Goal: Task Accomplishment & Management: Complete application form

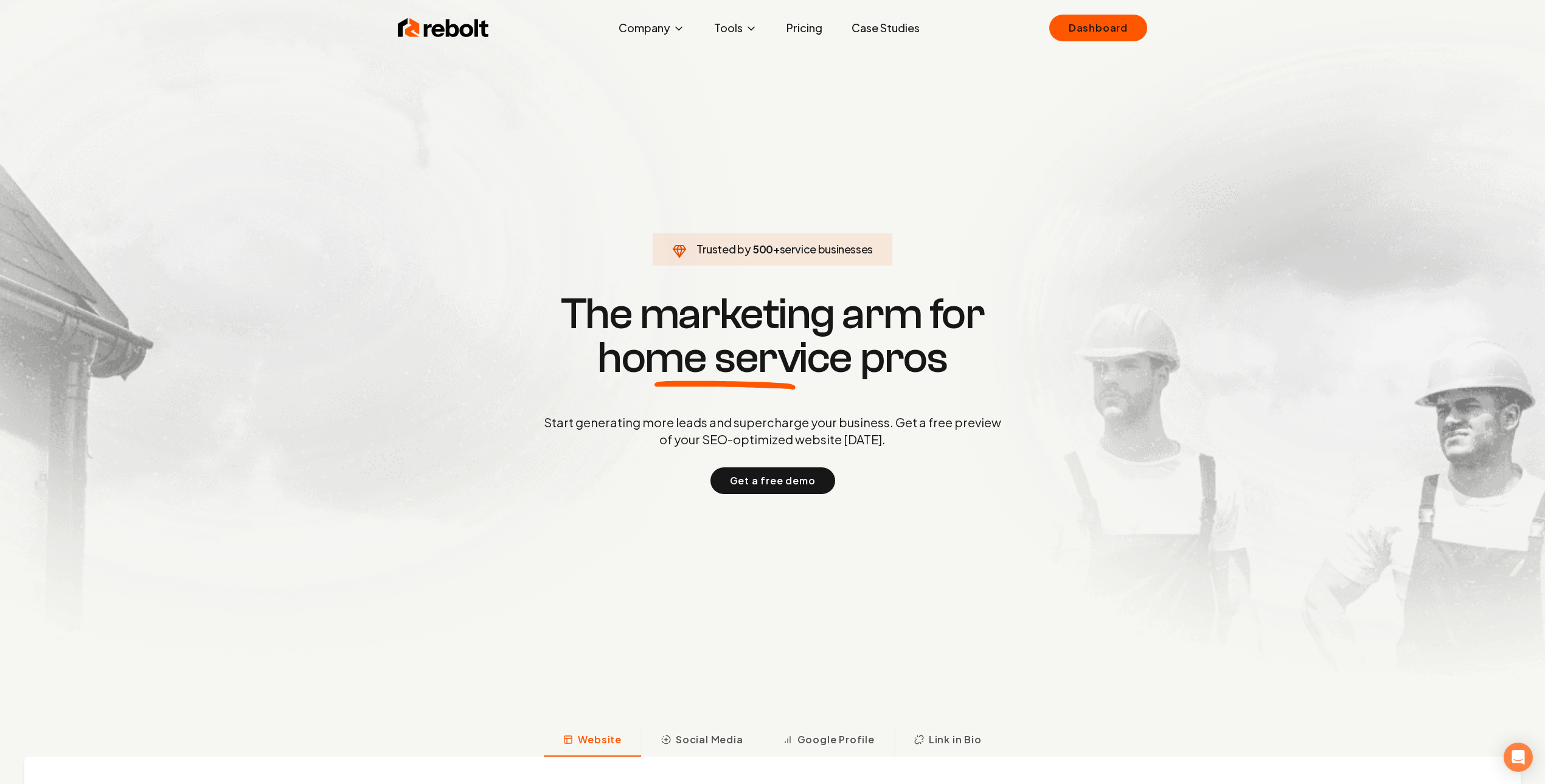
click at [537, 129] on section "Trusted by 500 + service businesses The marketing arm for home service pros Sta…" at bounding box center [772, 392] width 604 height 706
click at [1107, 32] on link "Dashboard" at bounding box center [1098, 28] width 98 height 27
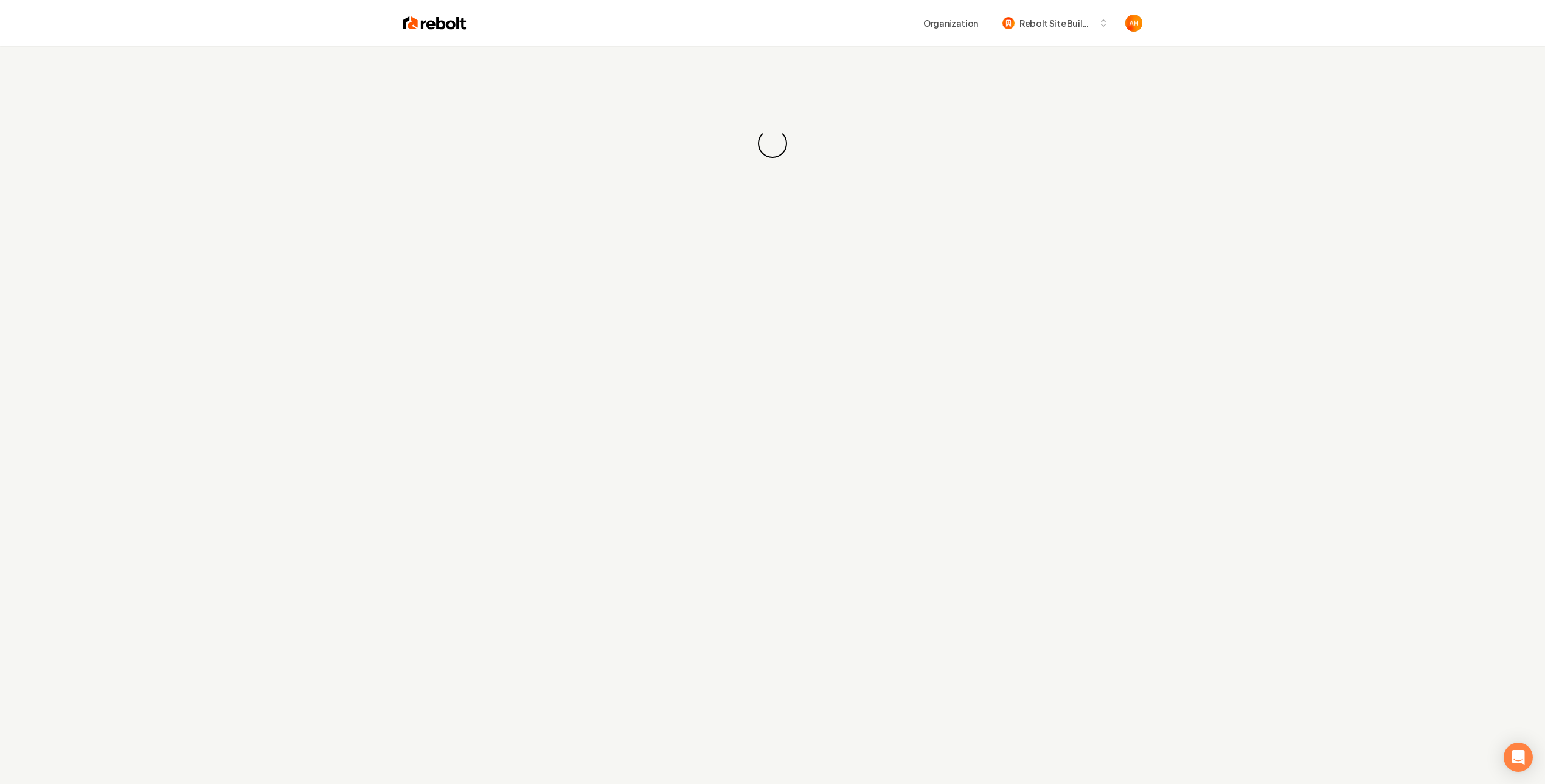
click at [665, 135] on div "Loading... Loading..." at bounding box center [772, 142] width 1545 height 194
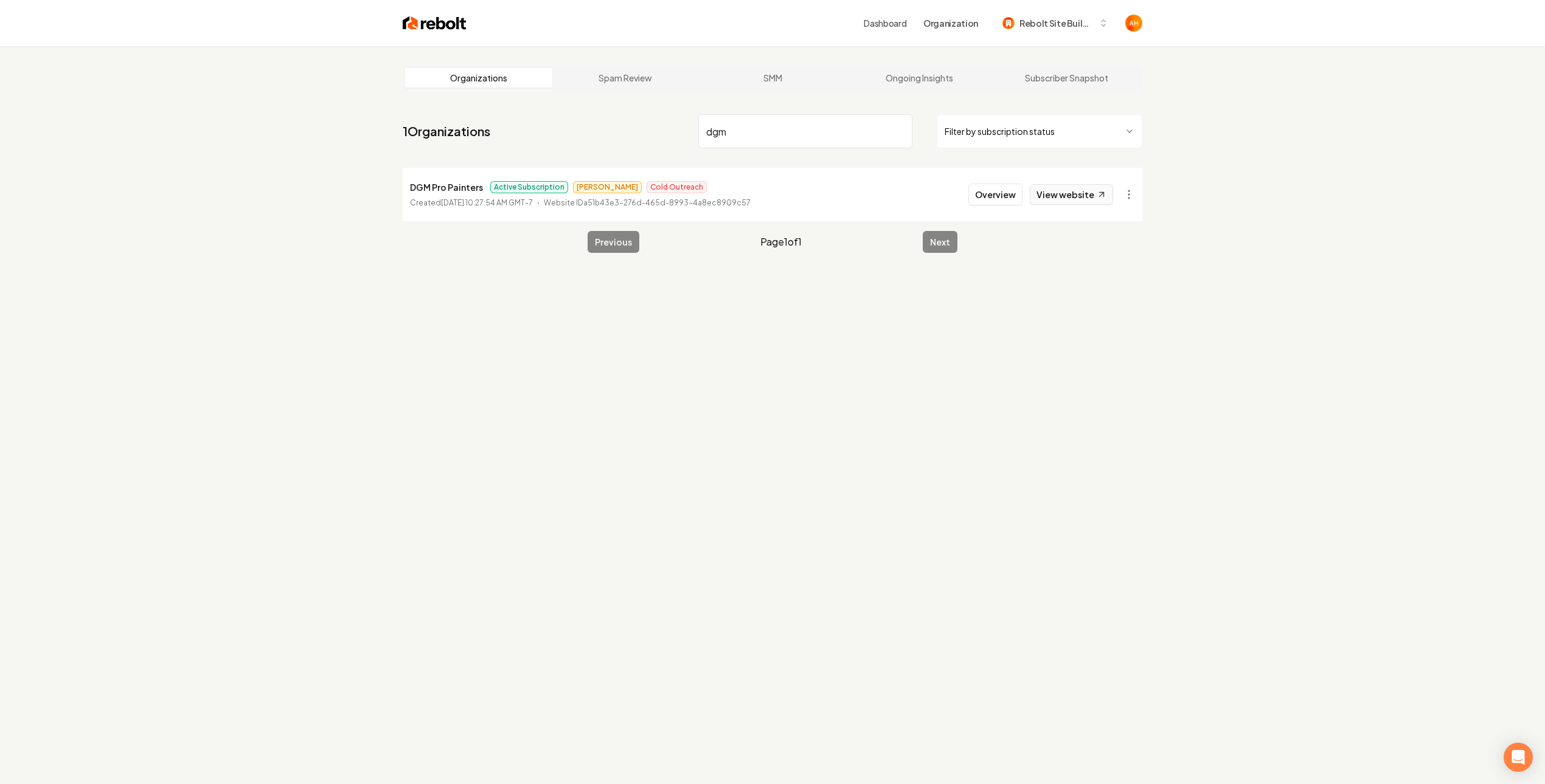
type input "dgm"
click at [1110, 187] on link "View website" at bounding box center [1070, 195] width 83 height 21
click at [984, 191] on button "Overview" at bounding box center [995, 194] width 55 height 22
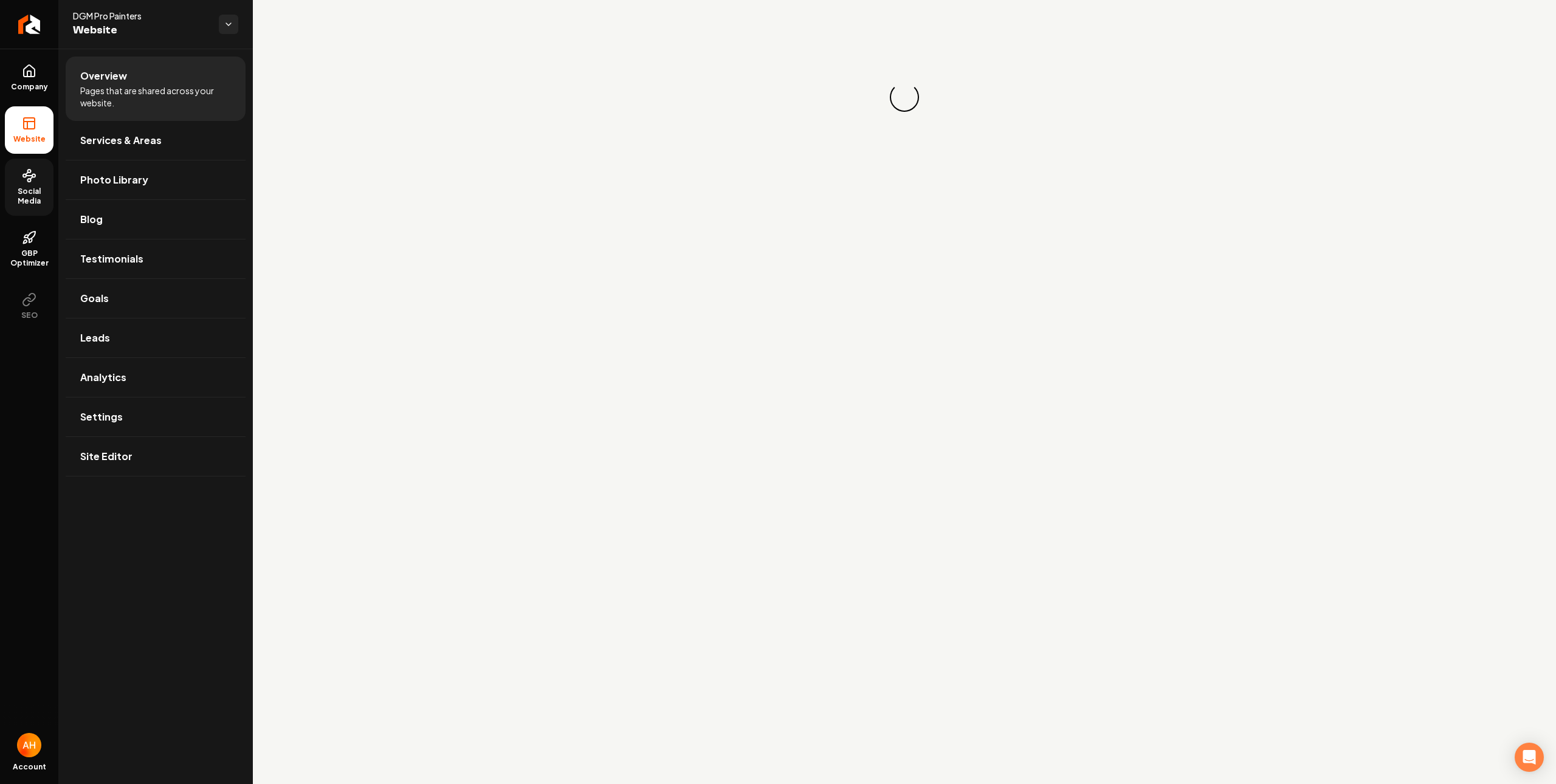
click at [20, 207] on link "Social Media" at bounding box center [29, 187] width 49 height 57
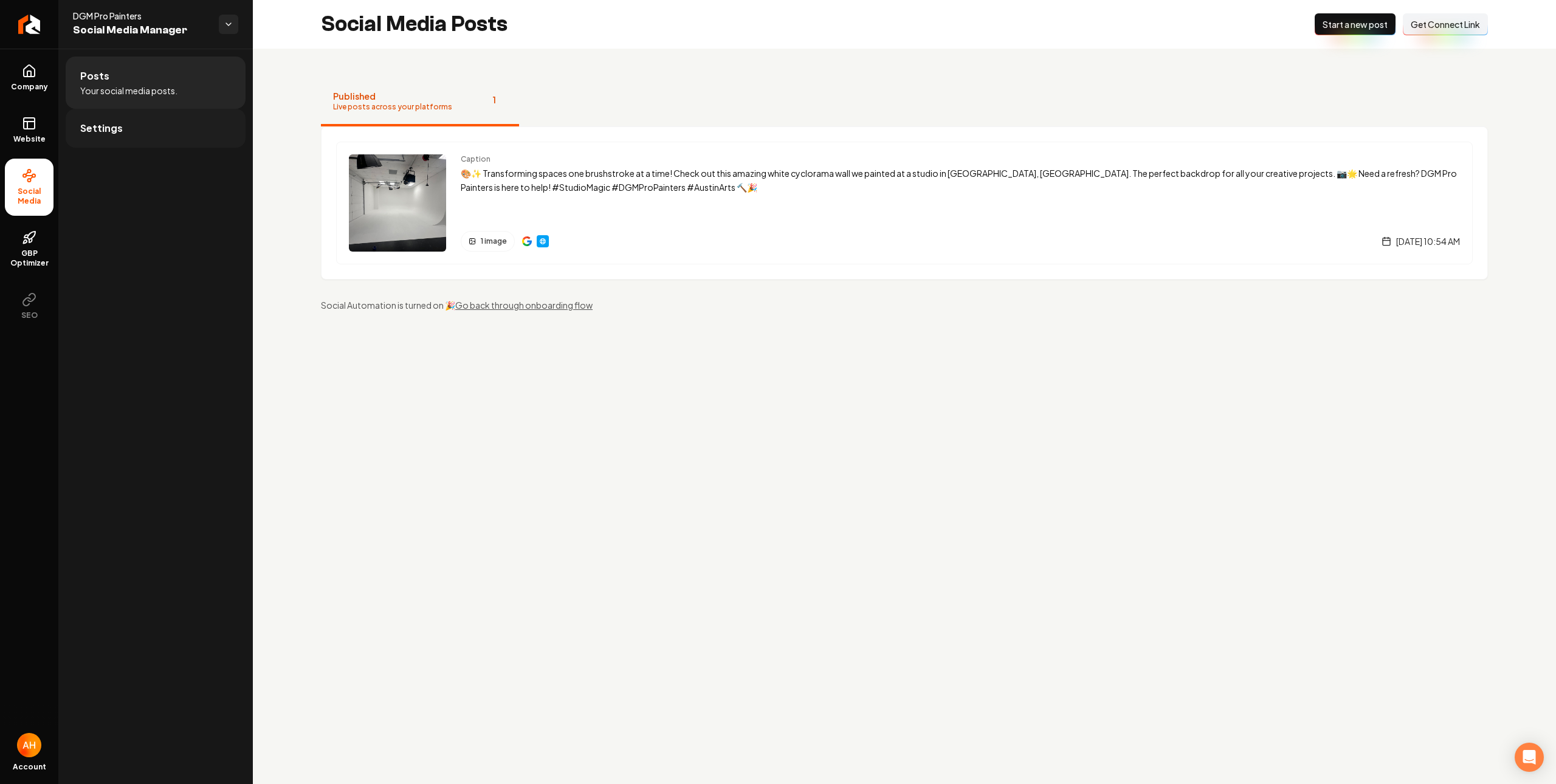
click at [181, 134] on link "Settings" at bounding box center [156, 128] width 180 height 39
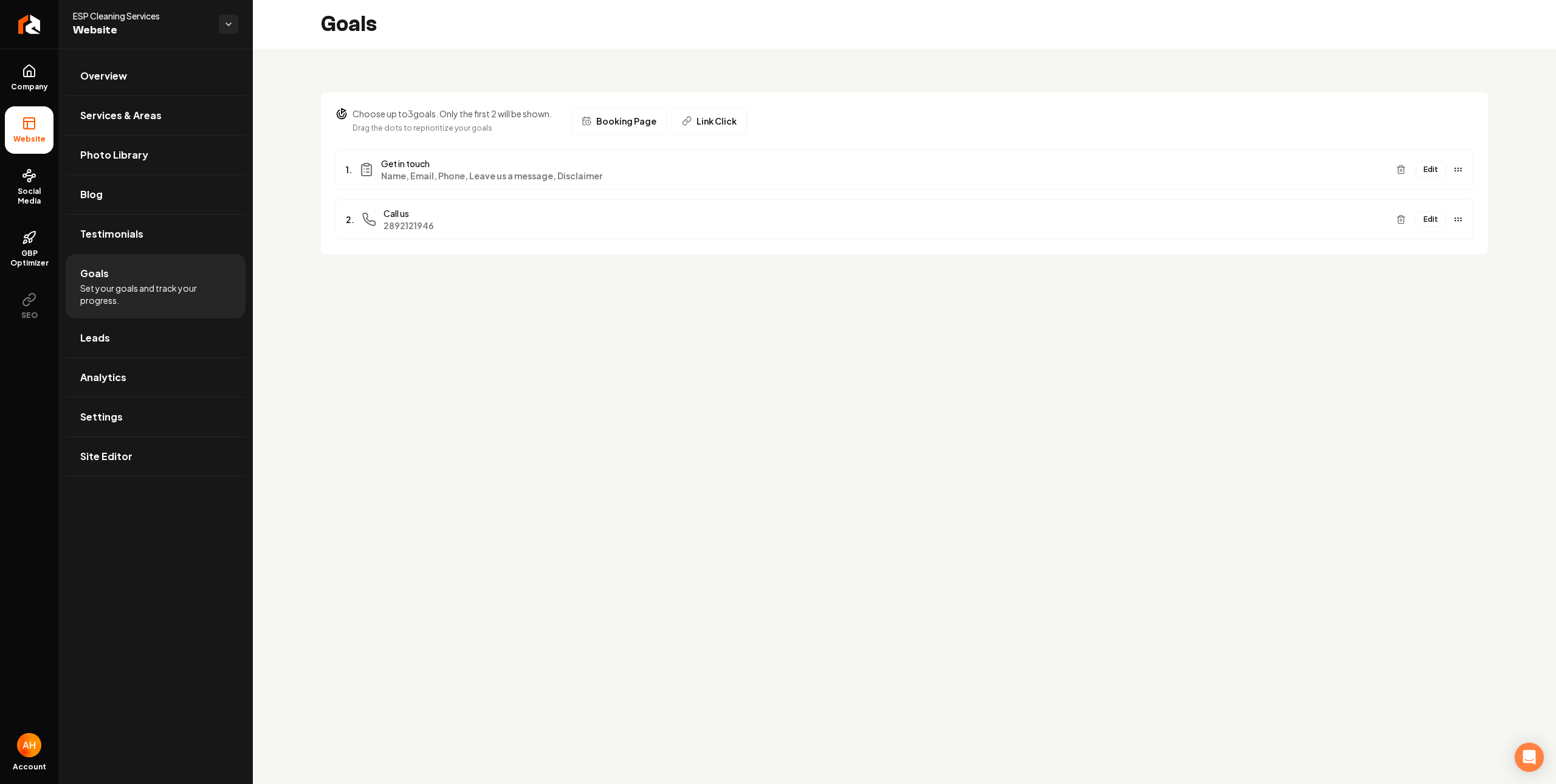
click at [385, 54] on div "Choose up to 3 goals. Only the first 2 will be shown. Drag the dots to repriori…" at bounding box center [904, 165] width 1304 height 234
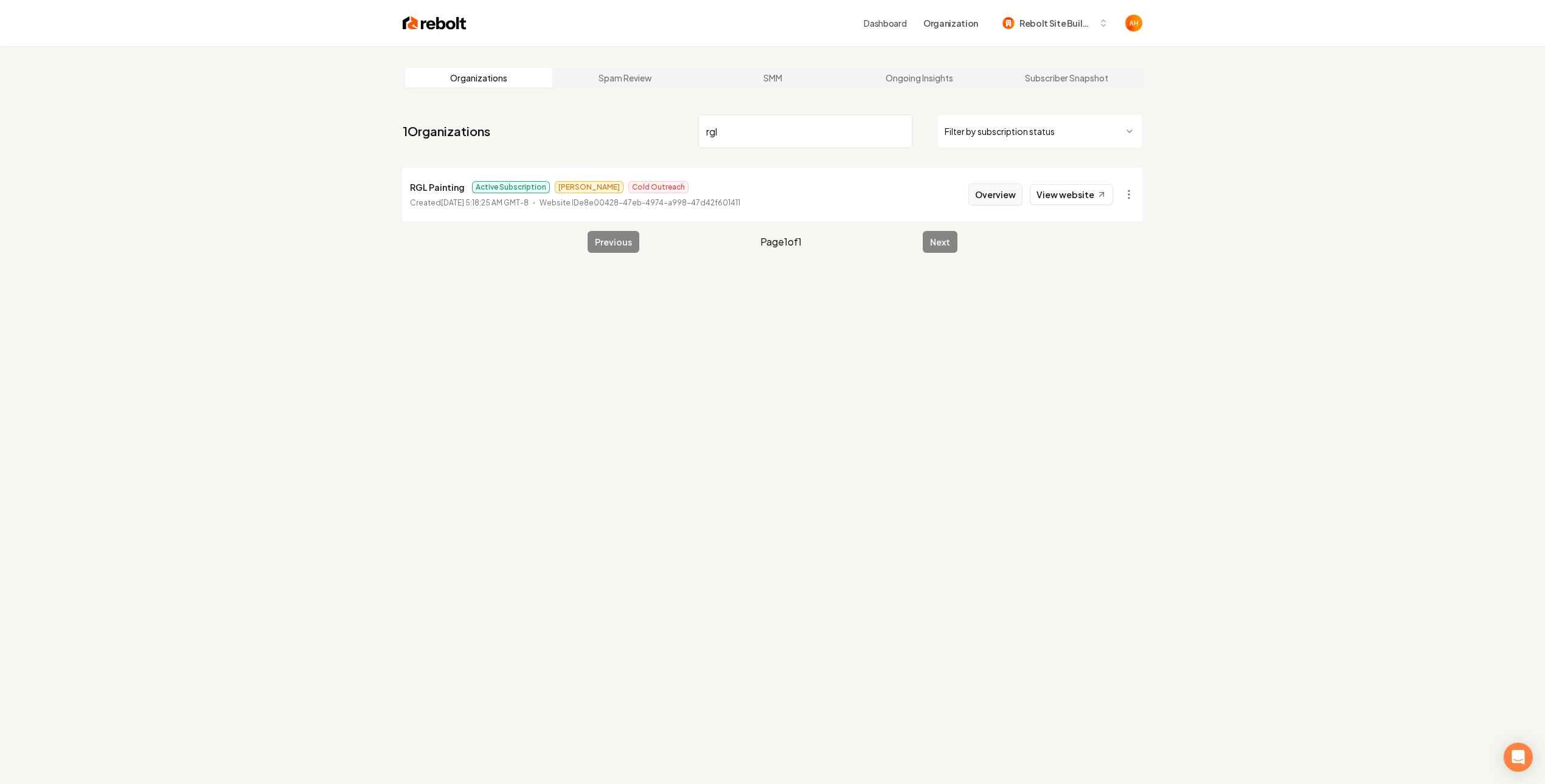
type input "rgl"
click at [1004, 200] on button "Overview" at bounding box center [995, 194] width 55 height 22
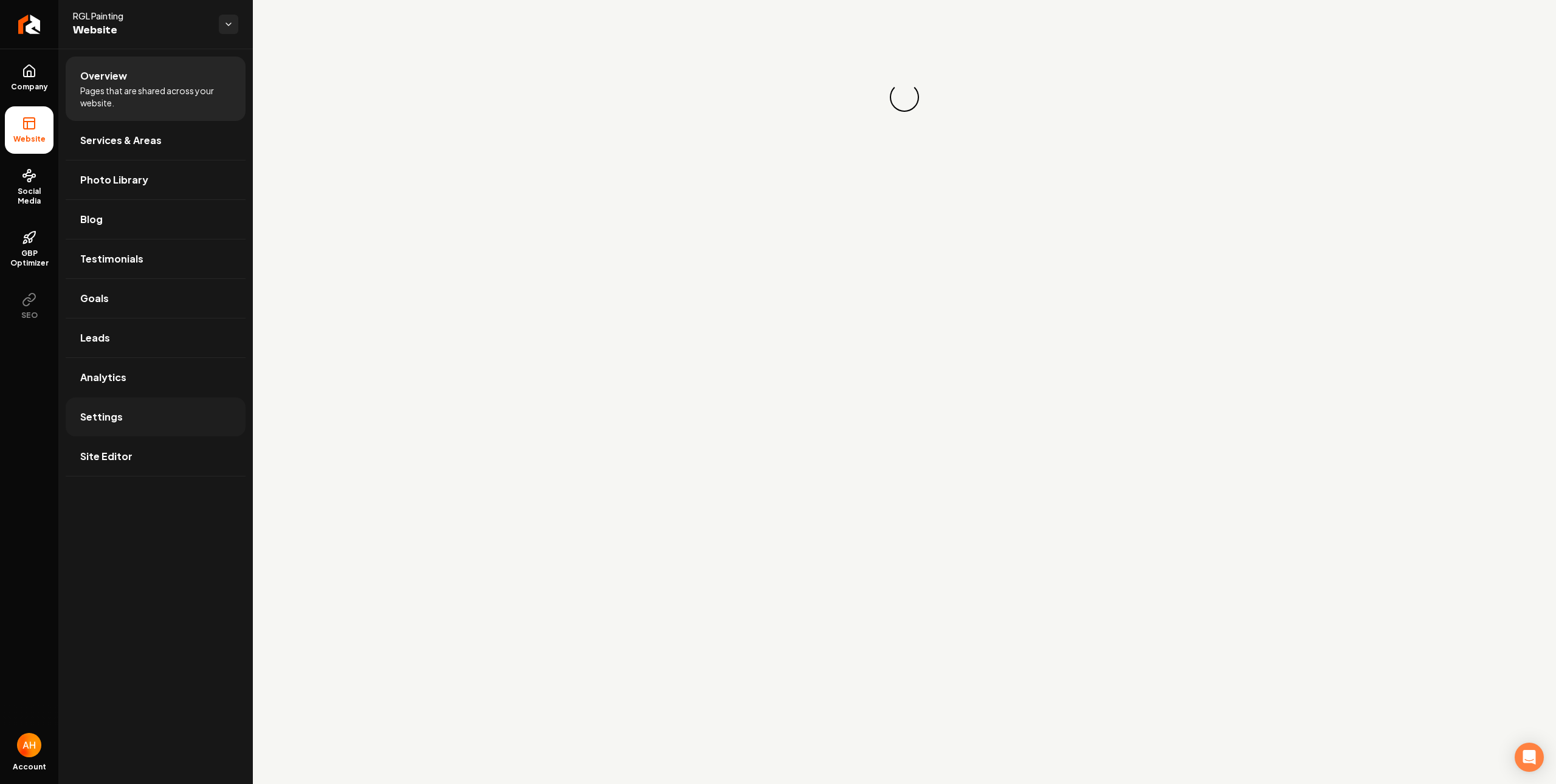
click at [156, 408] on link "Settings" at bounding box center [156, 417] width 180 height 39
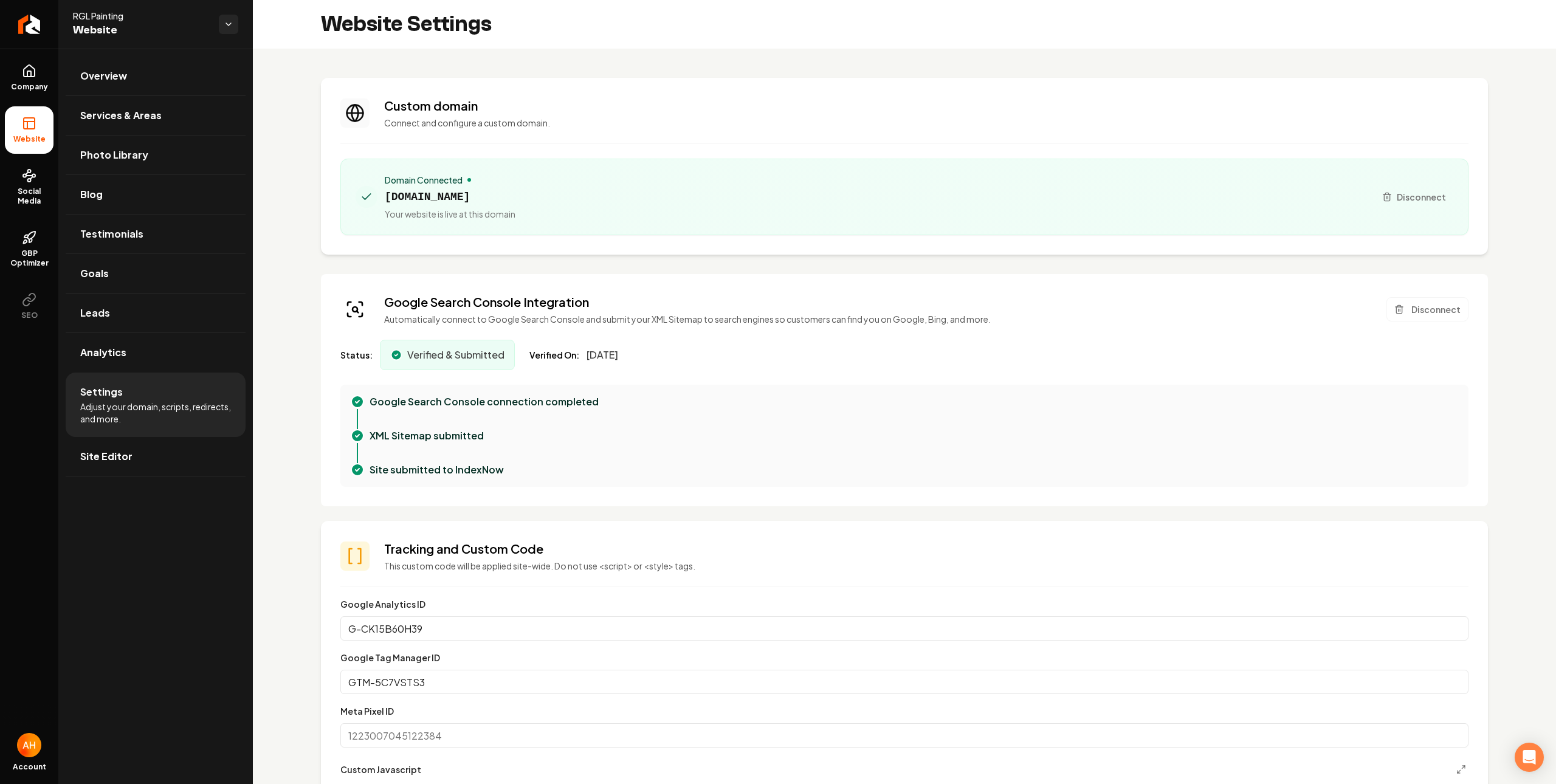
scroll to position [109, 0]
click at [384, 143] on div "Main content area" at bounding box center [905, 143] width 1129 height 1
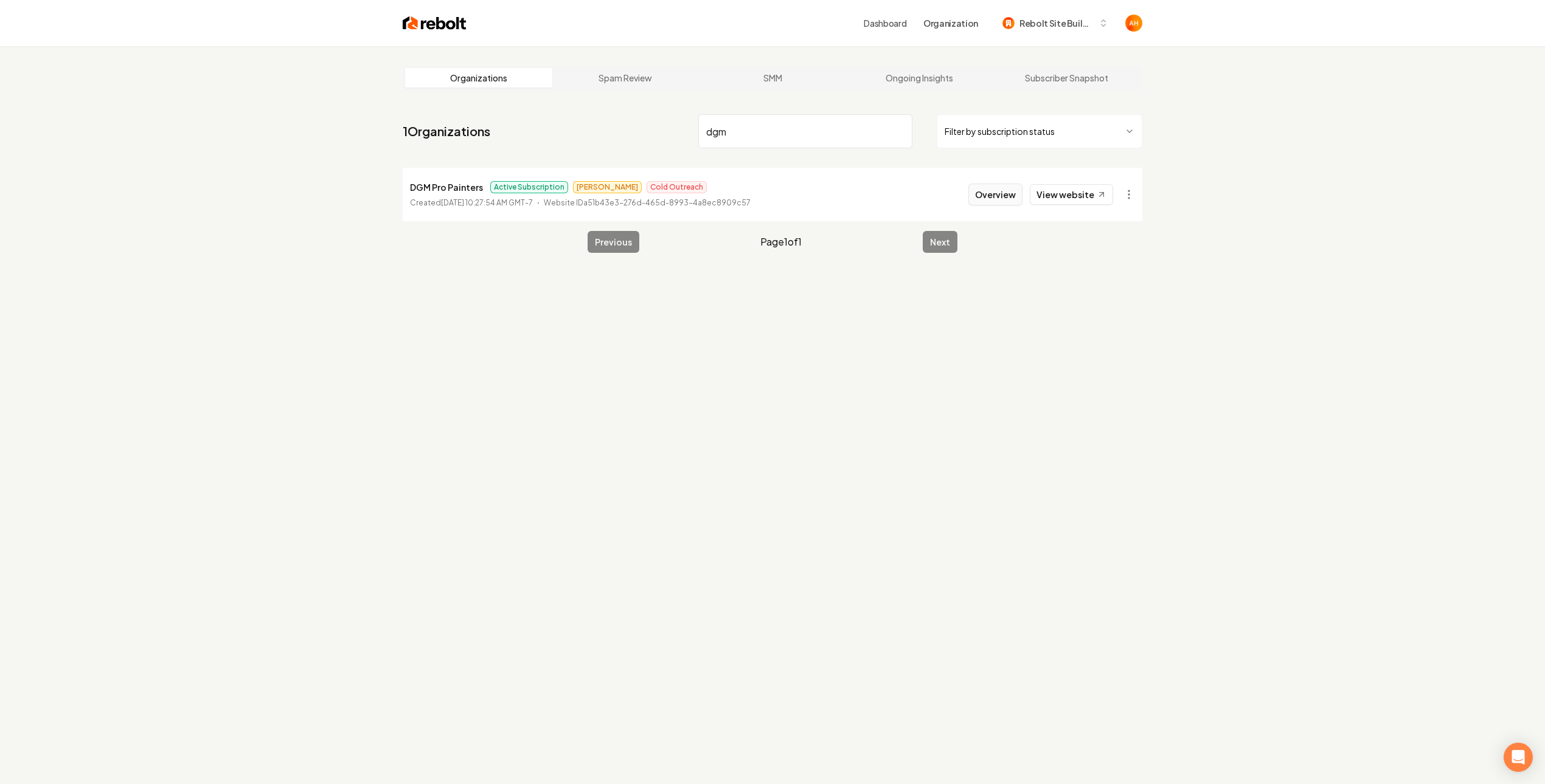
type input "dgm"
click at [994, 201] on button "Overview" at bounding box center [995, 194] width 55 height 22
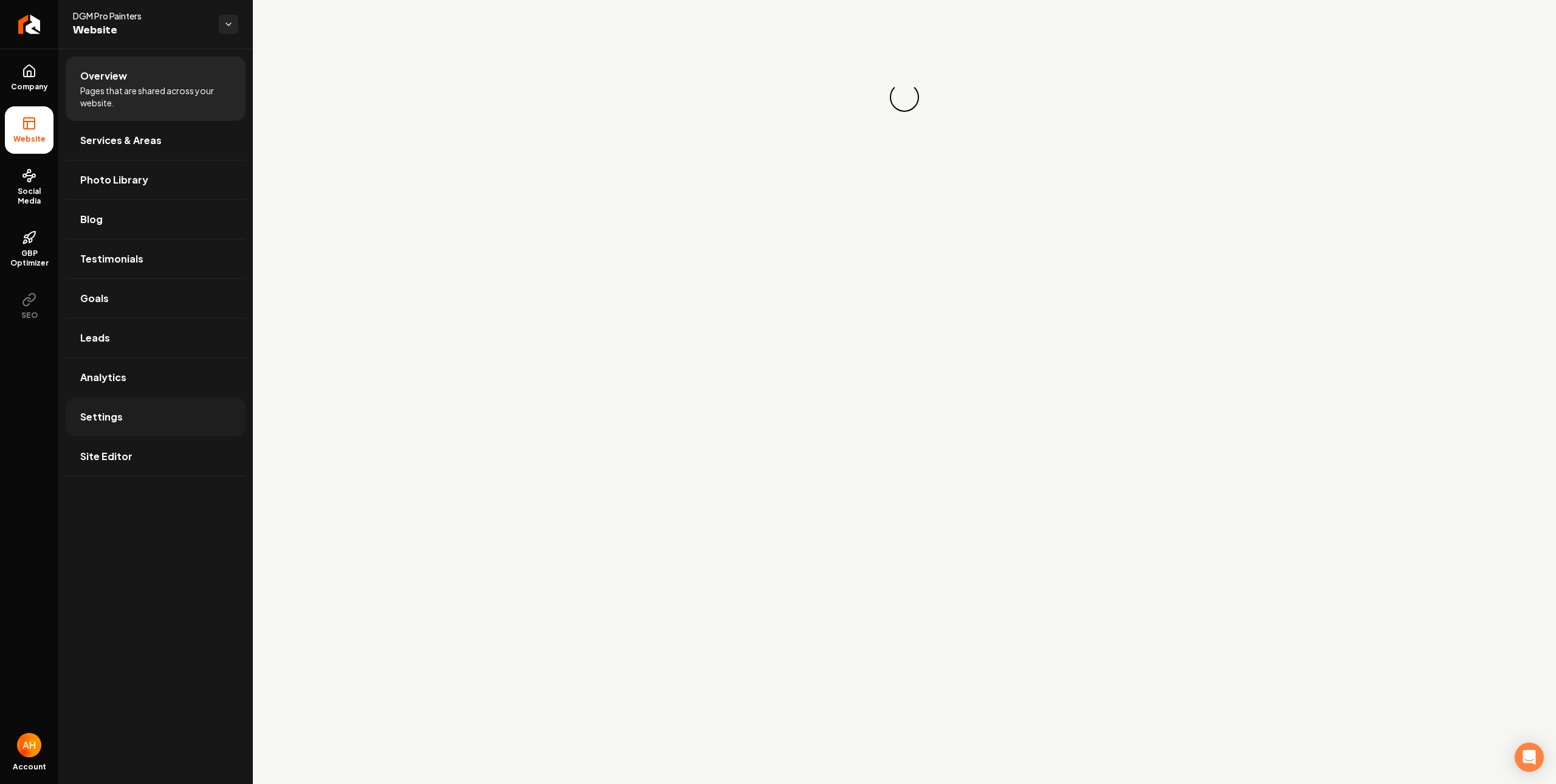
click at [158, 419] on link "Settings" at bounding box center [156, 417] width 180 height 39
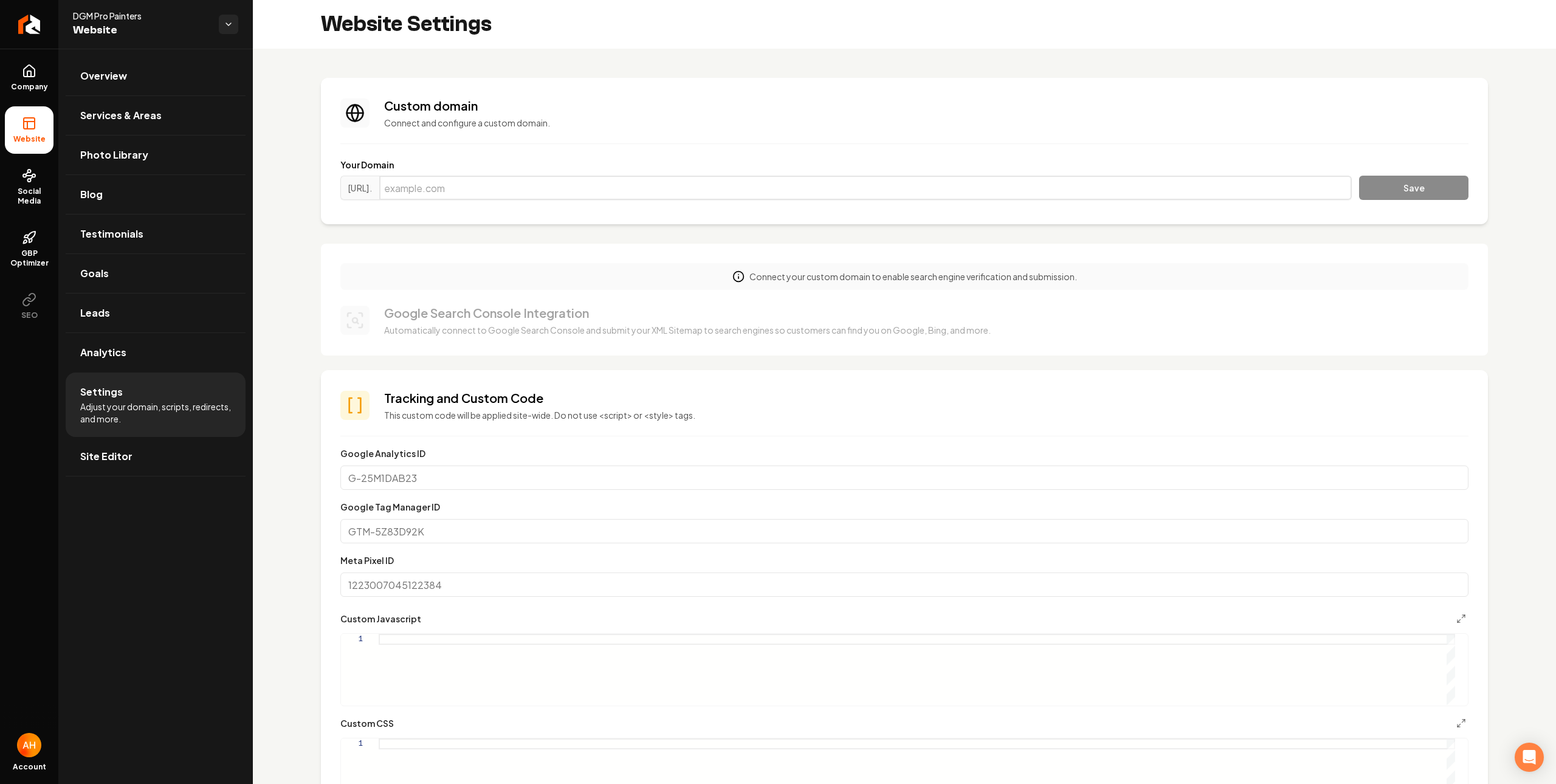
click at [600, 199] on input "Main content area" at bounding box center [866, 187] width 973 height 24
paste input "[DOMAIN_NAME]"
type input "[DOMAIN_NAME]"
click at [1360, 176] on button "Save" at bounding box center [1414, 187] width 109 height 24
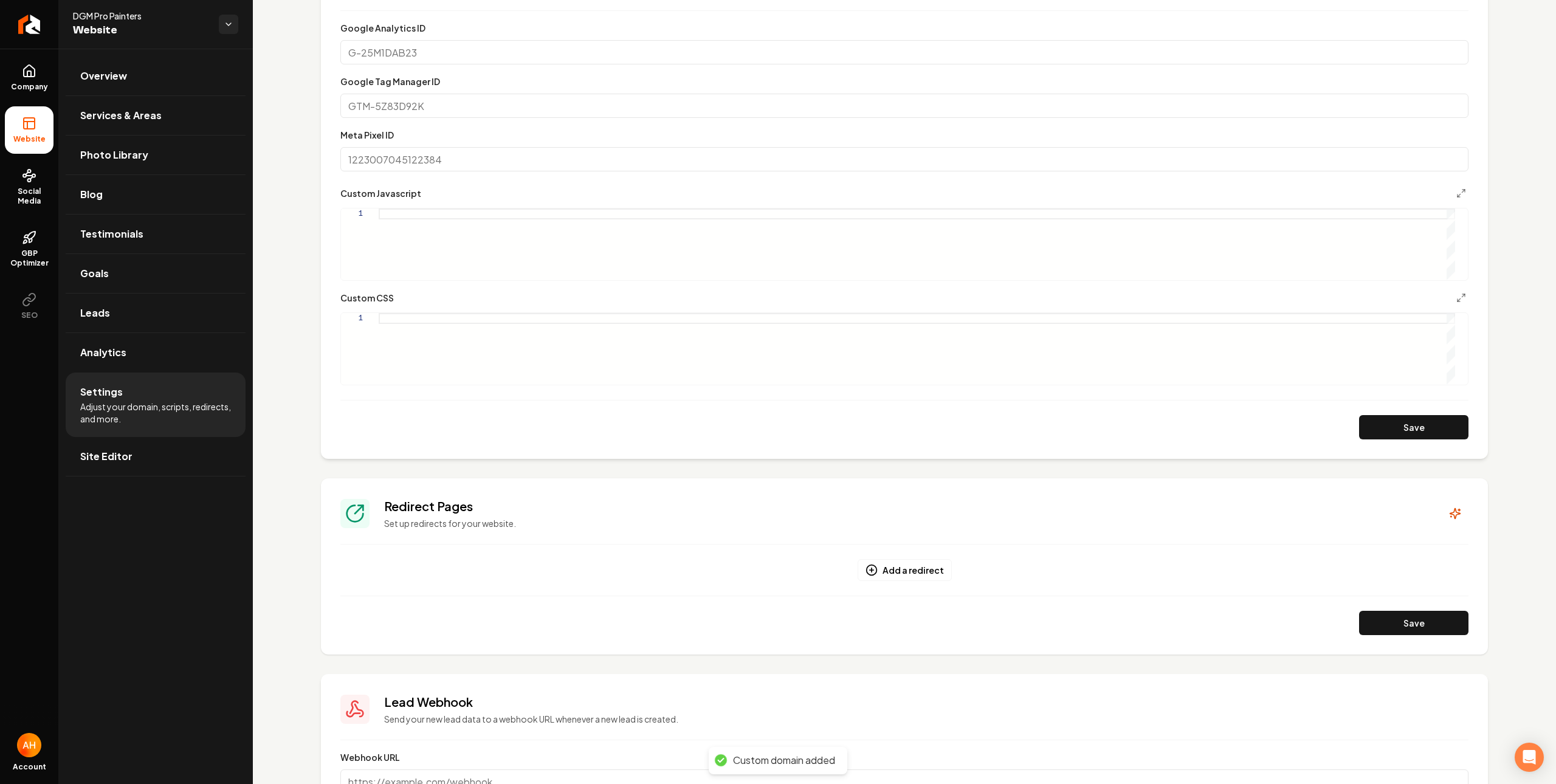
scroll to position [528, 0]
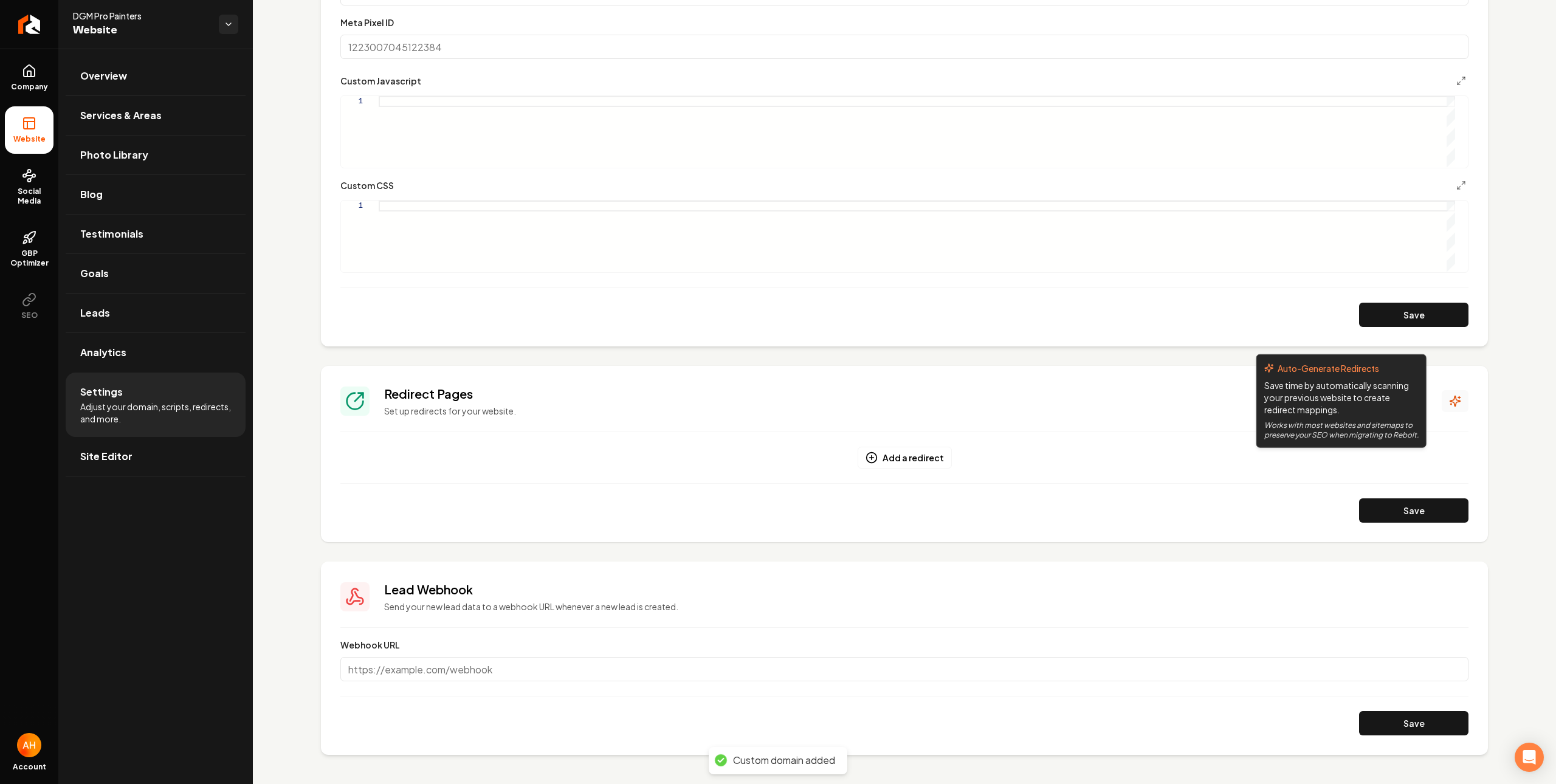
click at [1450, 411] on button "Main content area" at bounding box center [1456, 401] width 27 height 22
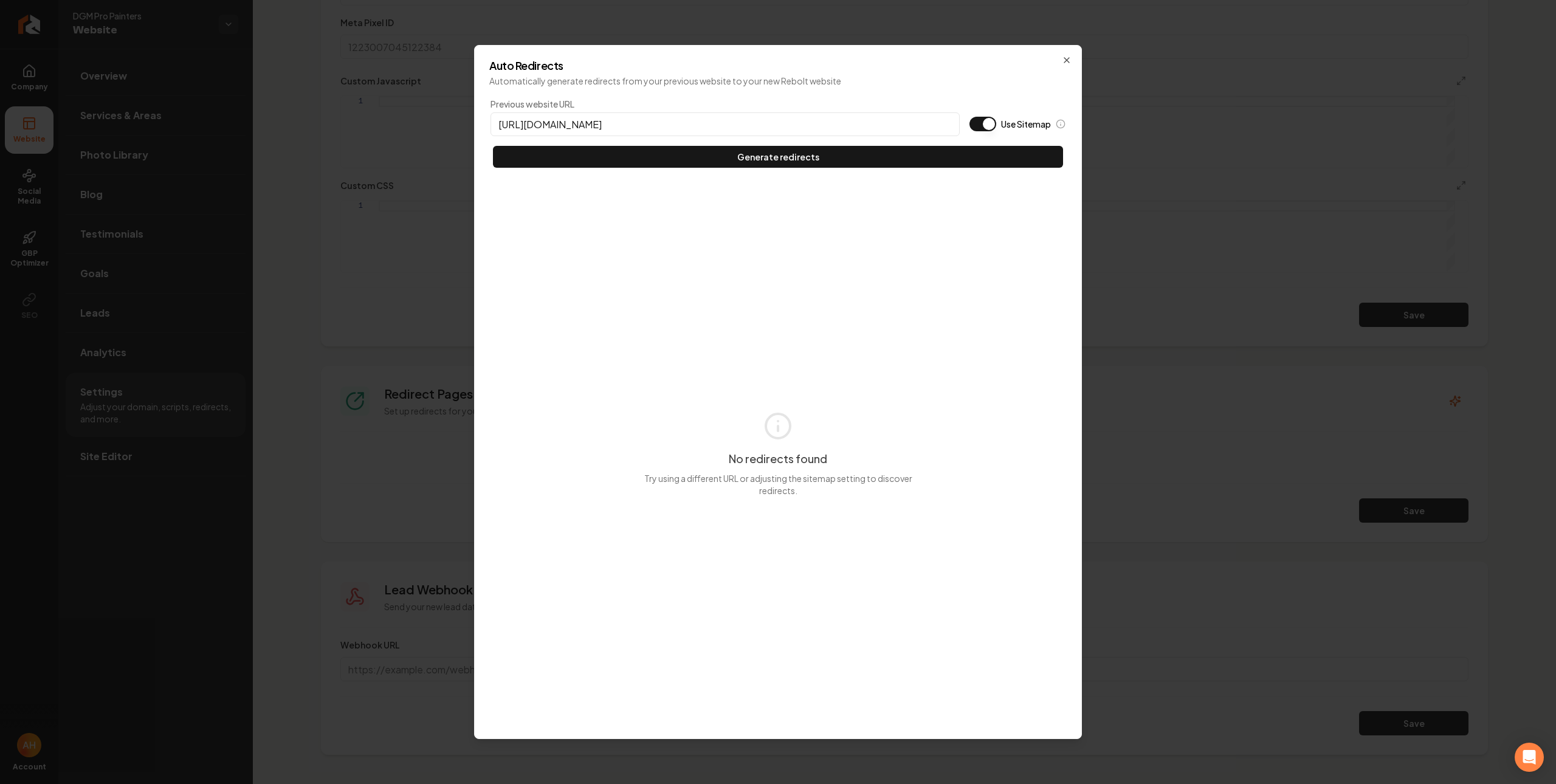
type input "[URL][DOMAIN_NAME]"
type button "on"
click at [970, 117] on button "Use Sitemap" at bounding box center [983, 123] width 27 height 14
click at [493, 146] on button "Generate redirects" at bounding box center [778, 157] width 570 height 22
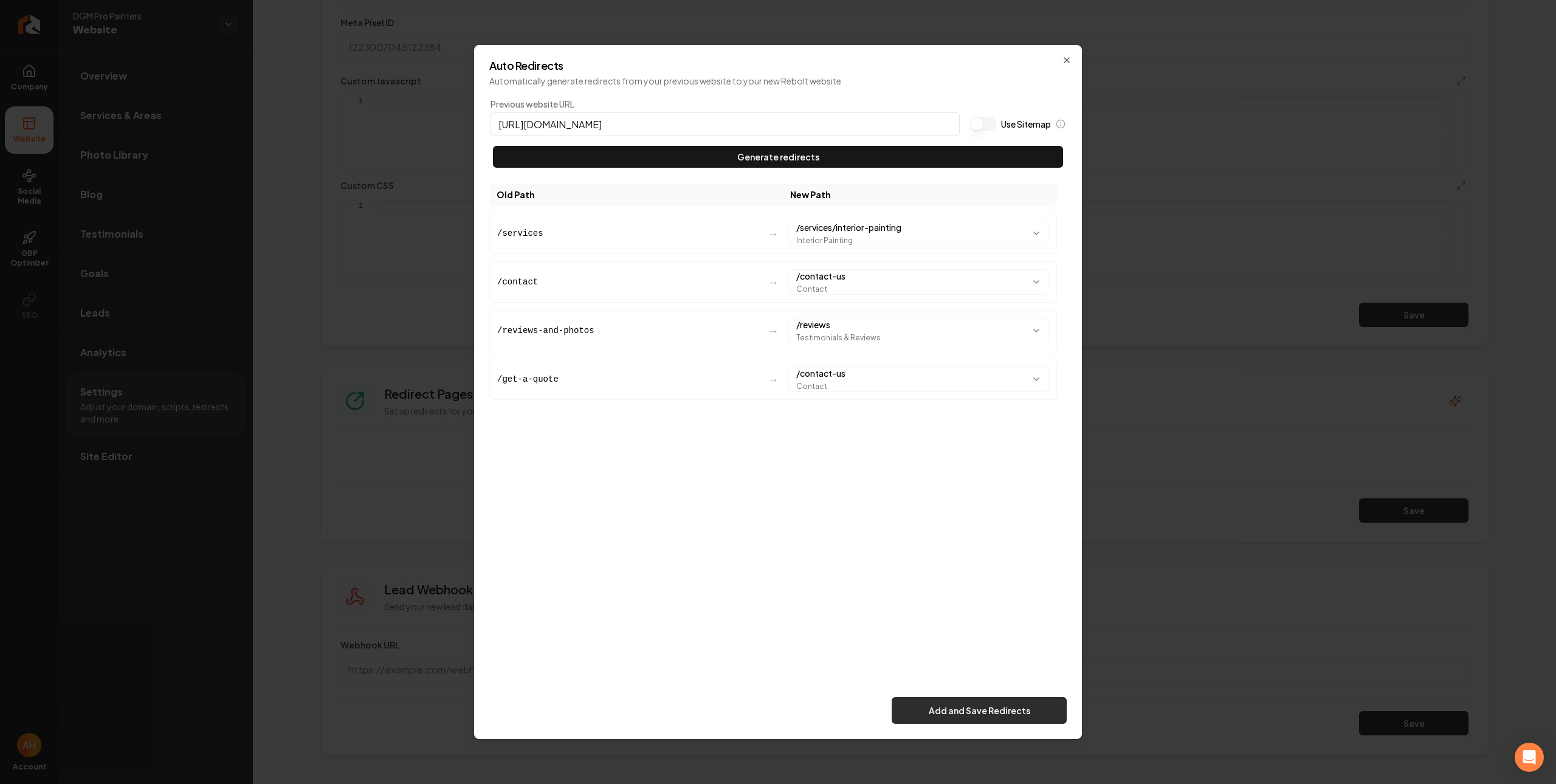
click at [962, 718] on button "Add and Save Redirects" at bounding box center [979, 710] width 175 height 27
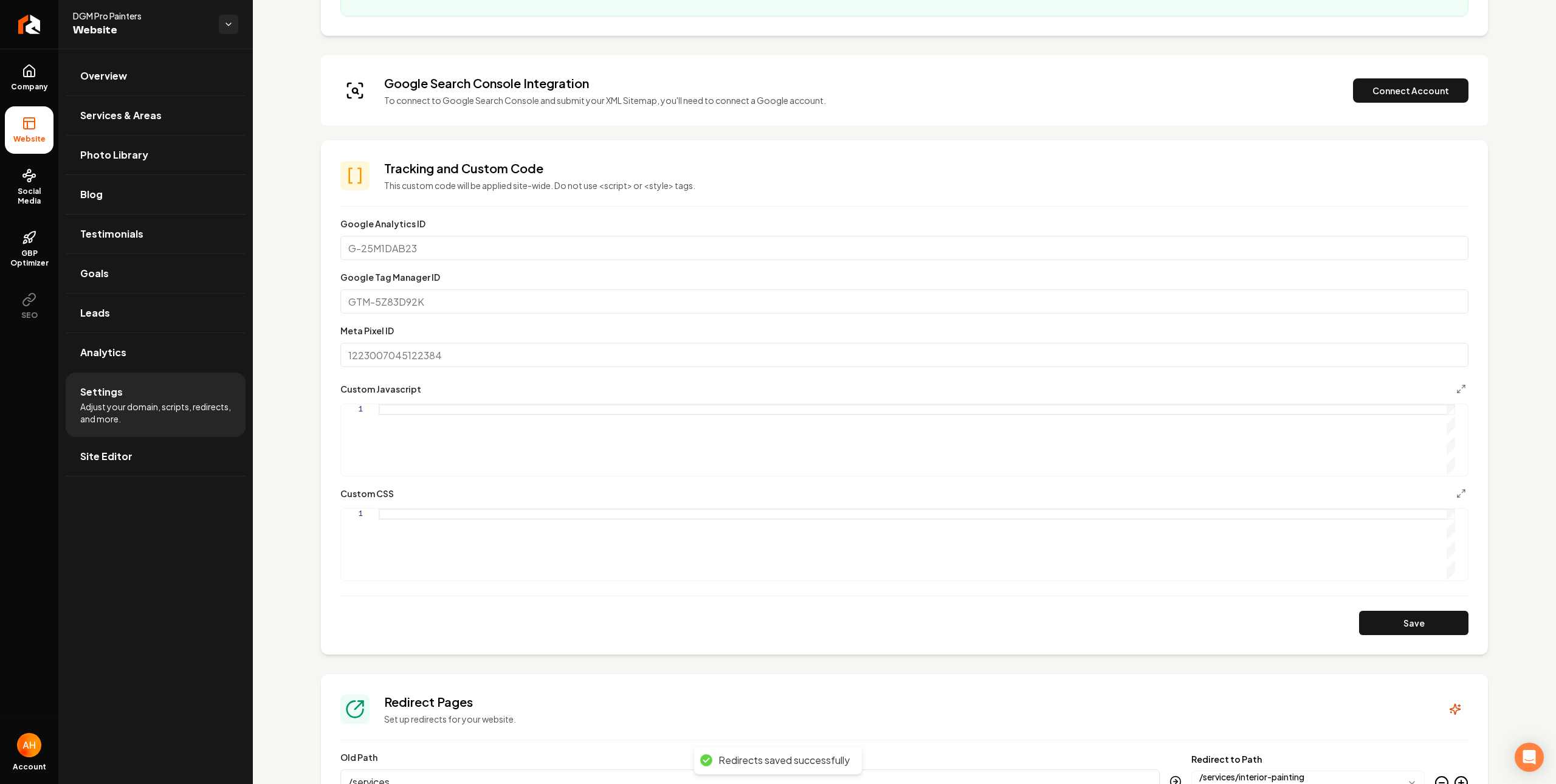
scroll to position [0, 0]
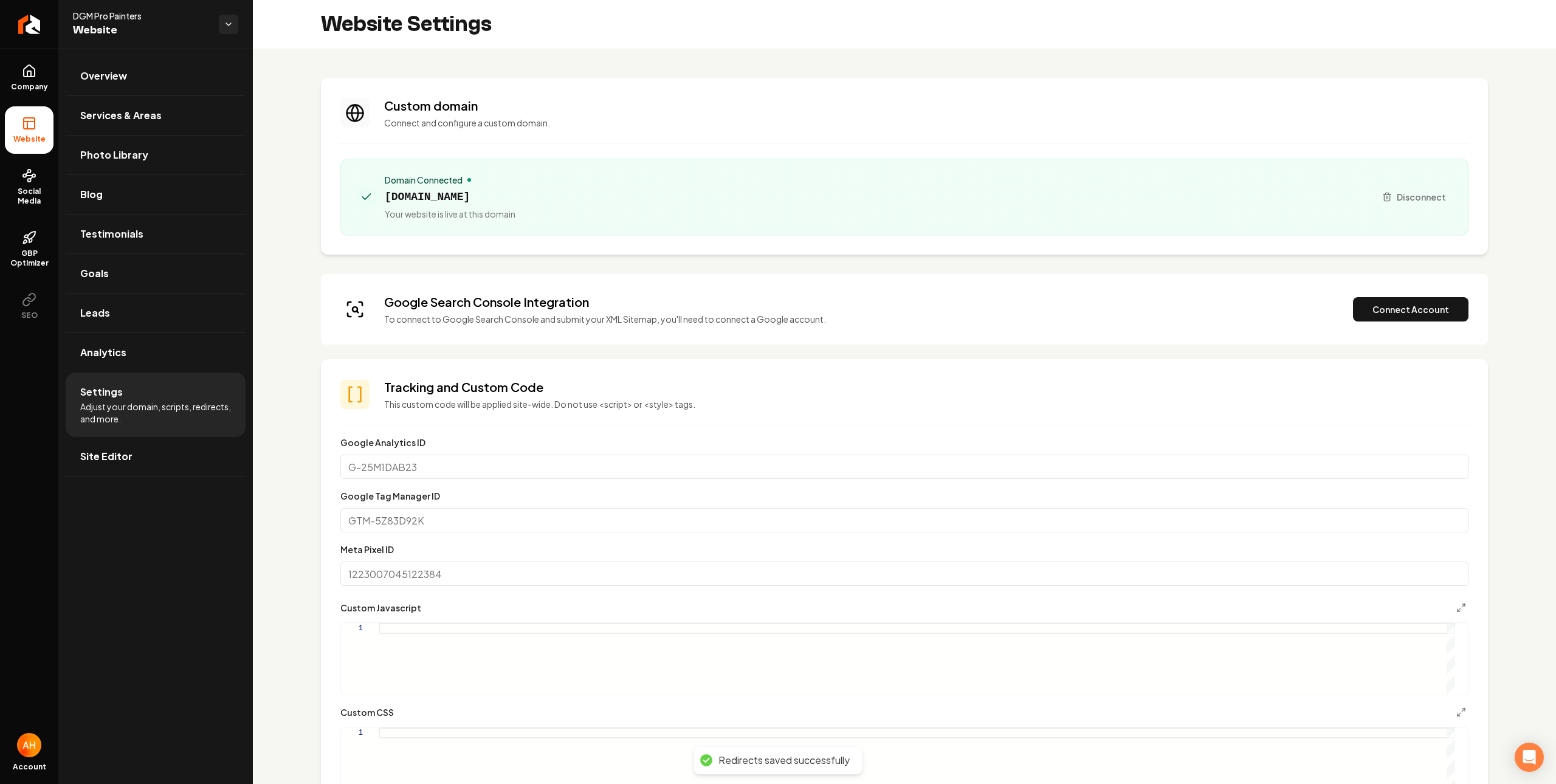
click at [577, 316] on p "To connect to Google Search Console and submit your XML Sitemap, you'll need to…" at bounding box center [605, 318] width 442 height 12
drag, startPoint x: 555, startPoint y: 310, endPoint x: 496, endPoint y: 297, distance: 60.4
click at [545, 305] on h3 "Google Search Console Integration" at bounding box center [605, 302] width 442 height 17
drag, startPoint x: 496, startPoint y: 297, endPoint x: 399, endPoint y: 309, distance: 97.7
click at [404, 308] on h3 "Google Search Console Integration" at bounding box center [605, 302] width 442 height 17
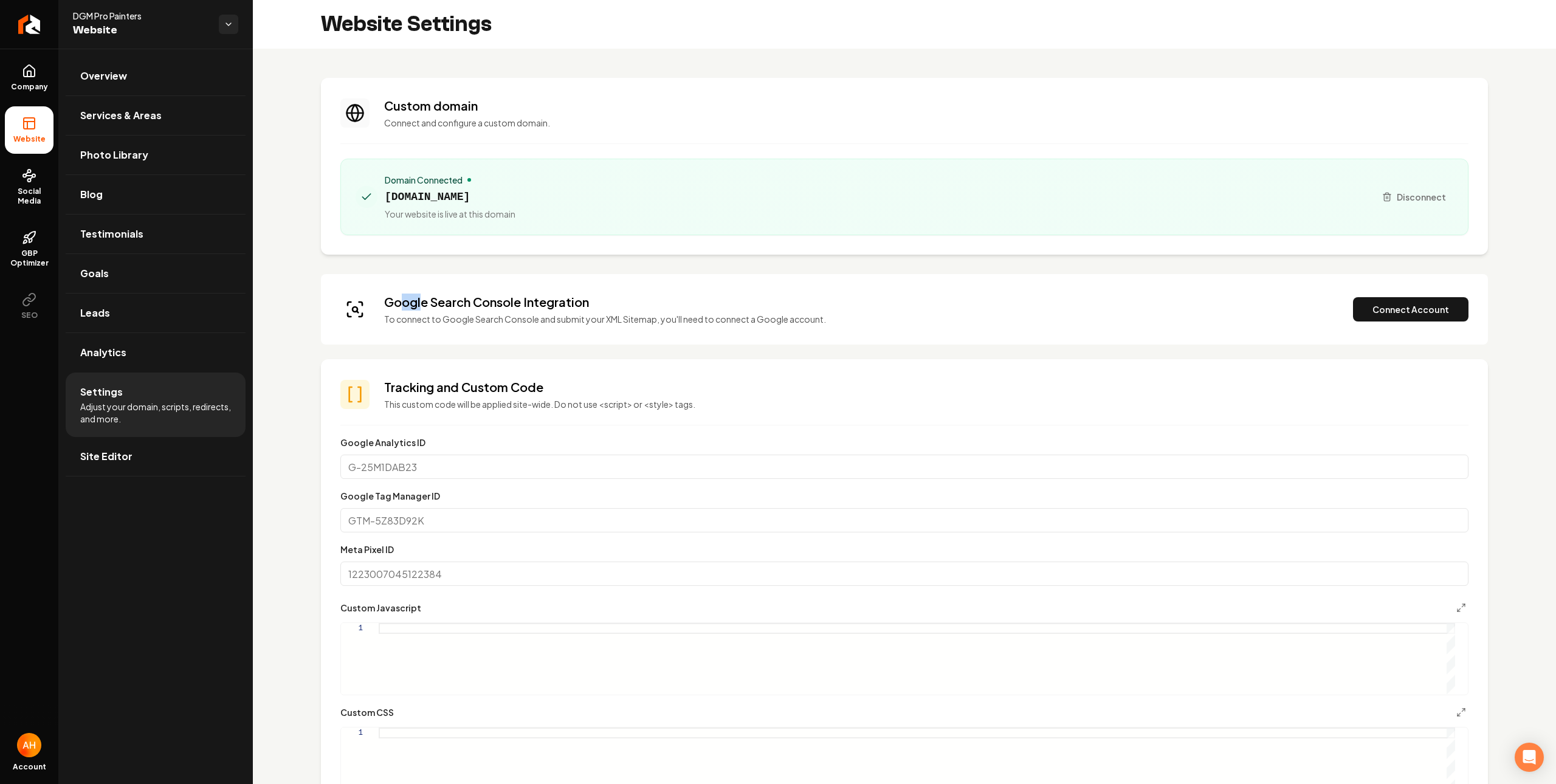
drag, startPoint x: 420, startPoint y: 311, endPoint x: 482, endPoint y: 312, distance: 62.0
click at [482, 312] on div "Google Search Console Integration To connect to Google Search Console and submi…" at bounding box center [605, 309] width 442 height 32
click at [493, 311] on div "Google Search Console Integration To connect to Google Search Console and submi…" at bounding box center [605, 309] width 442 height 32
click at [494, 310] on h3 "Google Search Console Integration" at bounding box center [605, 302] width 442 height 17
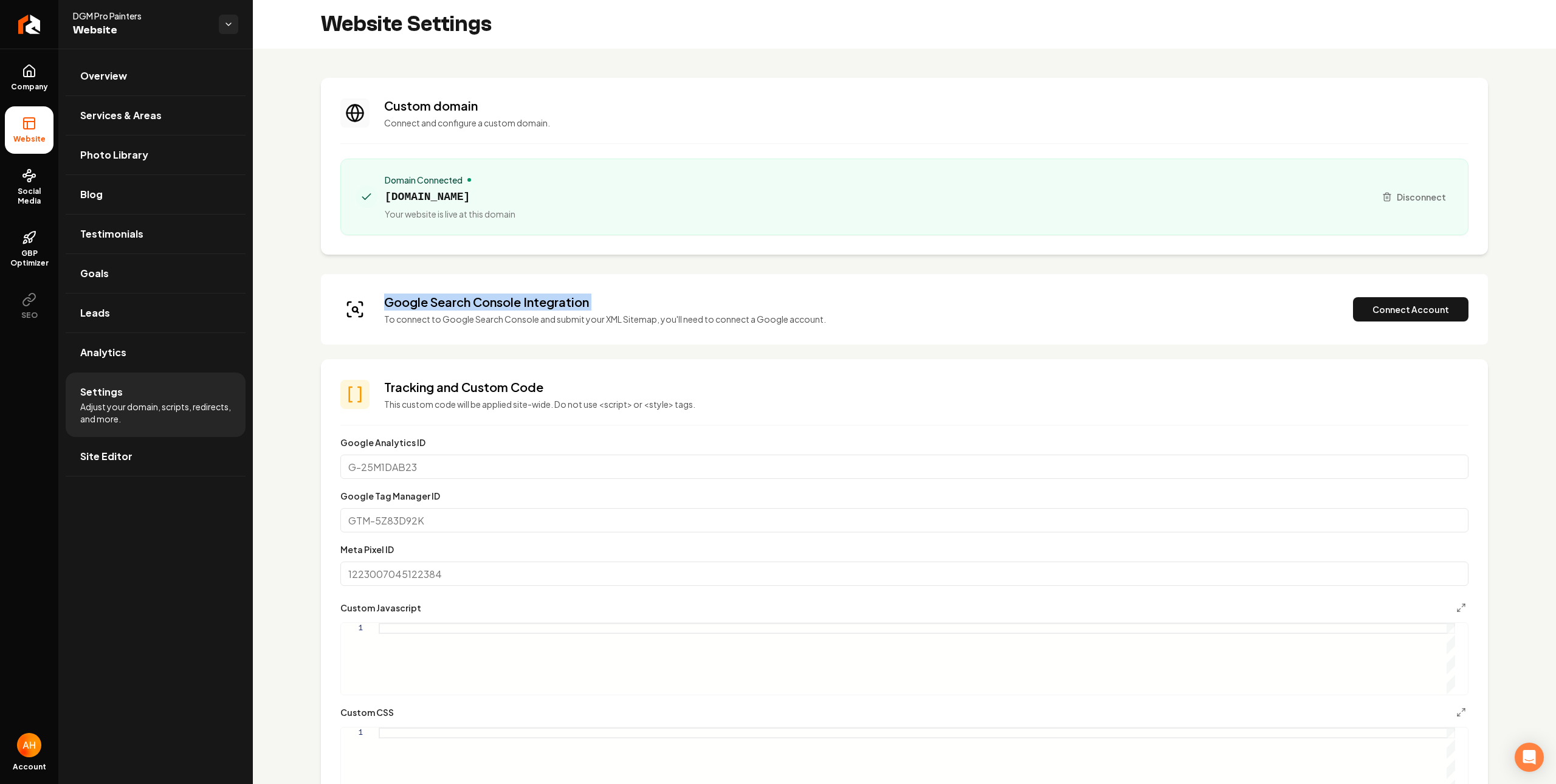
click at [494, 310] on h3 "Google Search Console Integration" at bounding box center [605, 302] width 442 height 17
click at [668, 313] on p "To connect to Google Search Console and submit your XML Sitemap, you'll need to…" at bounding box center [605, 318] width 442 height 12
click at [1373, 311] on button "Connect Account" at bounding box center [1411, 309] width 116 height 24
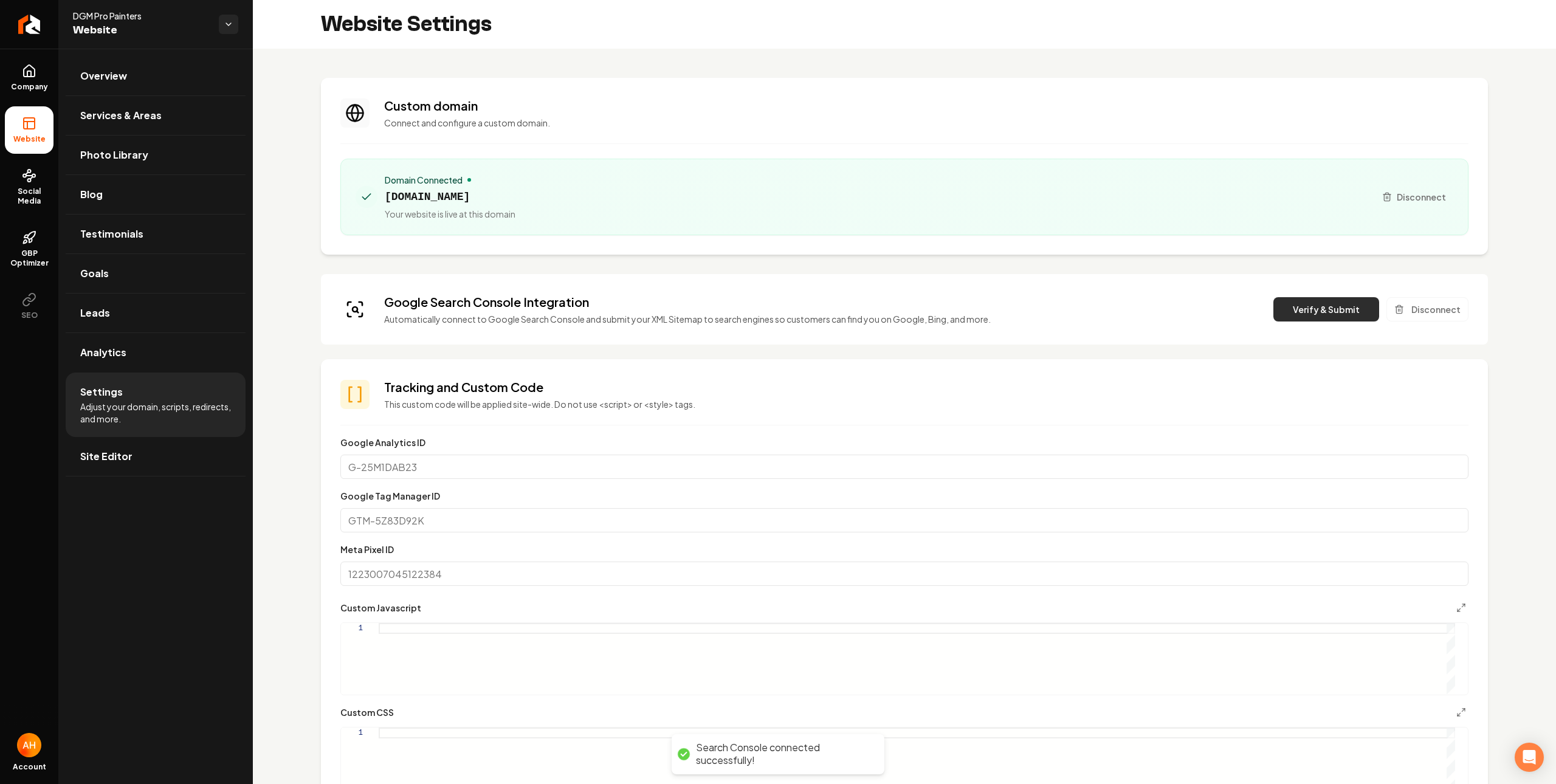
click at [1304, 310] on button "Verify & Submit" at bounding box center [1326, 309] width 106 height 24
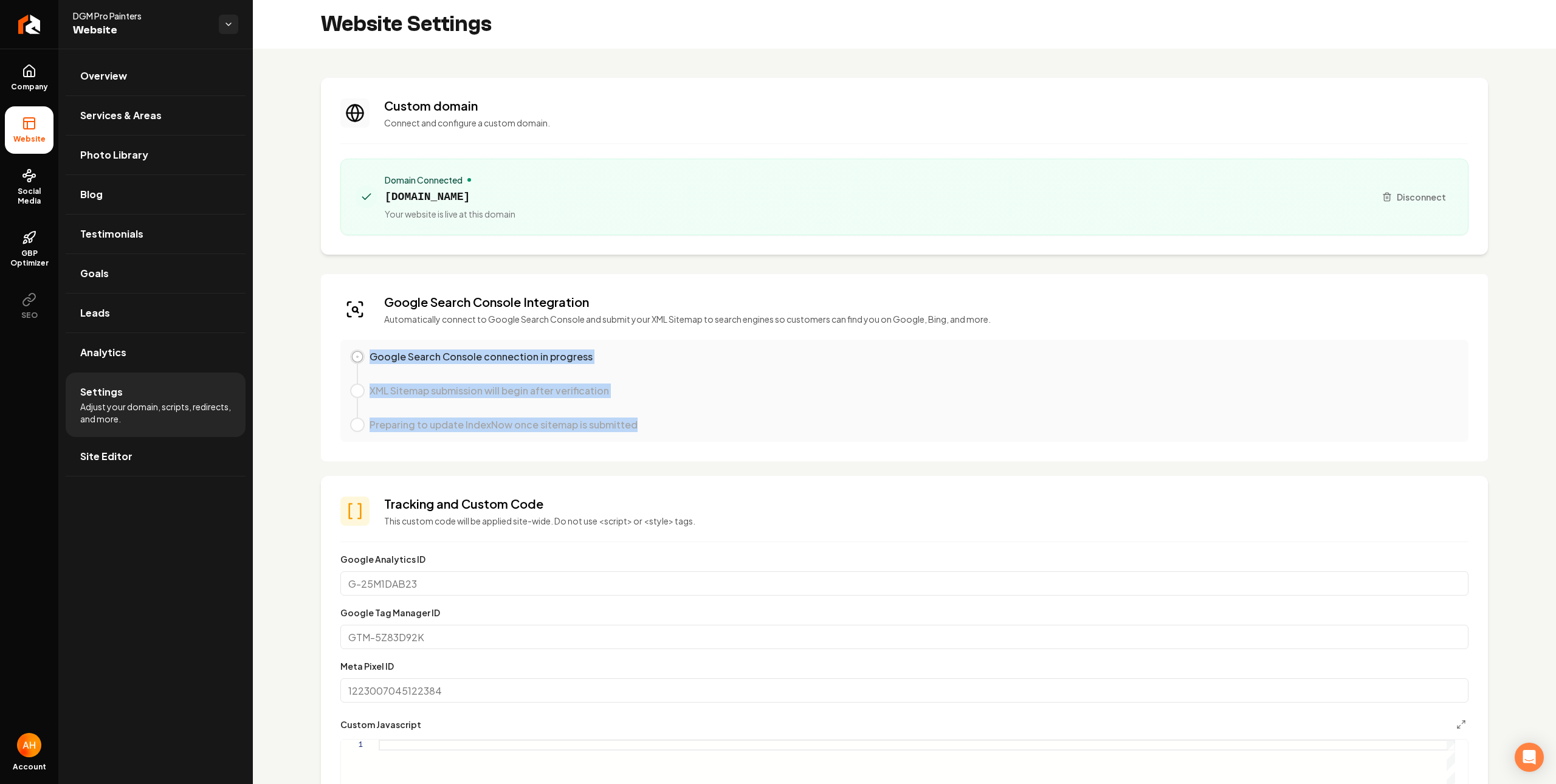
drag, startPoint x: 689, startPoint y: 426, endPoint x: 373, endPoint y: 342, distance: 327.0
click at [373, 342] on div "Google Search Console connection in progress XML Sitemap submission will begin …" at bounding box center [905, 390] width 1129 height 102
click at [652, 422] on div "Preparing to update IndexNow once sitemap is submitted" at bounding box center [914, 425] width 1089 height 14
drag, startPoint x: 460, startPoint y: 363, endPoint x: 361, endPoint y: 363, distance: 99.0
click at [361, 363] on div "Google Search Console connection in progress XML Sitemap submission will begin …" at bounding box center [905, 391] width 1109 height 82
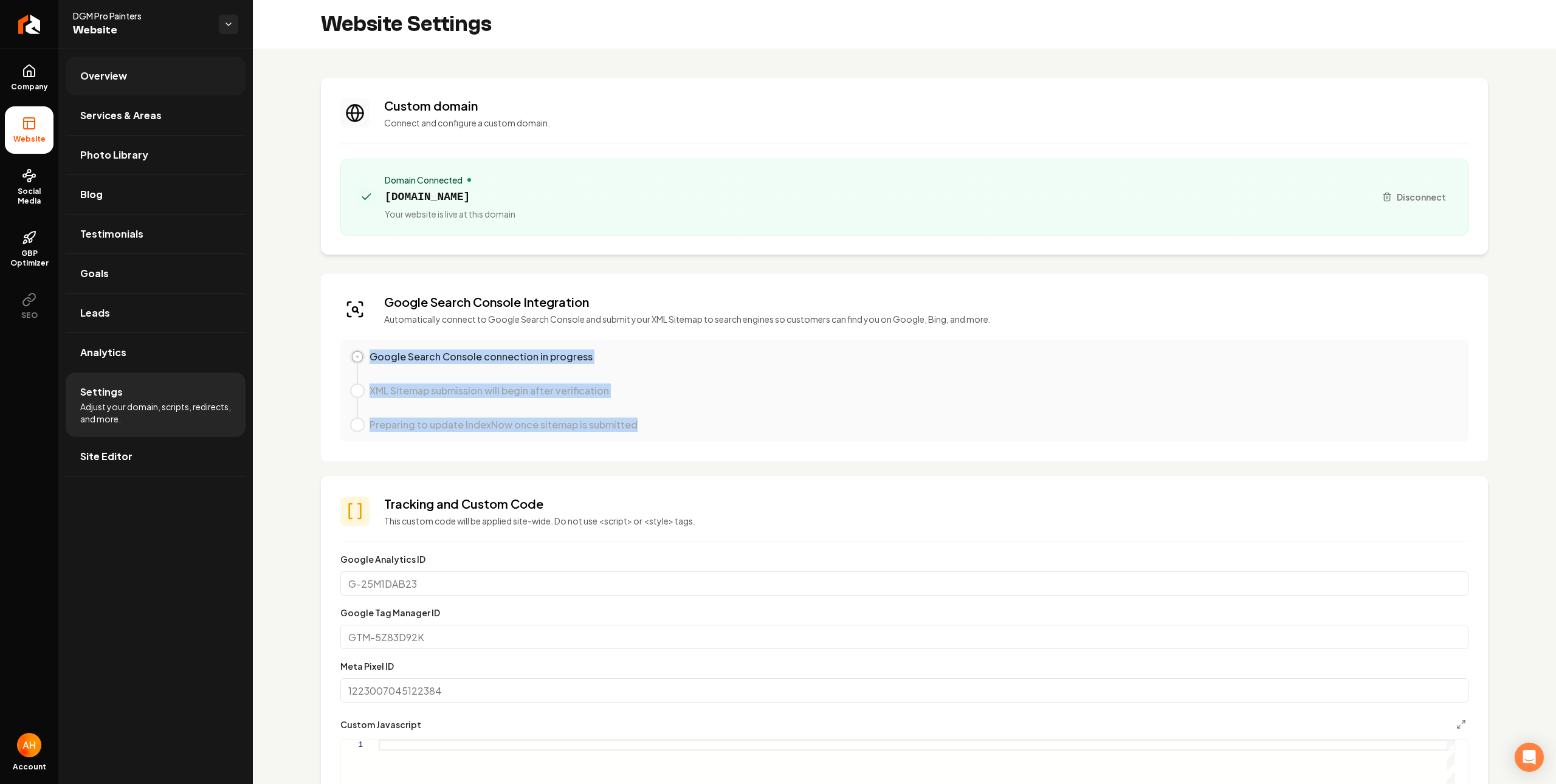
click at [118, 81] on span "Overview" at bounding box center [103, 76] width 47 height 14
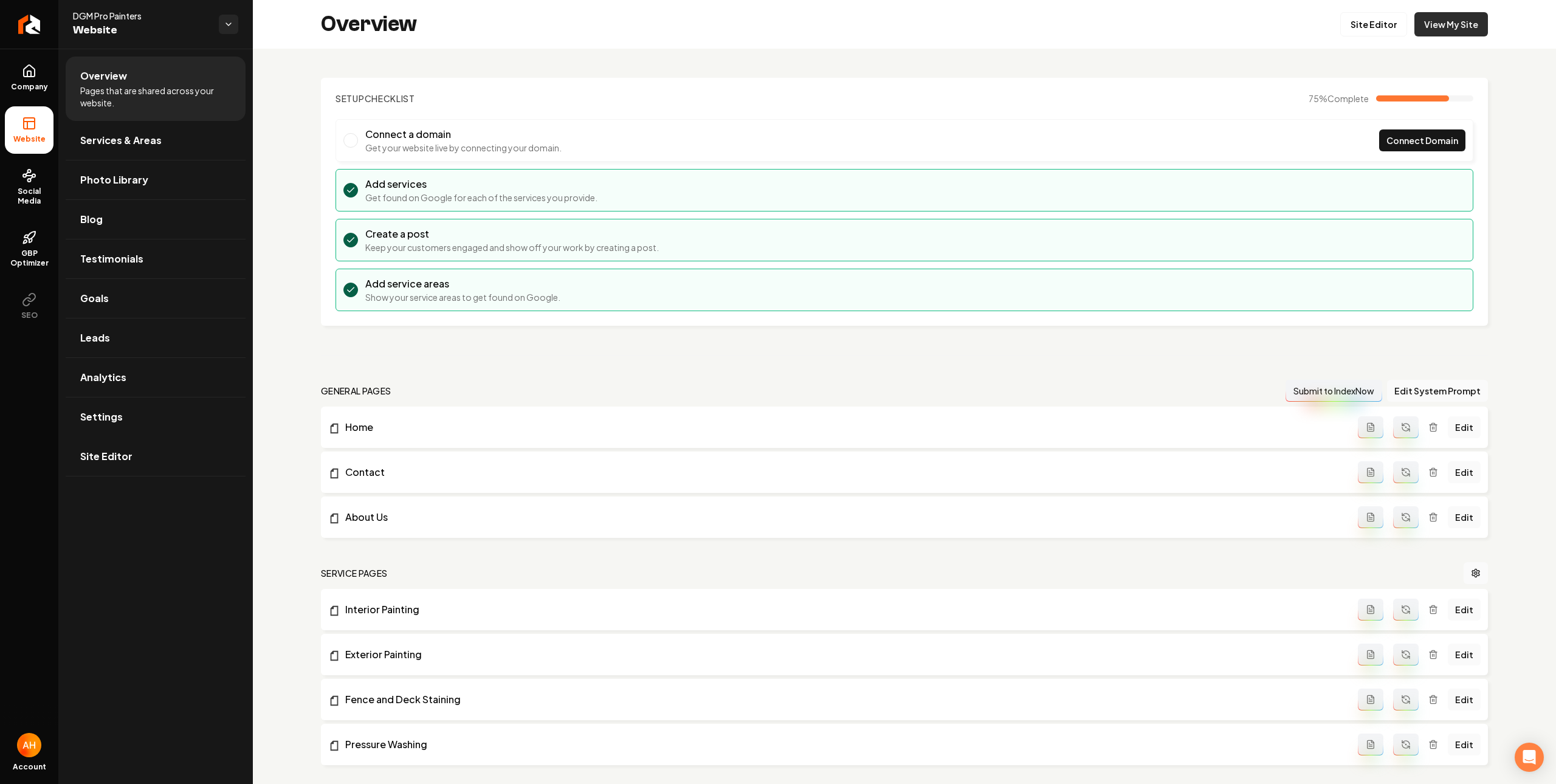
click at [1470, 16] on link "View My Site" at bounding box center [1451, 24] width 74 height 24
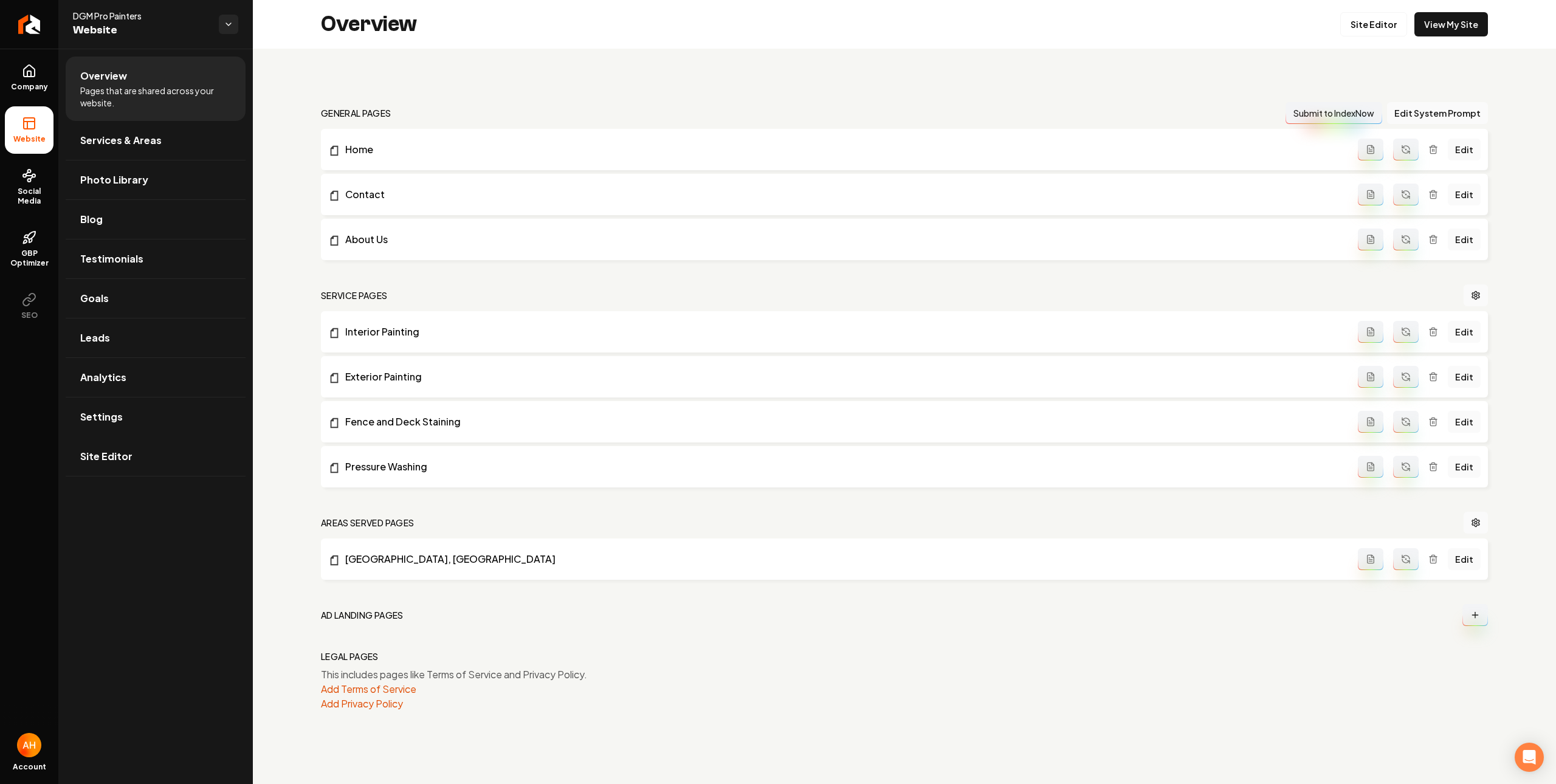
click at [405, 83] on div "general pages Submit to IndexNow Edit System Prompt Home Edit Contact Edit Abou…" at bounding box center [904, 394] width 1304 height 691
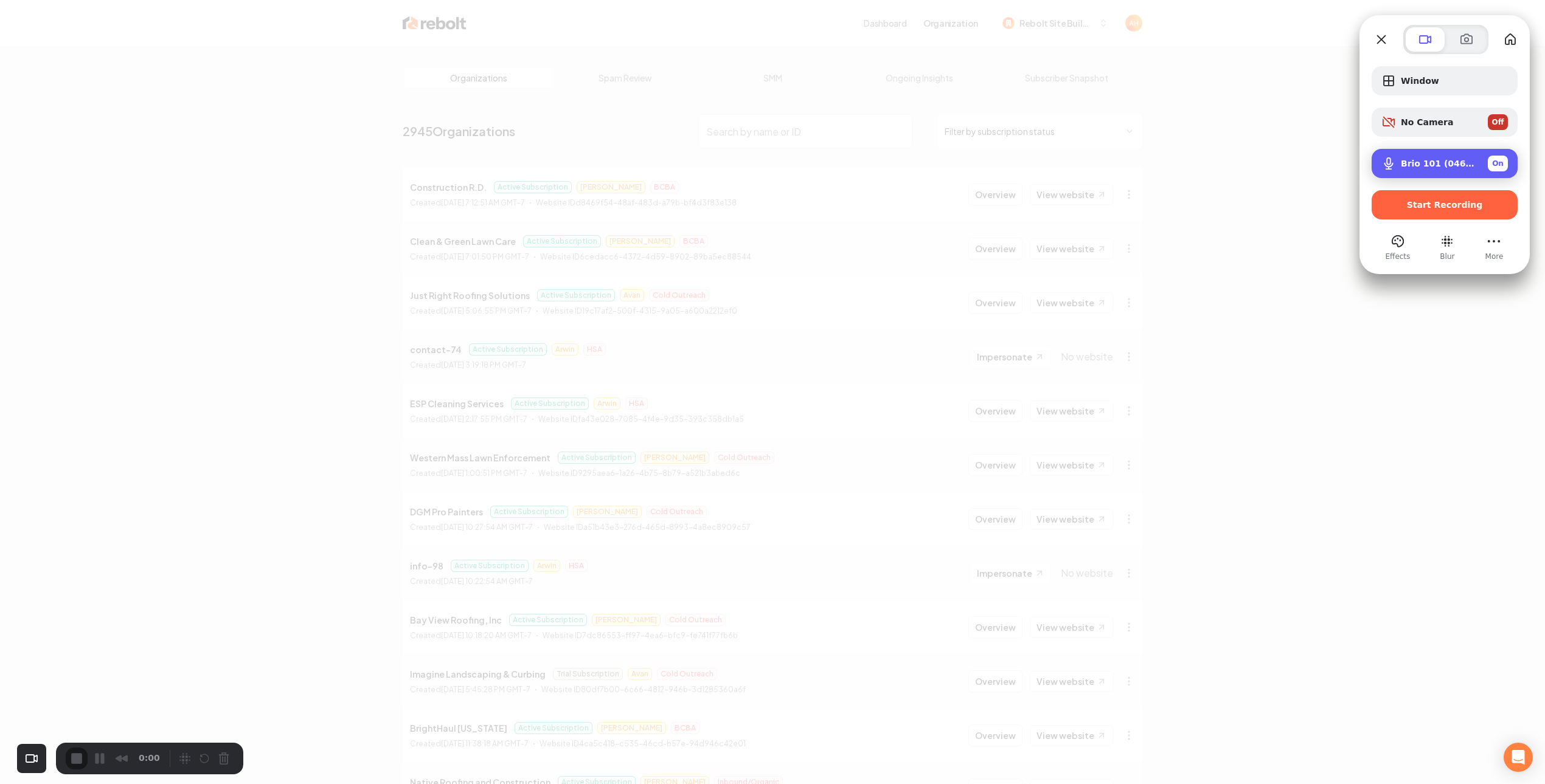
click at [1460, 163] on span "Brio 101 (046d:094d)" at bounding box center [1439, 163] width 77 height 10
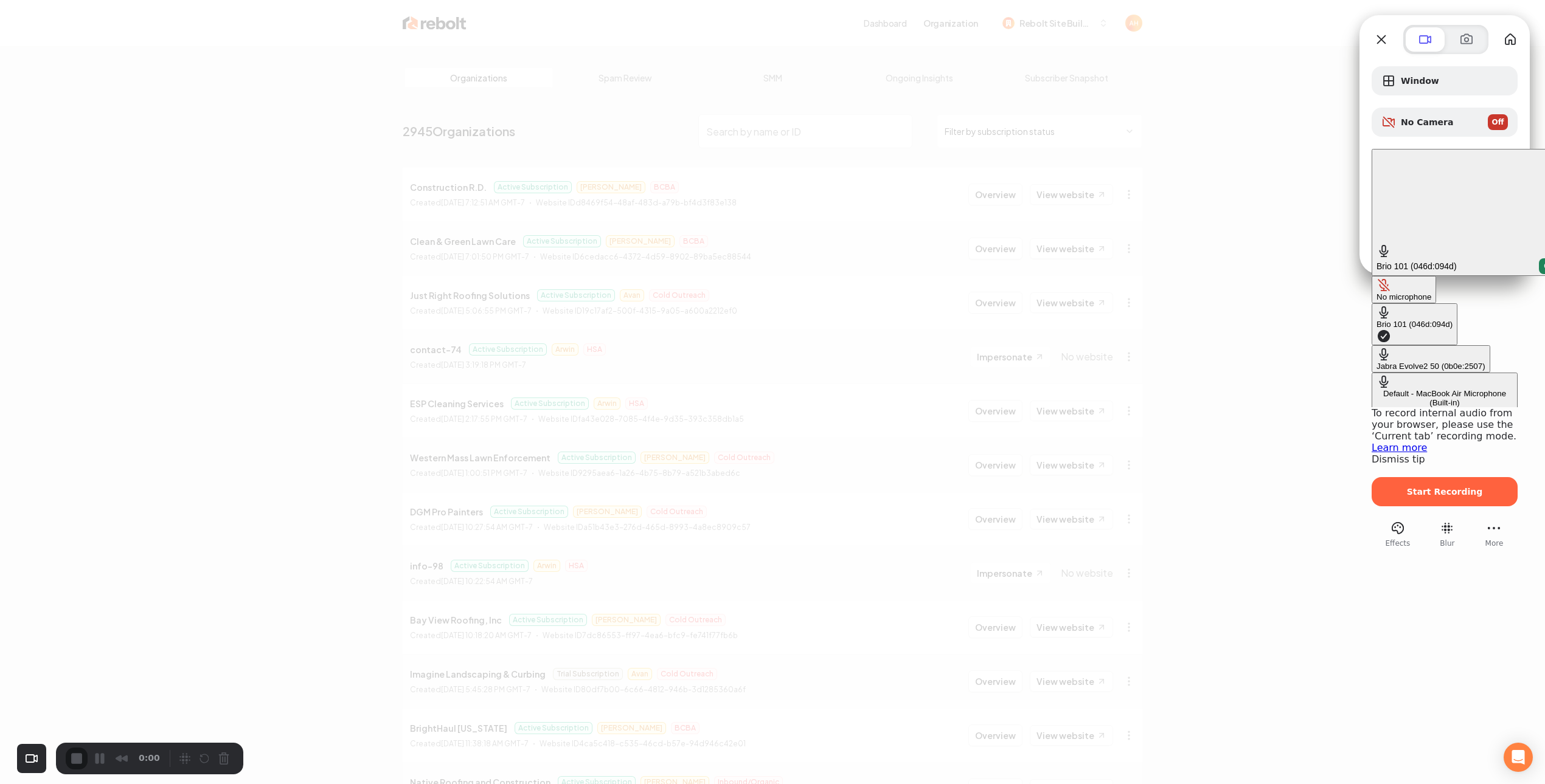
click at [1372, 345] on \(0b0e\ "Jabra Evolve2 50 (0b0e:2507)" at bounding box center [1431, 359] width 119 height 28
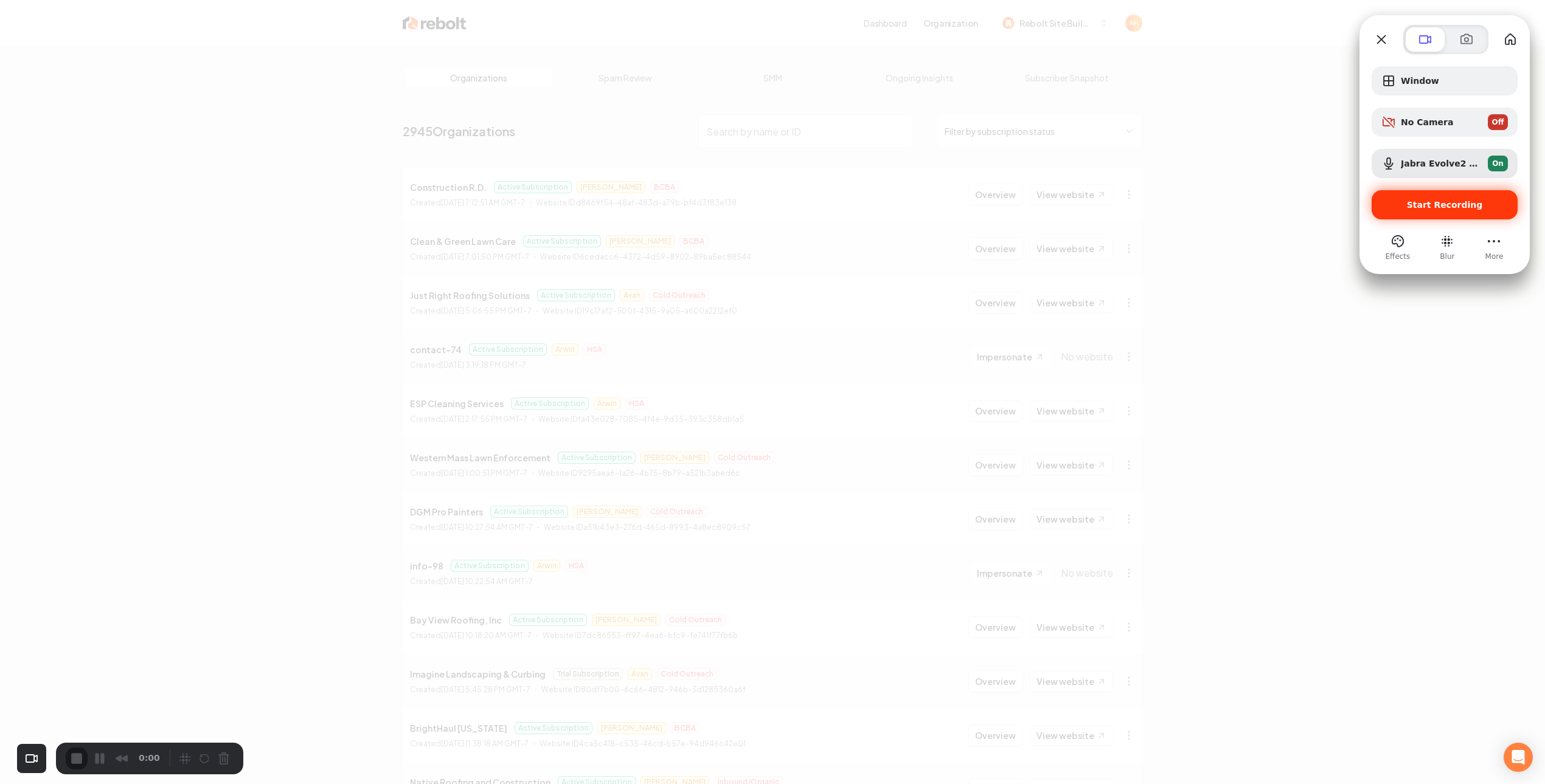
click at [1429, 207] on span "Start Recording" at bounding box center [1444, 205] width 76 height 10
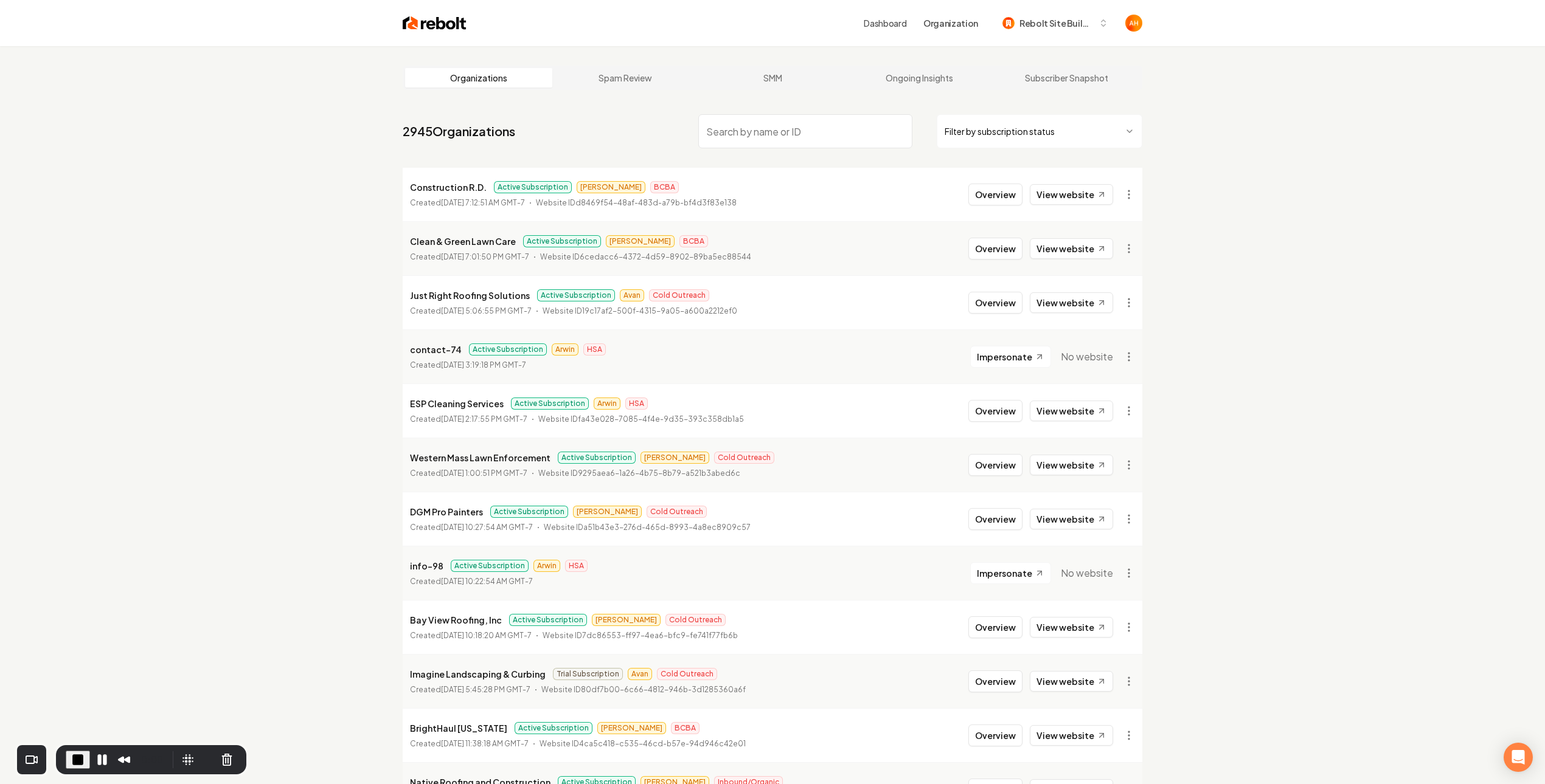
click at [891, 23] on link "Dashboard" at bounding box center [885, 23] width 43 height 12
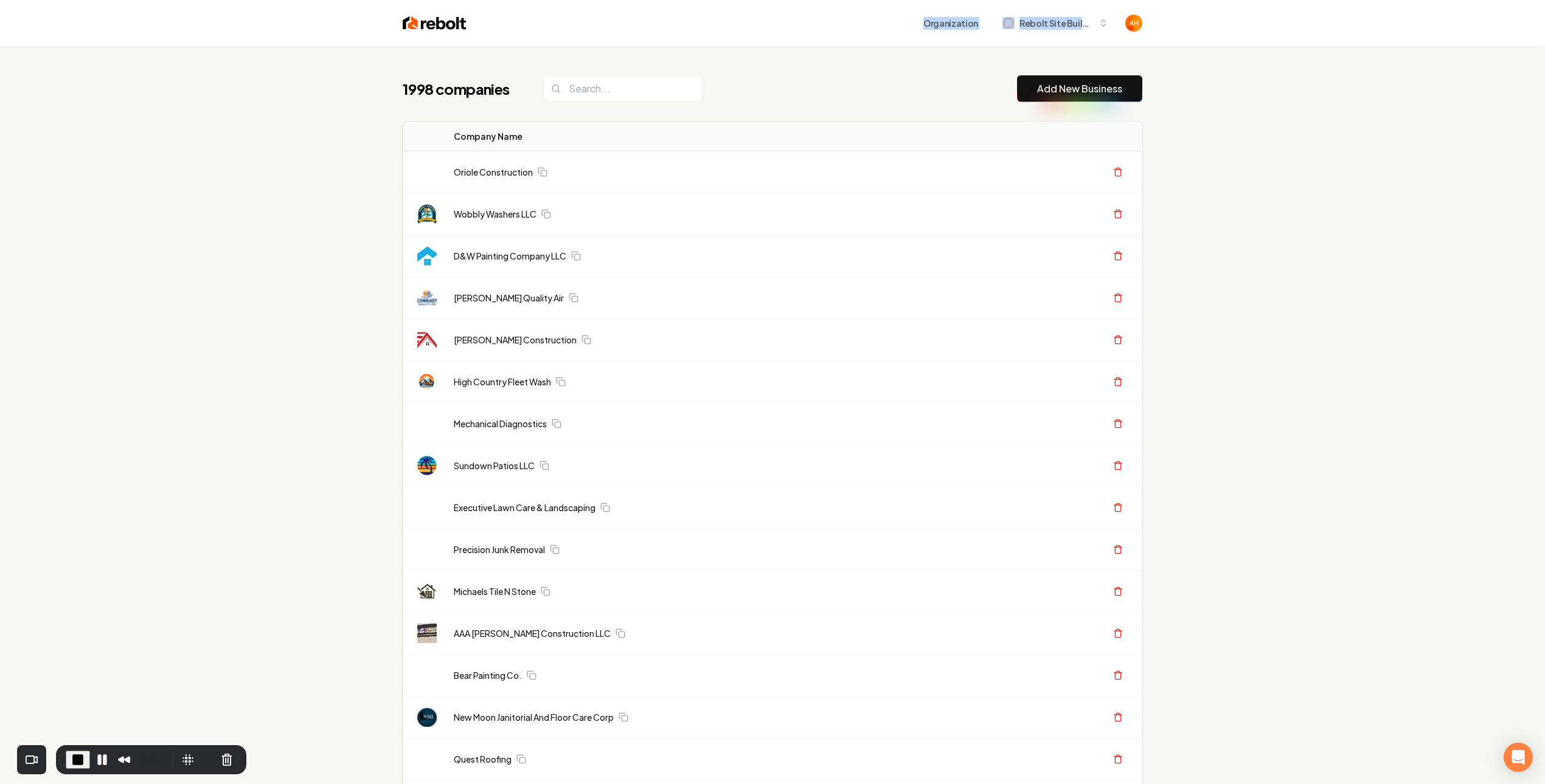
drag, startPoint x: 921, startPoint y: 36, endPoint x: 1294, endPoint y: 93, distance: 377.3
click at [1134, 39] on div "Organization Rebolt Site Builder" at bounding box center [773, 23] width 779 height 46
drag, startPoint x: 606, startPoint y: 166, endPoint x: 413, endPoint y: 166, distance: 193.0
click at [413, 166] on tr "Oriole Construction Create Org & Transfer Out" at bounding box center [772, 172] width 739 height 42
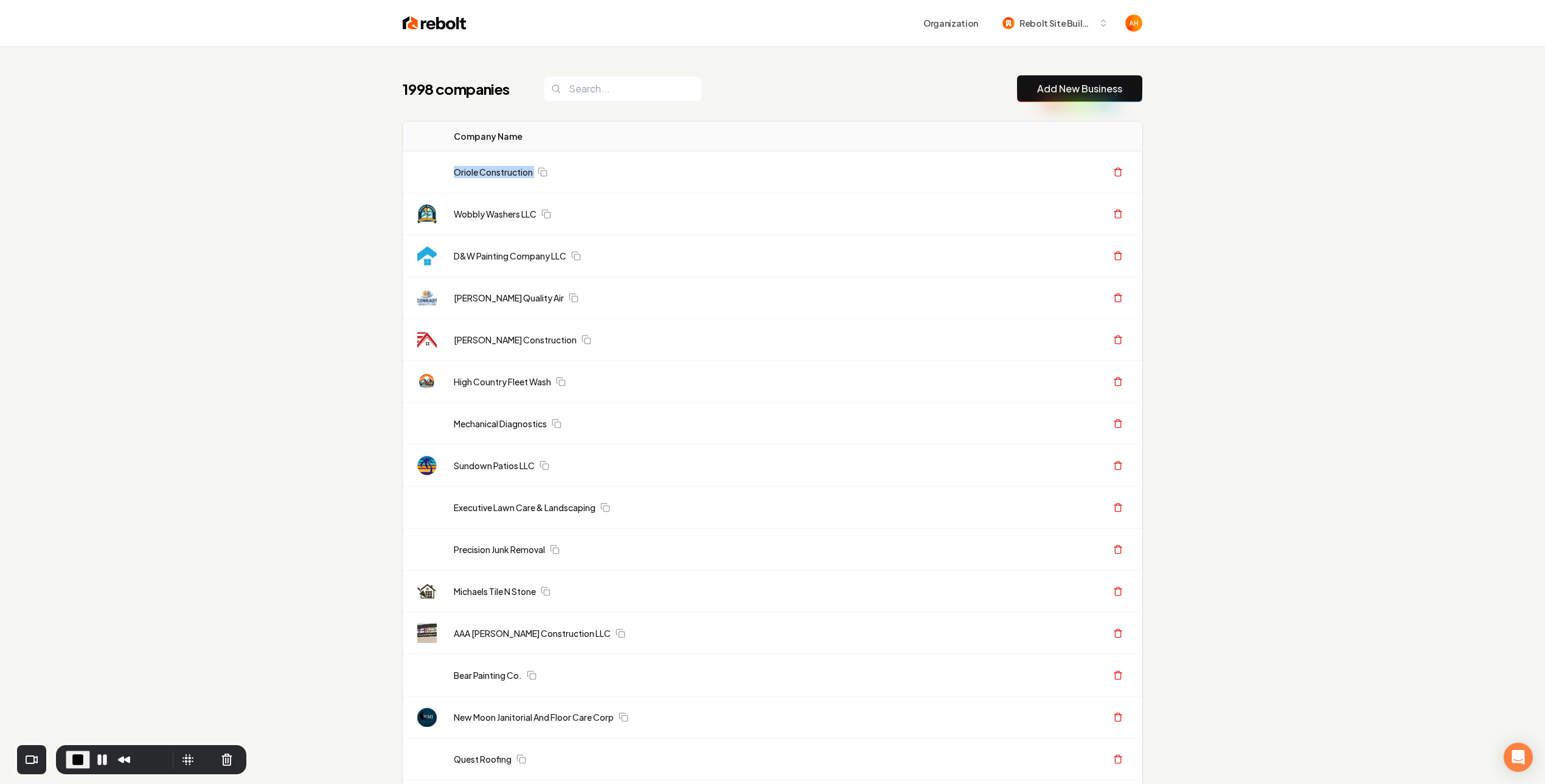
drag, startPoint x: 590, startPoint y: 173, endPoint x: 431, endPoint y: 175, distance: 159.0
click at [431, 175] on tr "Oriole Construction Create Org & Transfer Out" at bounding box center [772, 172] width 739 height 42
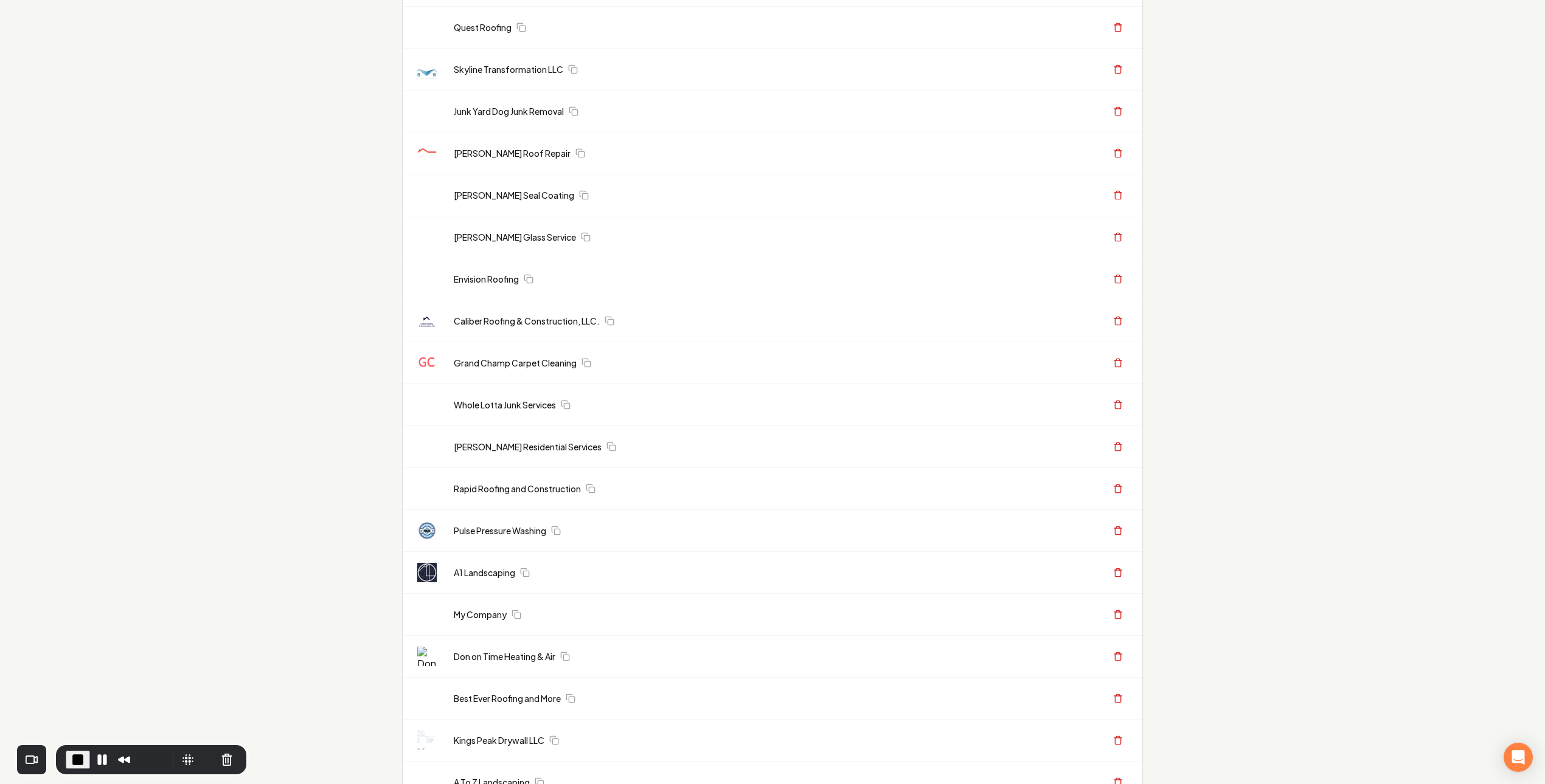
scroll to position [3232, 0]
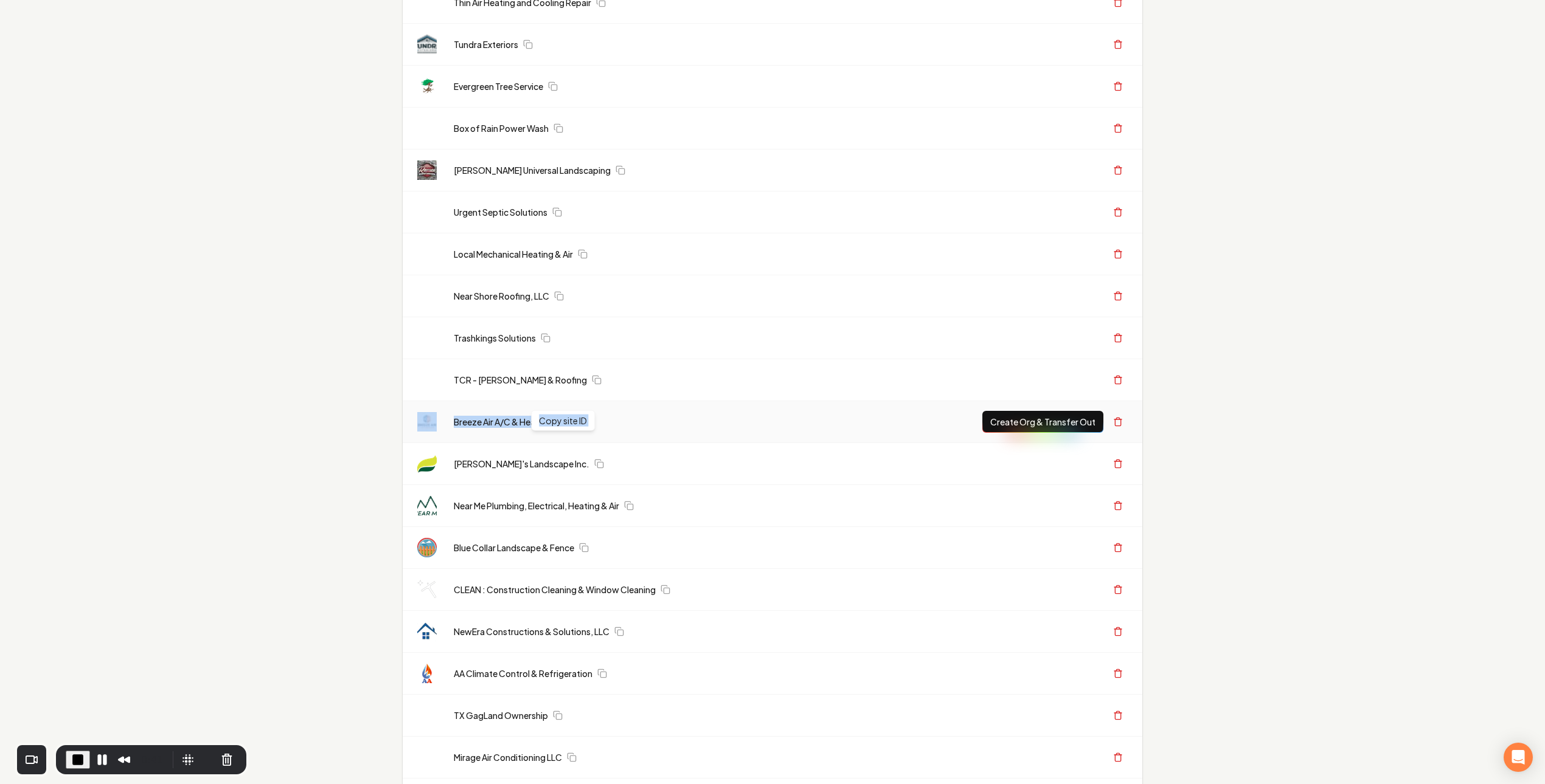
drag, startPoint x: 602, startPoint y: 438, endPoint x: 422, endPoint y: 428, distance: 180.3
click at [422, 428] on tr "Breeze Air A/C & Heating Copy site ID Copy site ID Create Org & Transfer Out" at bounding box center [772, 423] width 739 height 42
click at [1023, 433] on button "Create Org & Transfer Out" at bounding box center [1043, 422] width 121 height 22
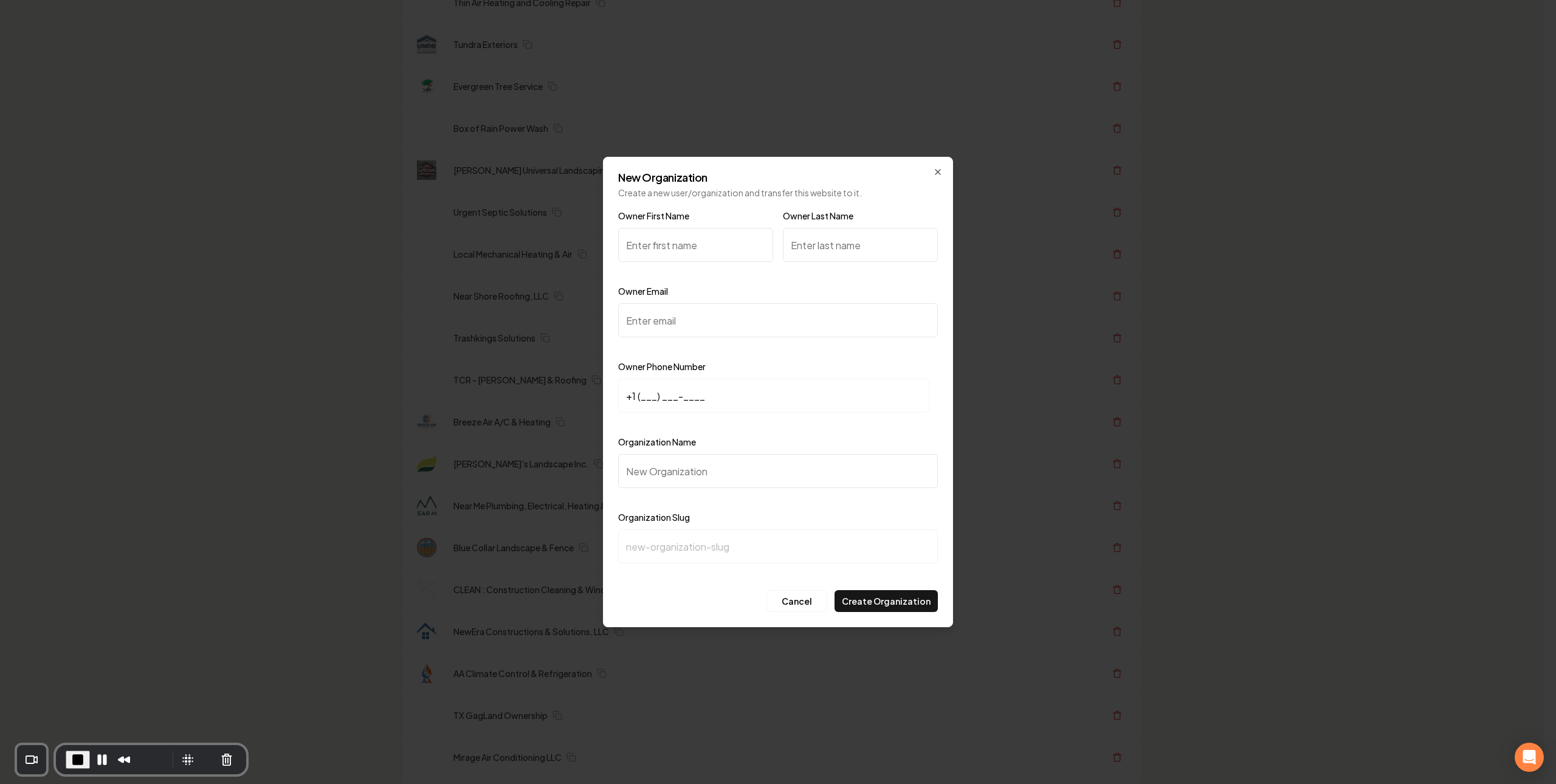
click at [700, 246] on input "Owner First Name" at bounding box center [696, 245] width 155 height 34
type input "A"
type input "[PERSON_NAME]"
type input "Hurgoi"
type input "anthoyn"
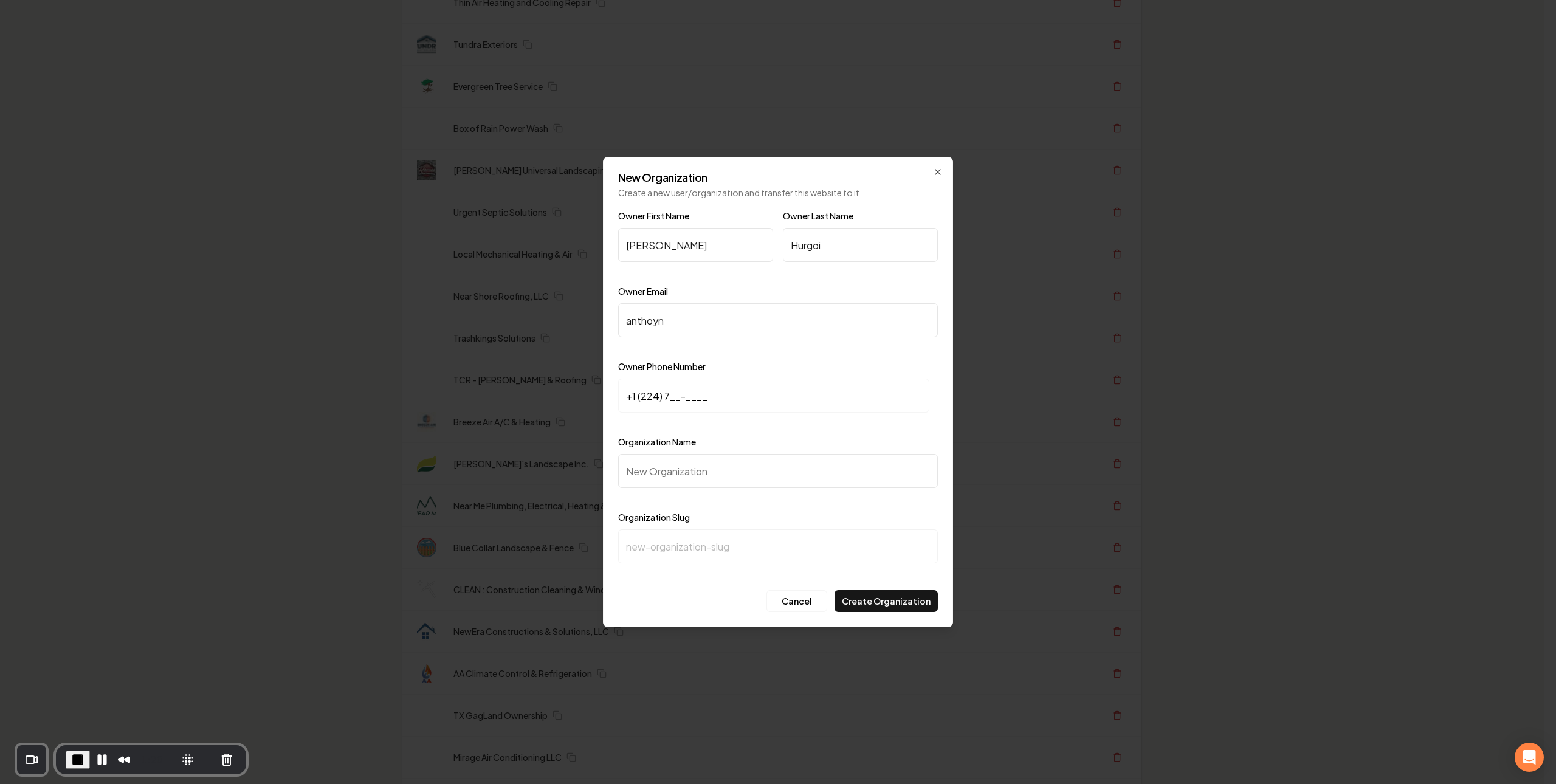
type input "+1 (224) 7__-____"
click at [768, 471] on input "Organization Name" at bounding box center [778, 471] width 319 height 34
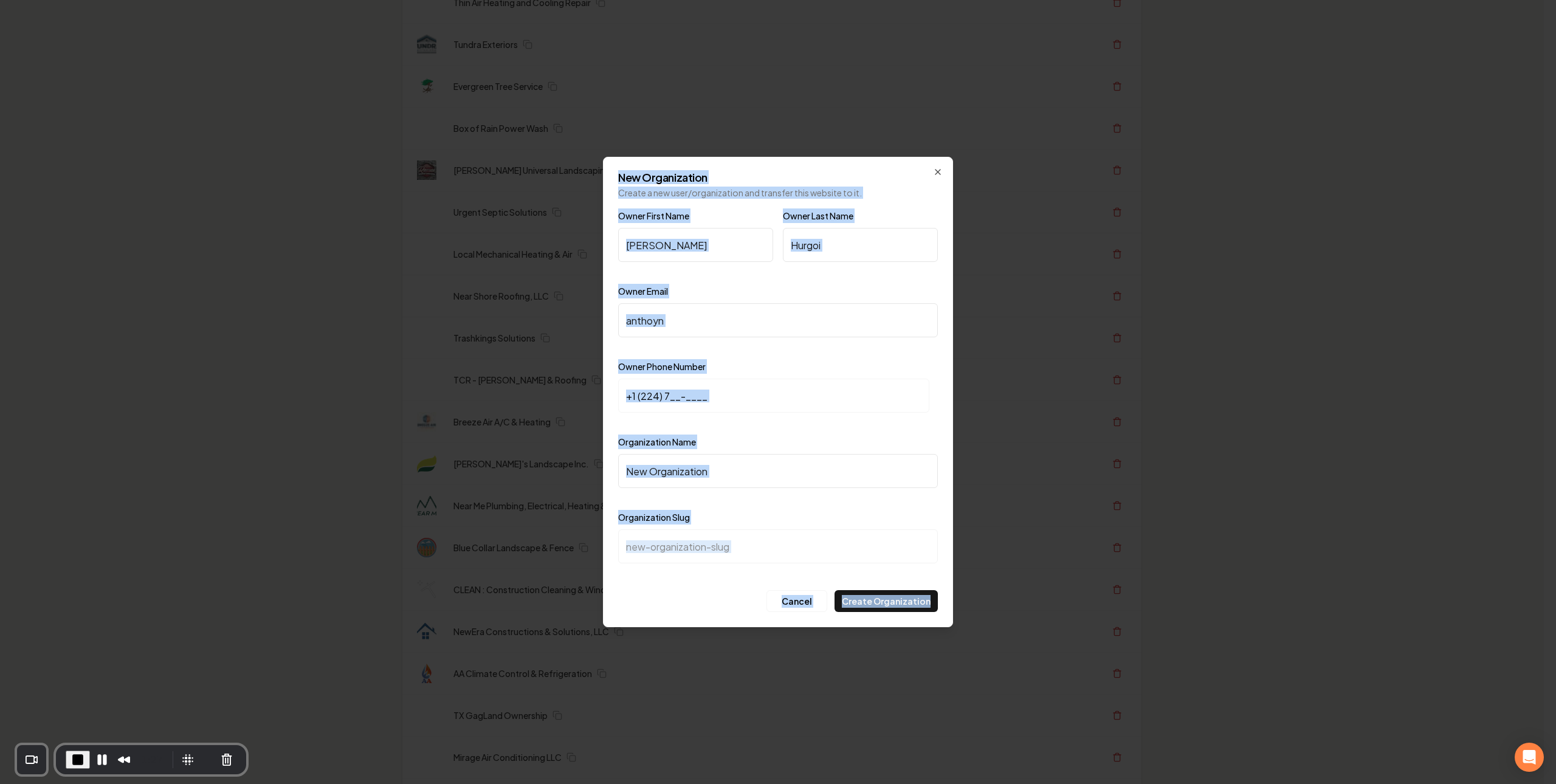
drag, startPoint x: 605, startPoint y: 156, endPoint x: 944, endPoint y: 605, distance: 562.6
click at [944, 605] on div "New Organization Create a new user/organization and transfer this website to it…" at bounding box center [778, 392] width 350 height 470
click at [718, 186] on p "Create a new user/organization and transfer this website to it." at bounding box center [778, 192] width 319 height 12
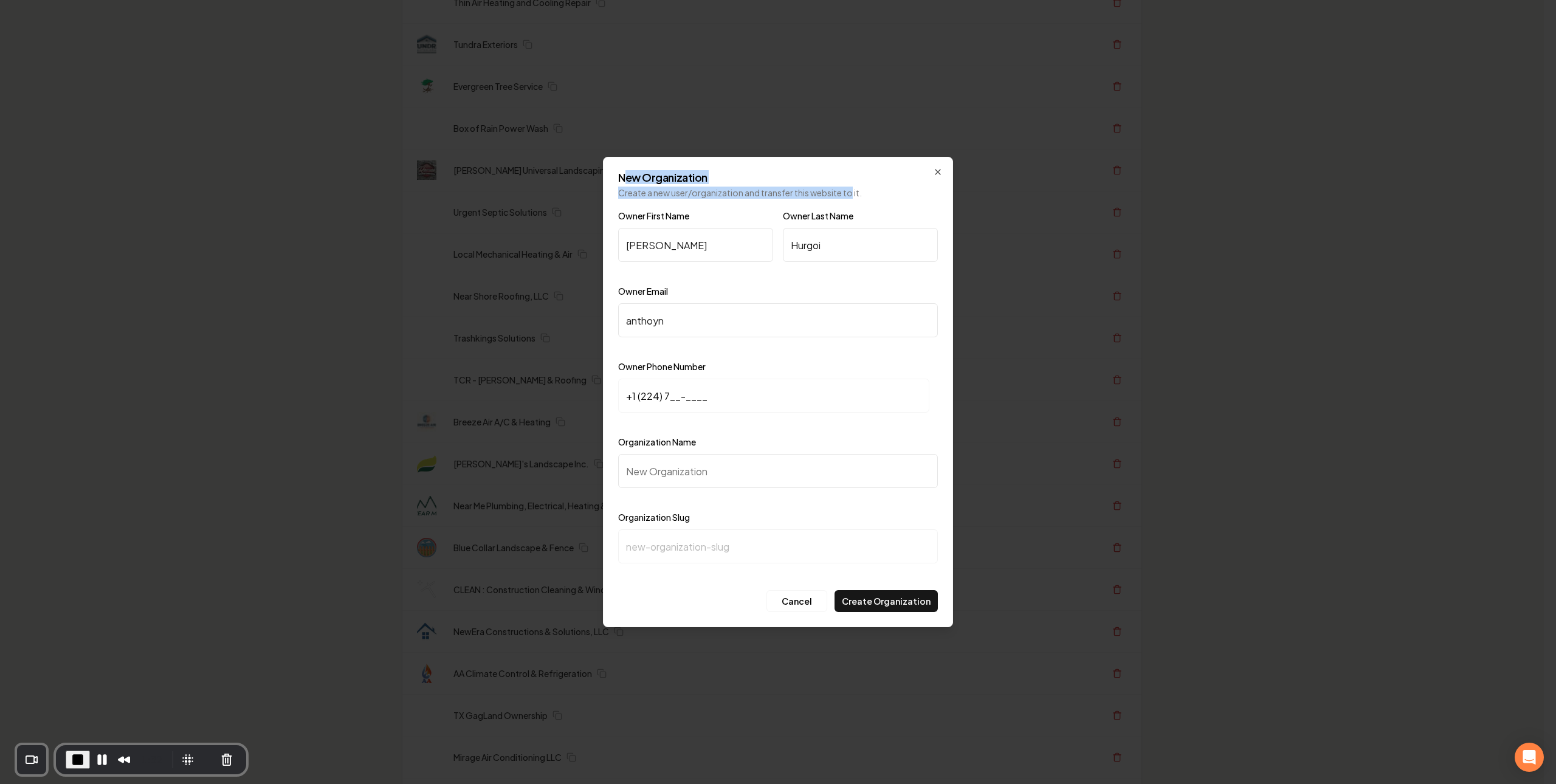
drag, startPoint x: 815, startPoint y: 191, endPoint x: 625, endPoint y: 181, distance: 190.3
click at [622, 181] on div "New Organization Create a new user/organization and transfer this website to it." at bounding box center [778, 185] width 319 height 27
click at [637, 180] on h2 "New Organization" at bounding box center [778, 177] width 319 height 11
drag, startPoint x: 729, startPoint y: 333, endPoint x: 712, endPoint y: 316, distance: 24.0
click at [728, 331] on input "anthoyn" at bounding box center [778, 320] width 319 height 34
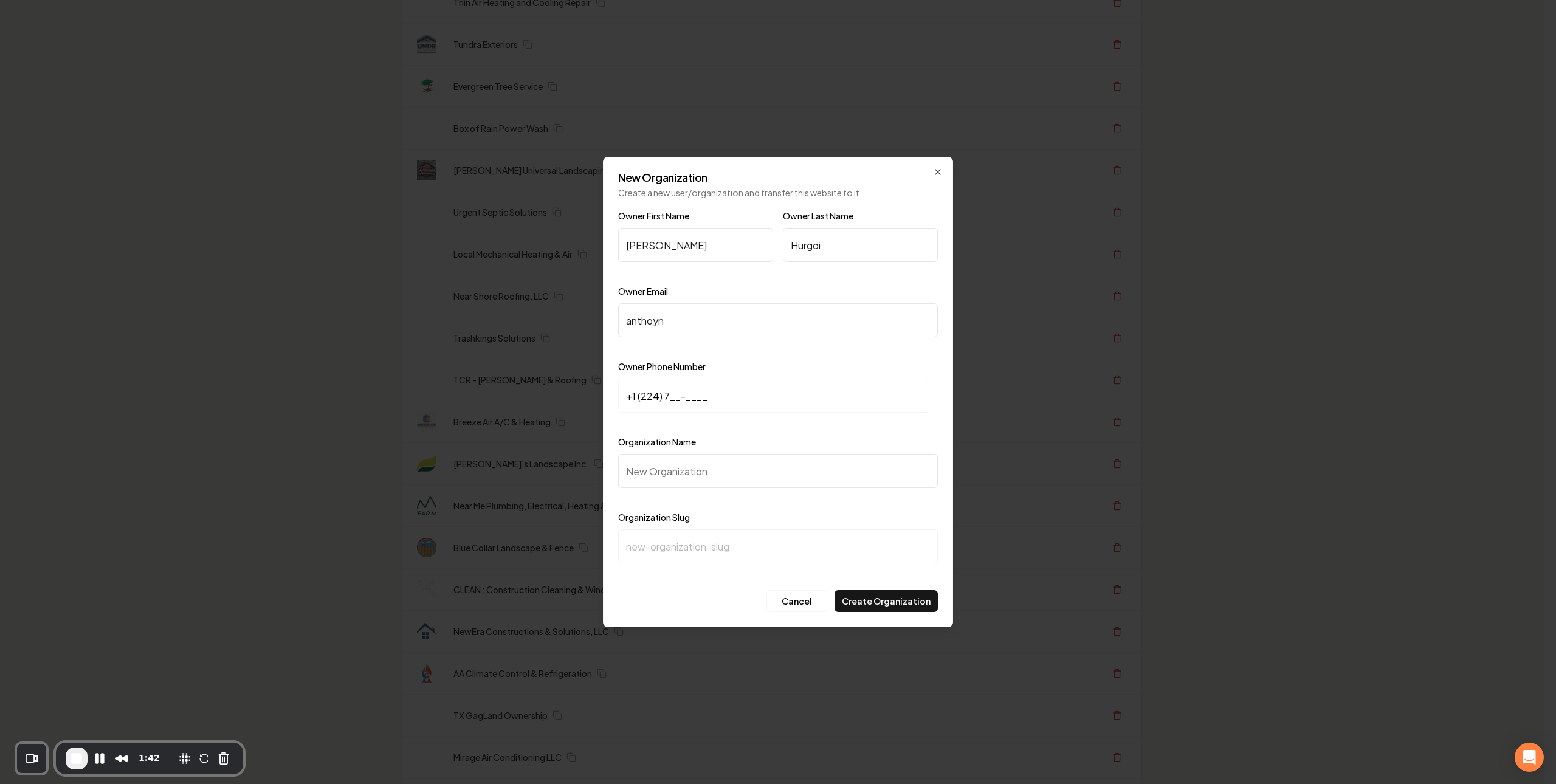
click at [712, 316] on input "anthoyn" at bounding box center [778, 320] width 319 height 34
drag, startPoint x: 710, startPoint y: 317, endPoint x: 594, endPoint y: 323, distance: 116.2
click at [754, 306] on input "anthoyn" at bounding box center [778, 320] width 319 height 34
click at [738, 314] on input "anthoyn" at bounding box center [778, 320] width 319 height 34
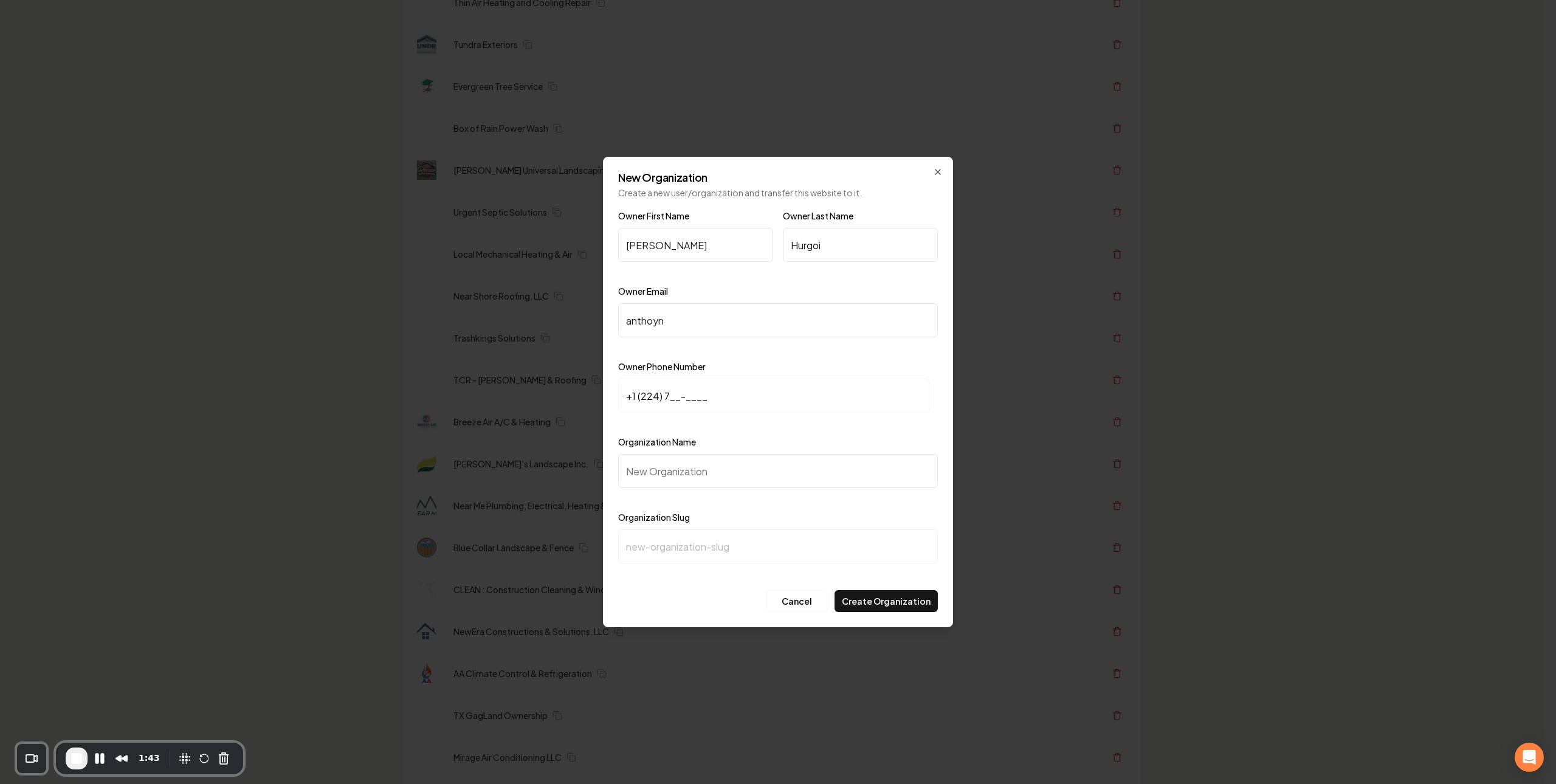
click at [737, 316] on input "anthoyn" at bounding box center [778, 320] width 319 height 34
click at [734, 316] on input "anthoyn" at bounding box center [778, 320] width 319 height 34
click at [710, 309] on input "anthoyn" at bounding box center [778, 320] width 319 height 34
click at [702, 317] on input "anthoyn" at bounding box center [778, 320] width 319 height 34
click at [702, 316] on input "anthoyn" at bounding box center [778, 320] width 319 height 34
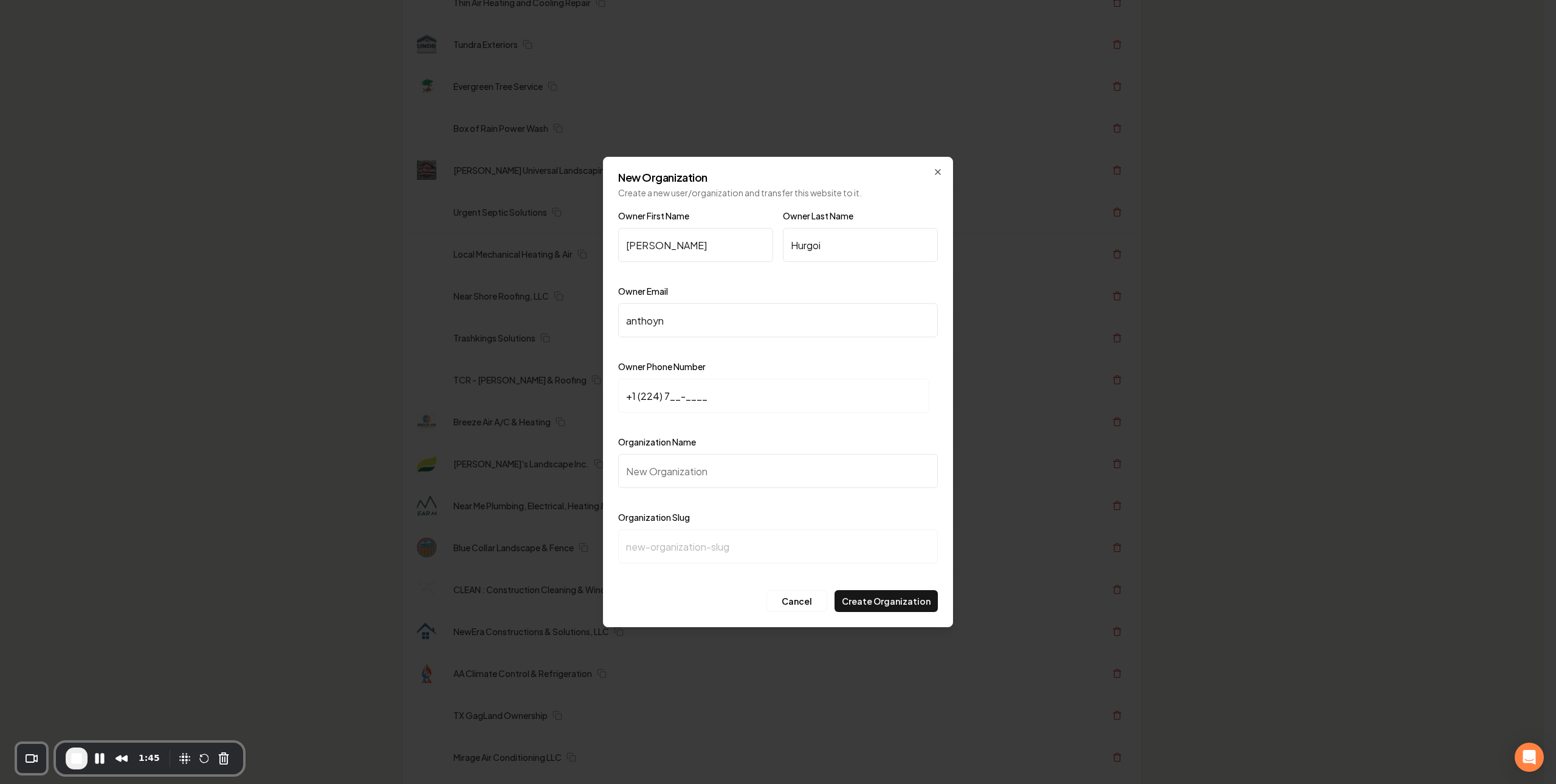
click at [695, 317] on input "anthoyn" at bounding box center [778, 320] width 319 height 34
click at [678, 397] on input "+1 (224) 7__-____" at bounding box center [774, 396] width 311 height 34
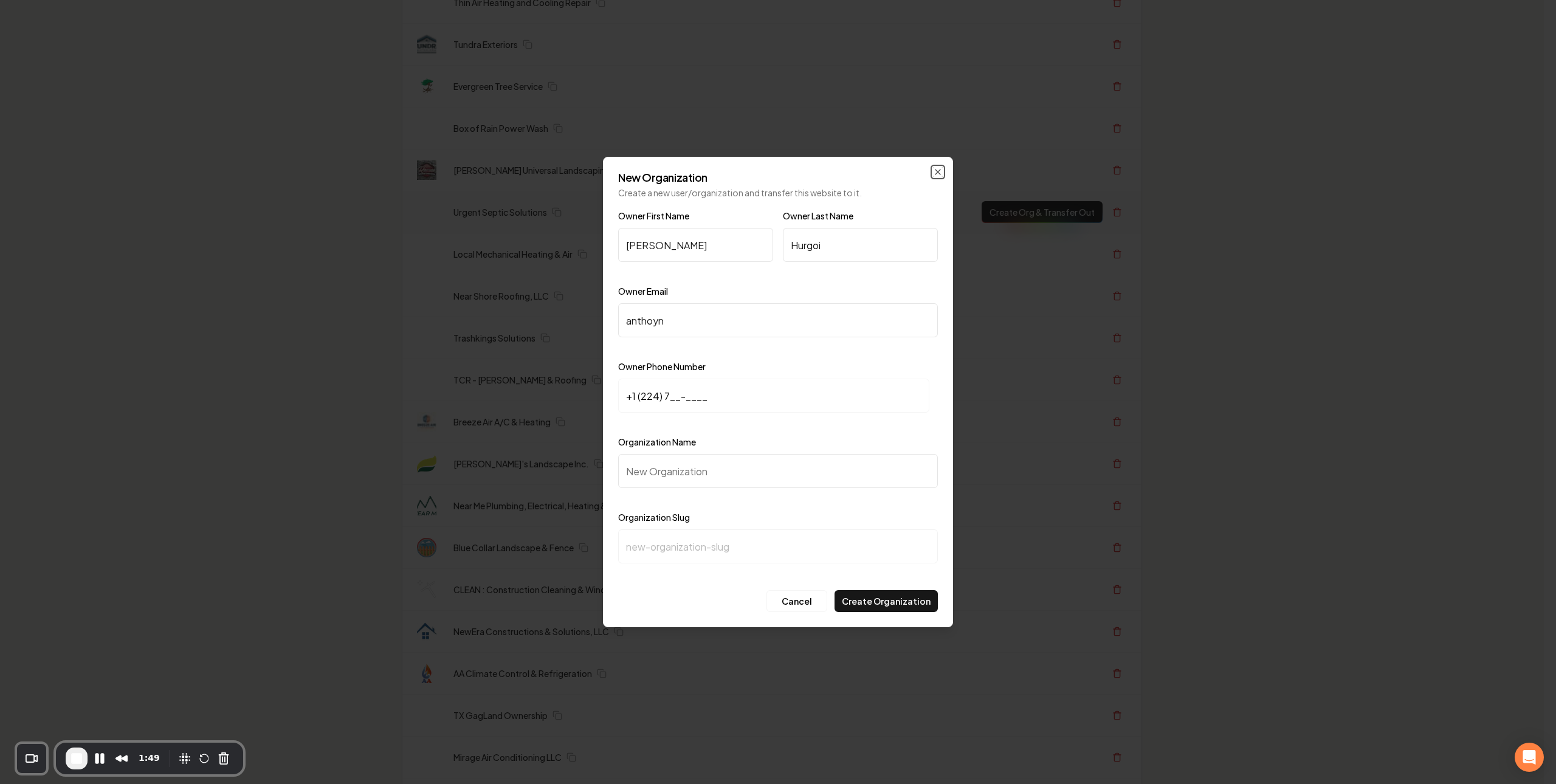
drag, startPoint x: 937, startPoint y: 171, endPoint x: 720, endPoint y: 239, distance: 227.4
click at [937, 170] on icon "button" at bounding box center [938, 172] width 10 height 10
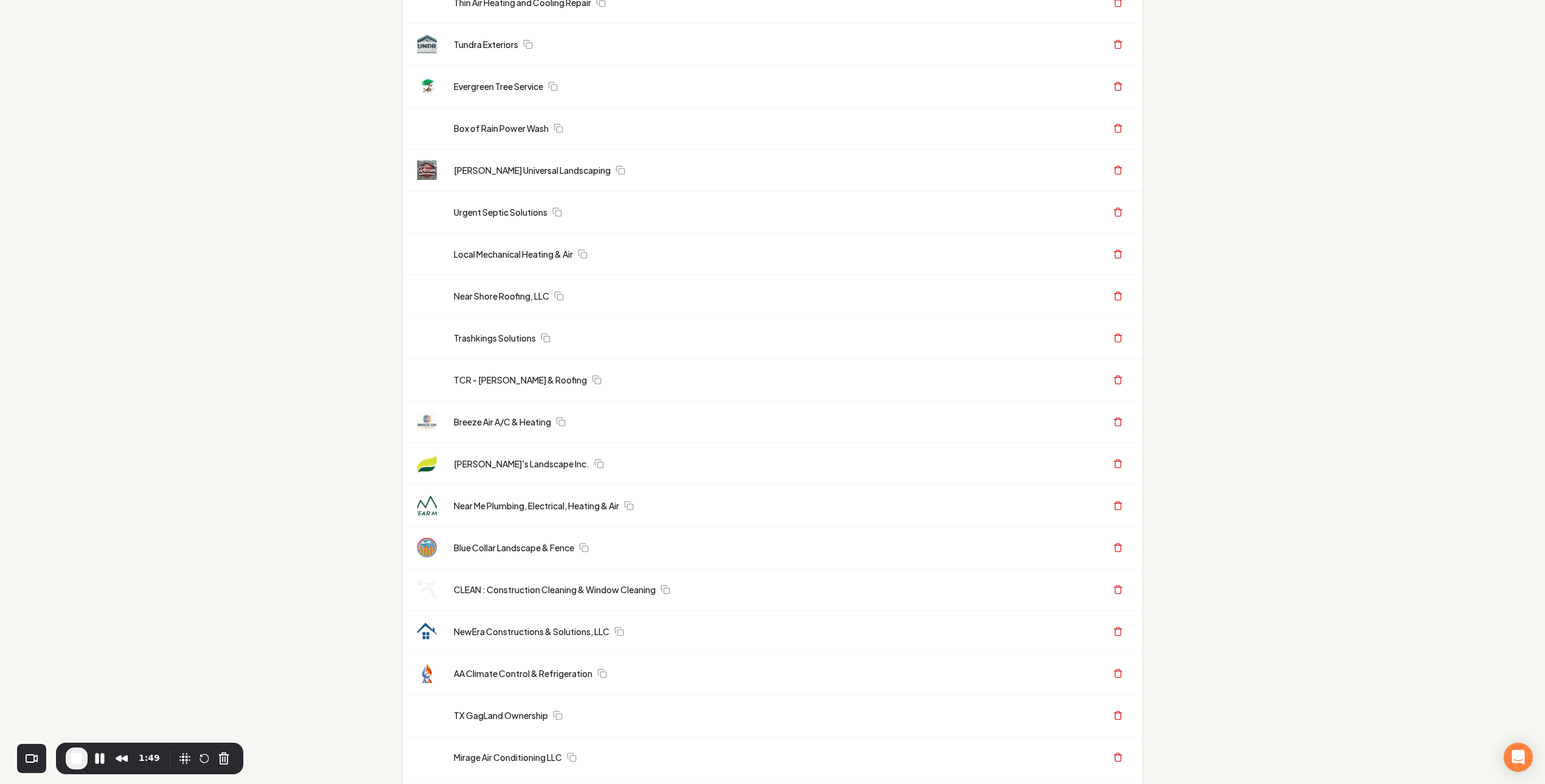
scroll to position [0, 0]
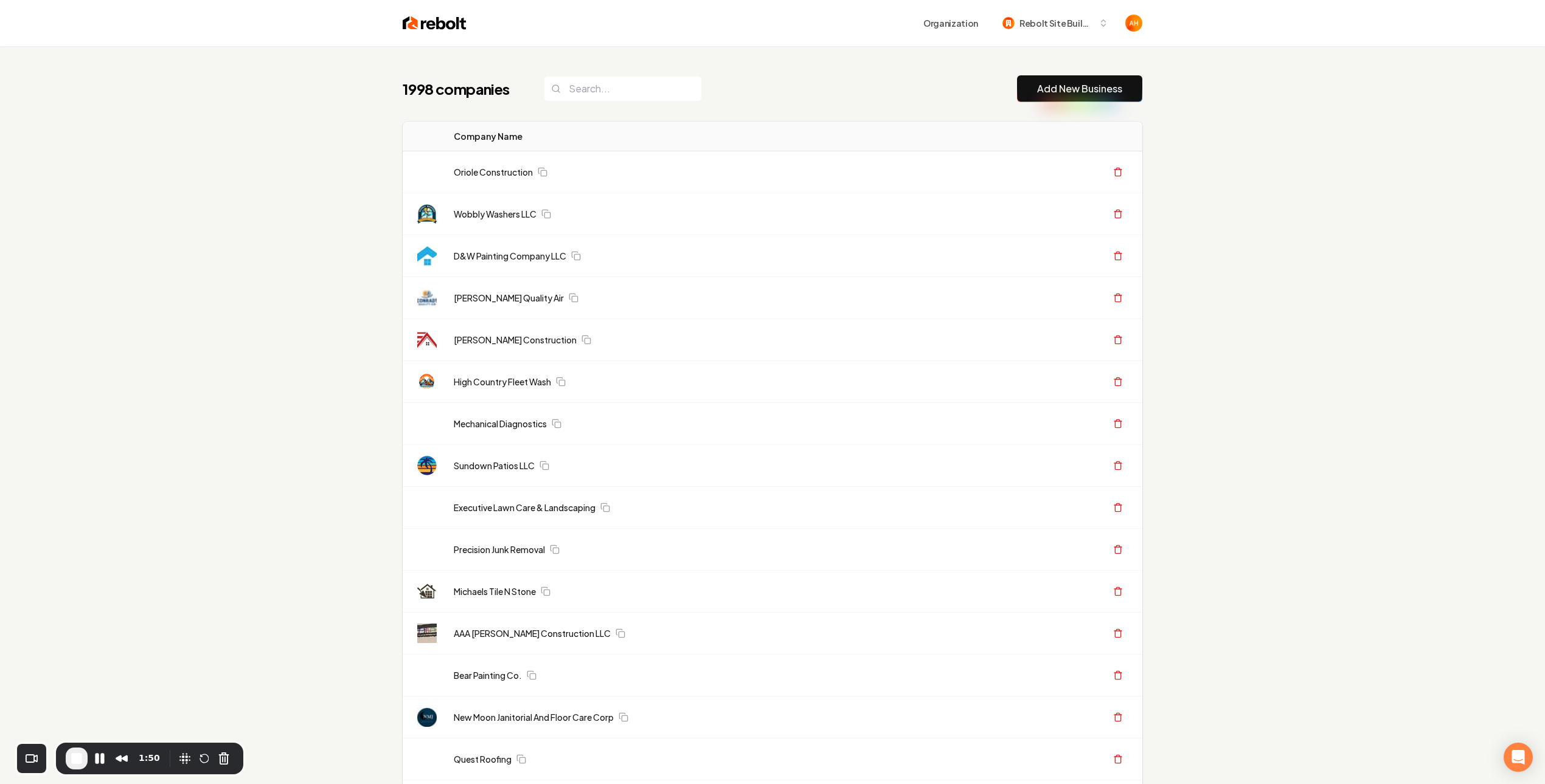
click at [436, 32] on div "Organization Rebolt Site Builder" at bounding box center [773, 23] width 779 height 46
click at [440, 30] on img at bounding box center [434, 23] width 64 height 17
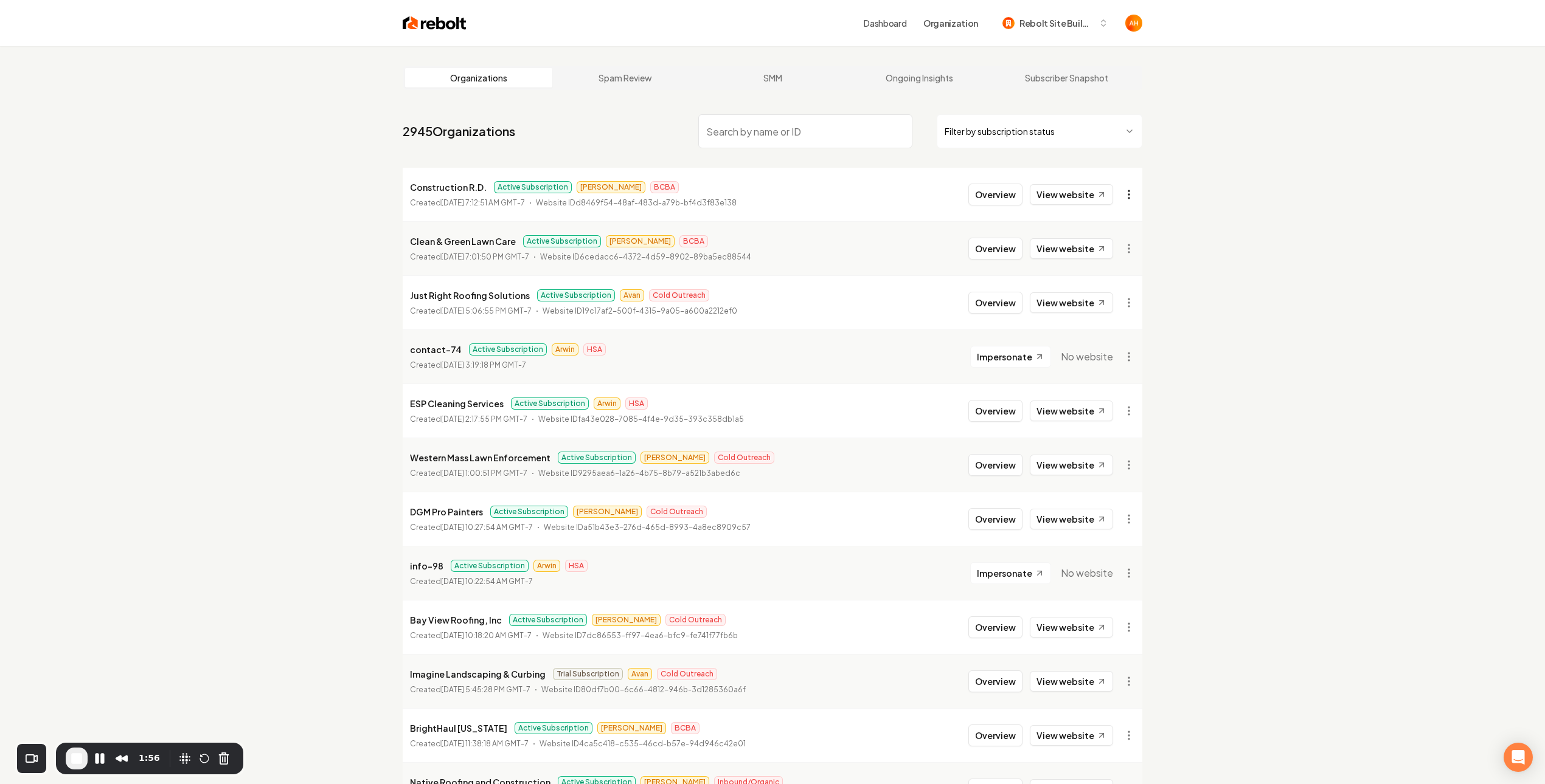
click at [1126, 198] on html "Dashboard Organization Rebolt Site Builder Organizations Spam Review SMM Ongoin…" at bounding box center [772, 392] width 1545 height 784
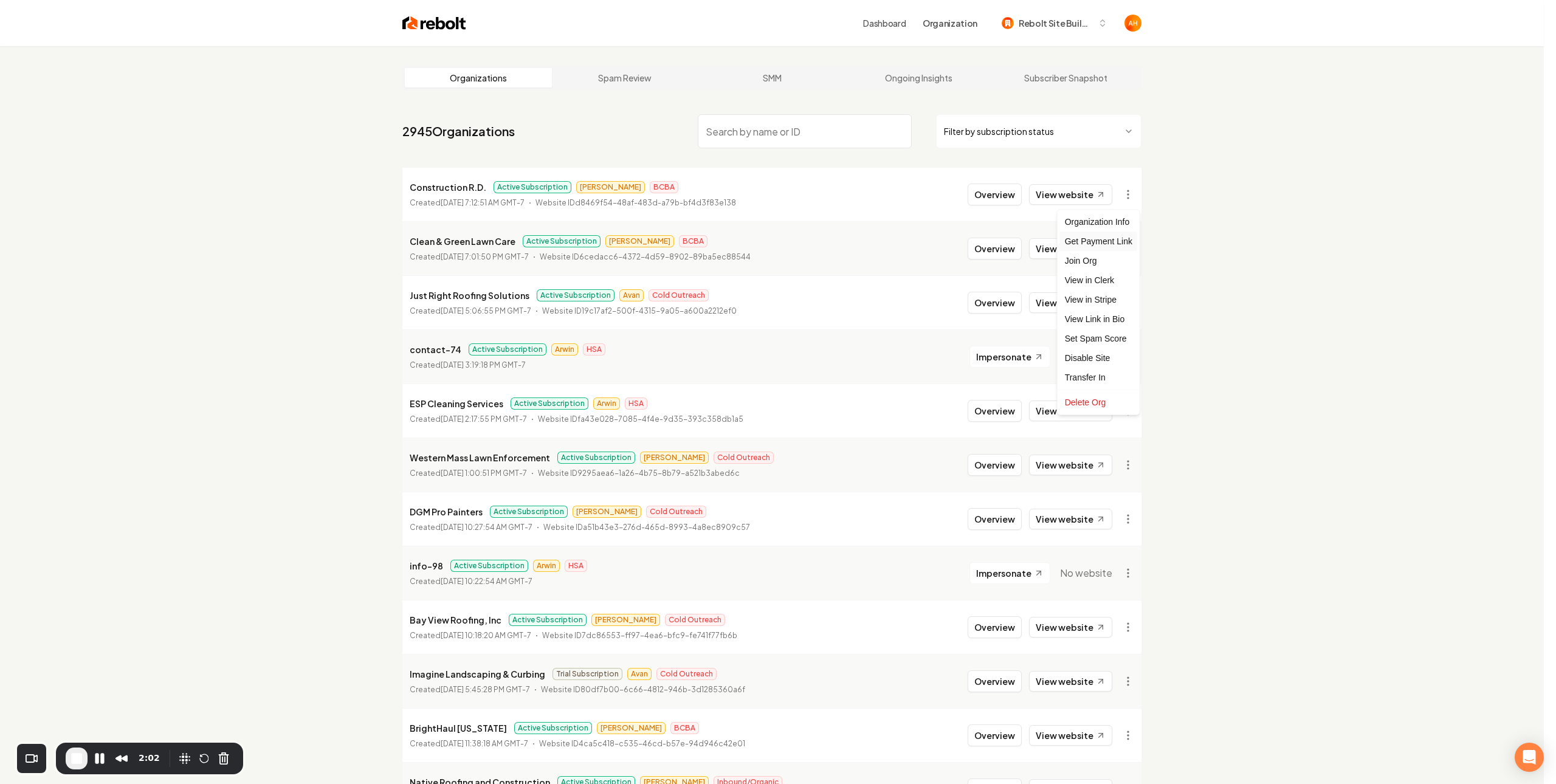
click at [1101, 243] on div "Get Payment Link" at bounding box center [1099, 241] width 77 height 19
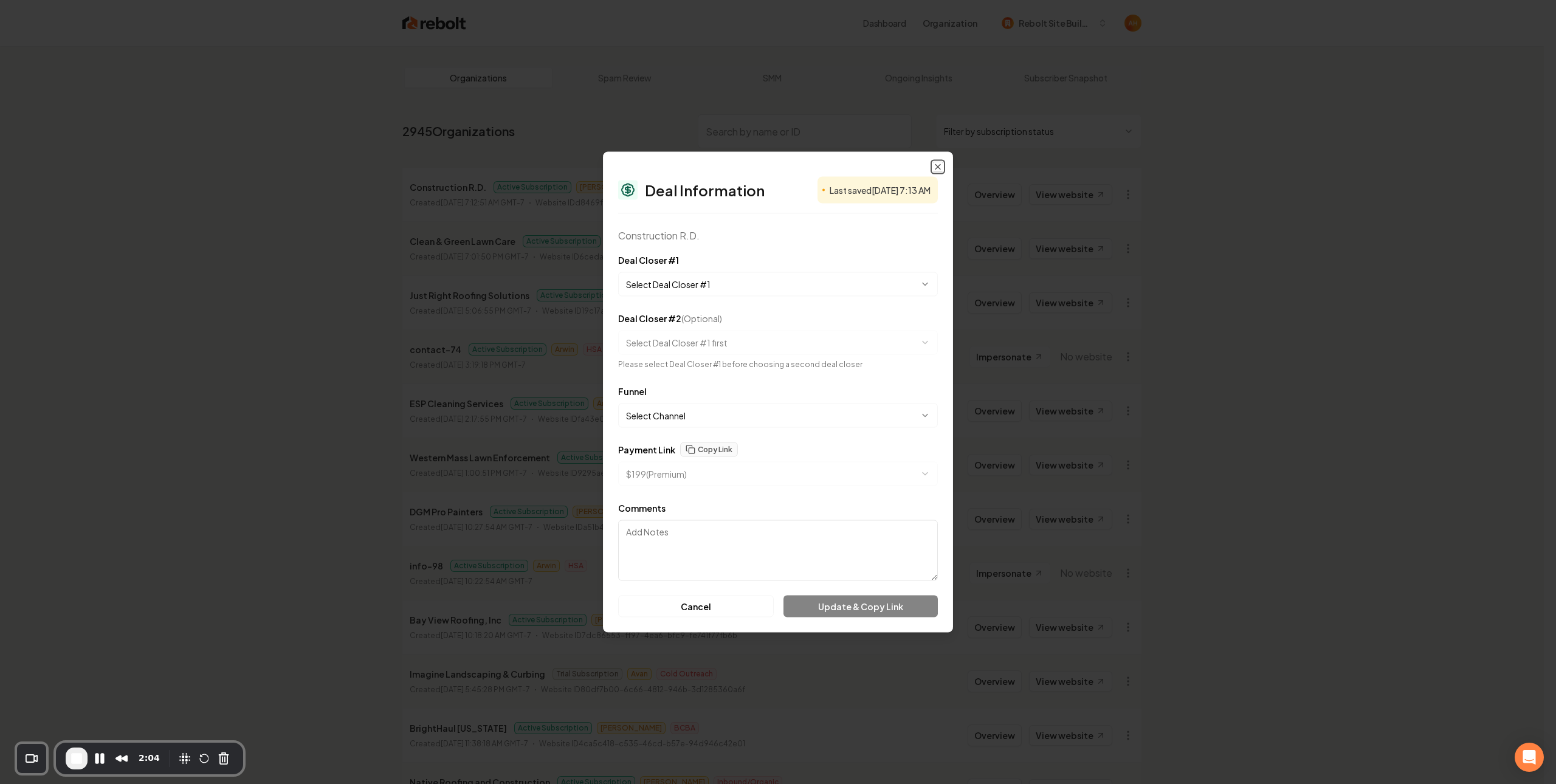
select select "**********"
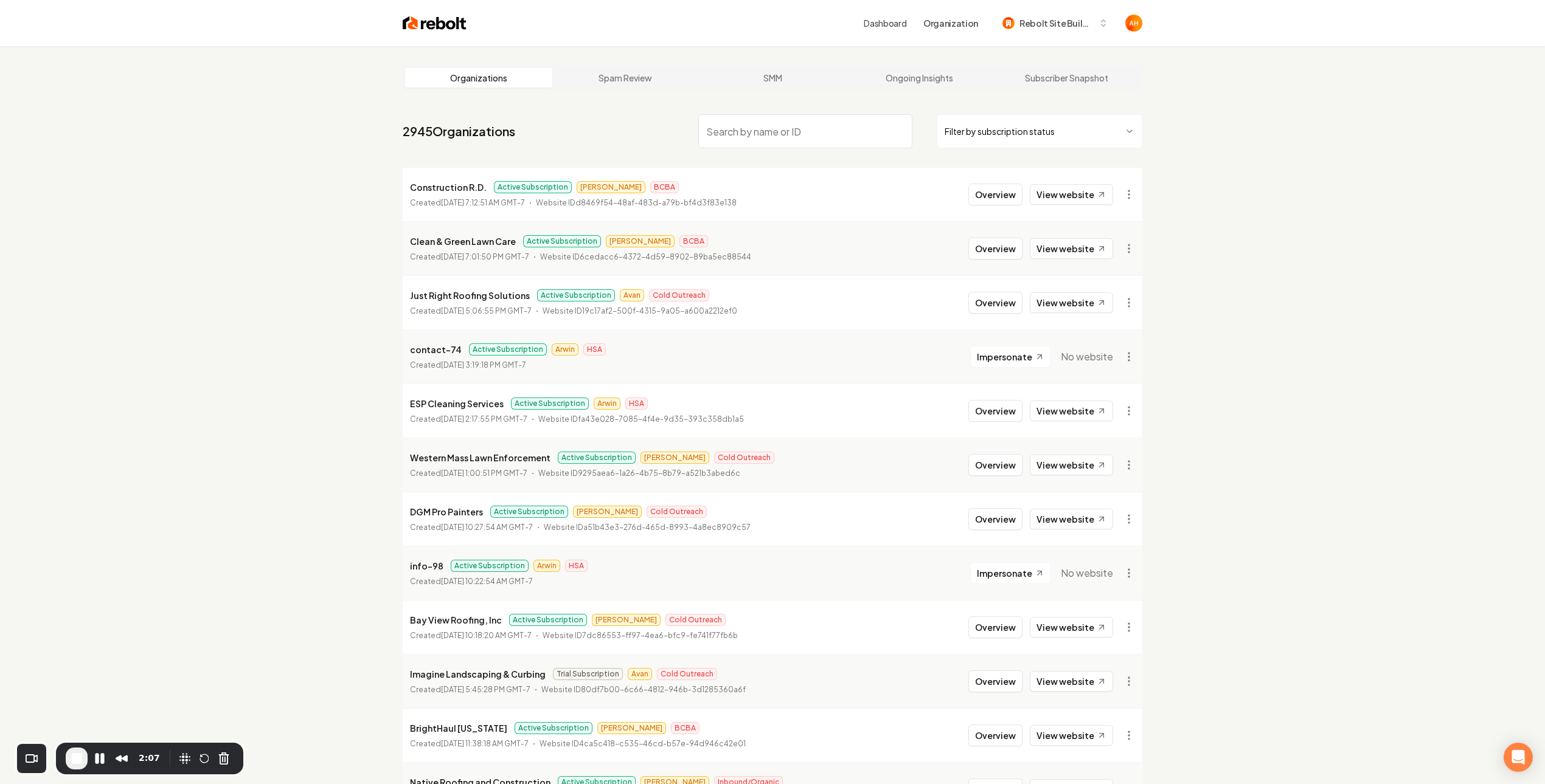
drag, startPoint x: 97, startPoint y: 757, endPoint x: 101, endPoint y: 750, distance: 8.1
click at [97, 757] on button "Pause Recording" at bounding box center [99, 758] width 19 height 19
click at [225, 763] on button "Cancel Recording" at bounding box center [228, 759] width 19 height 19
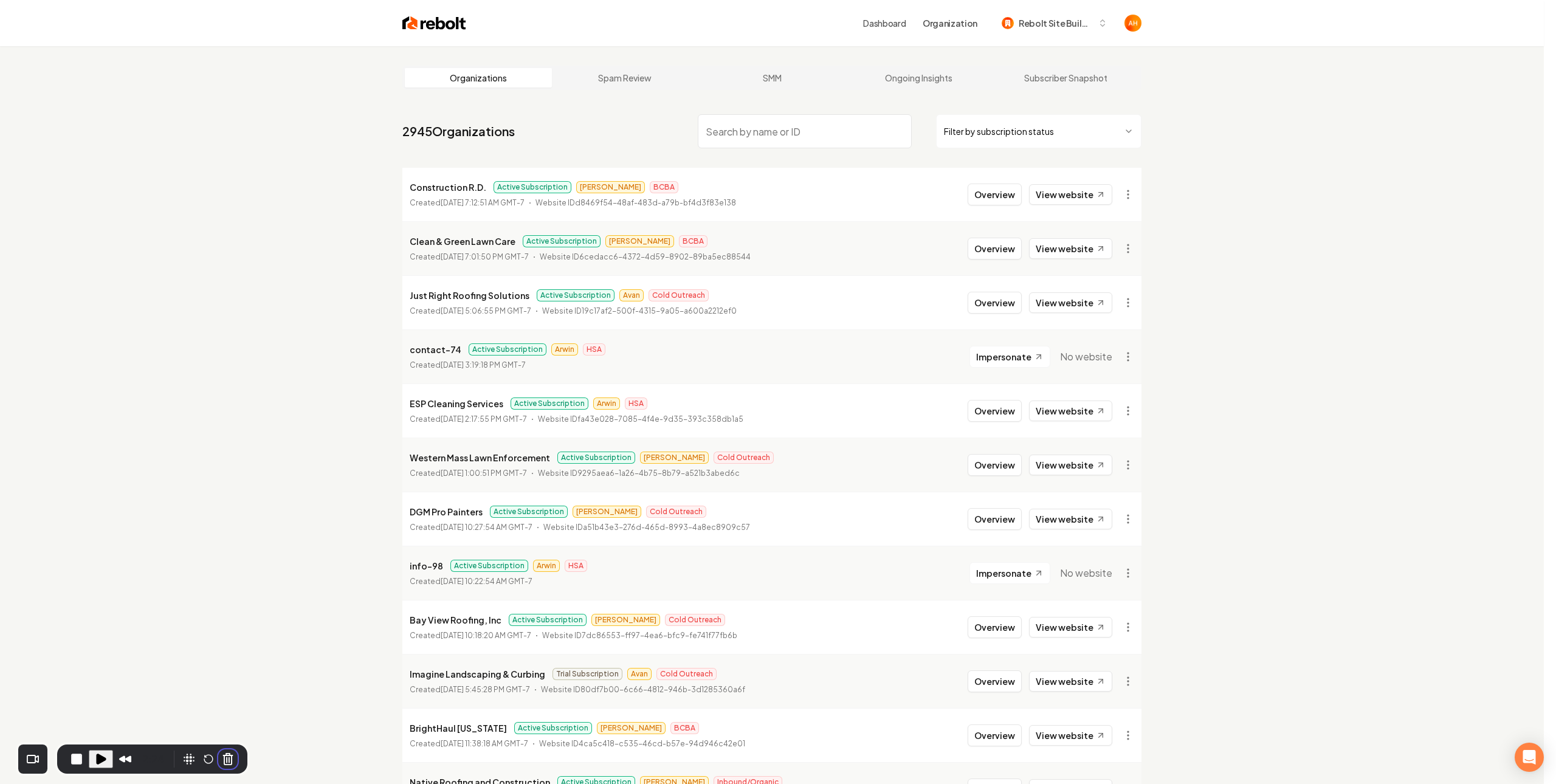
drag, startPoint x: 895, startPoint y: 220, endPoint x: 927, endPoint y: 197, distance: 39.4
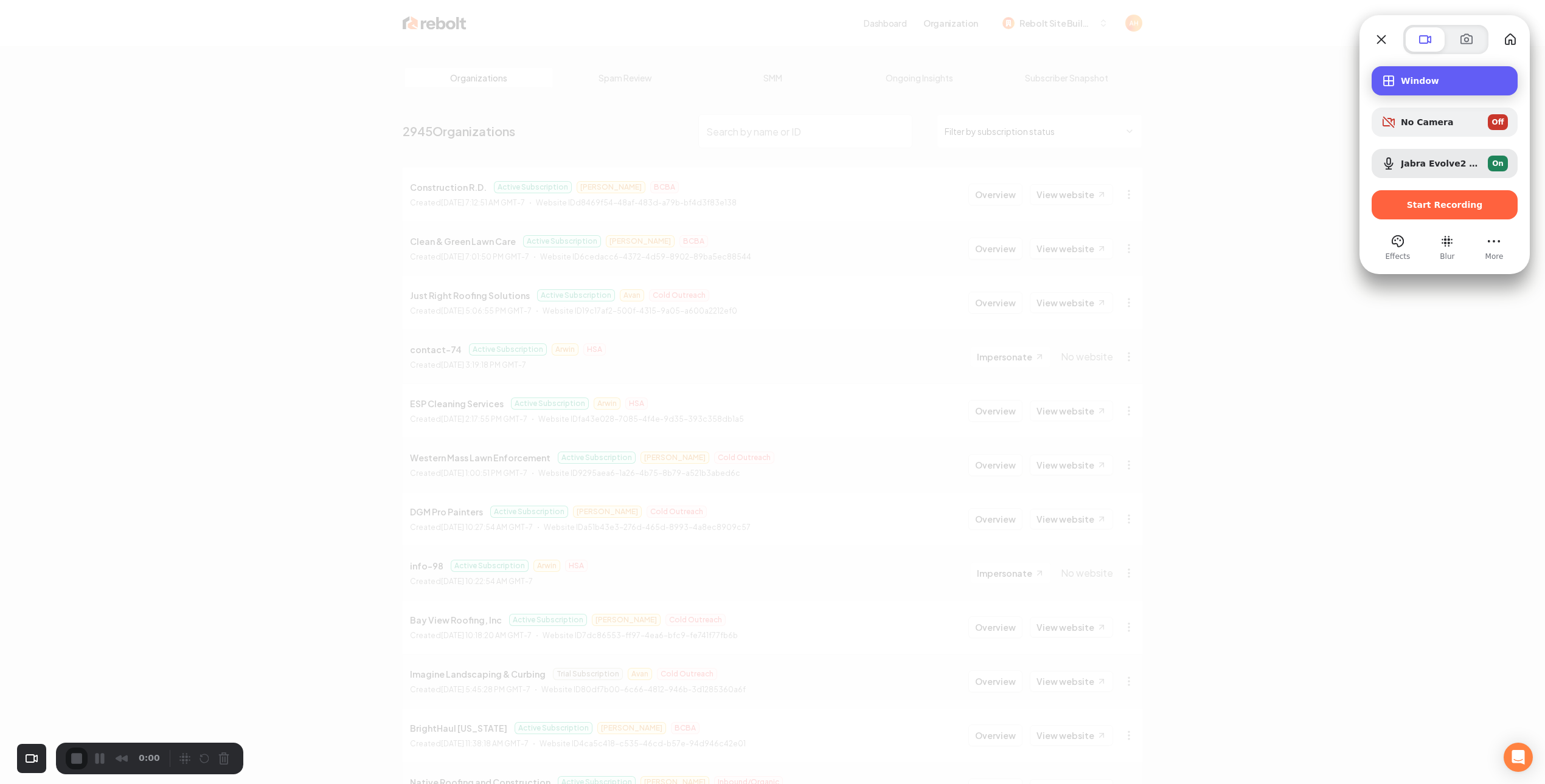
click at [1440, 87] on div "Window" at bounding box center [1445, 80] width 146 height 30
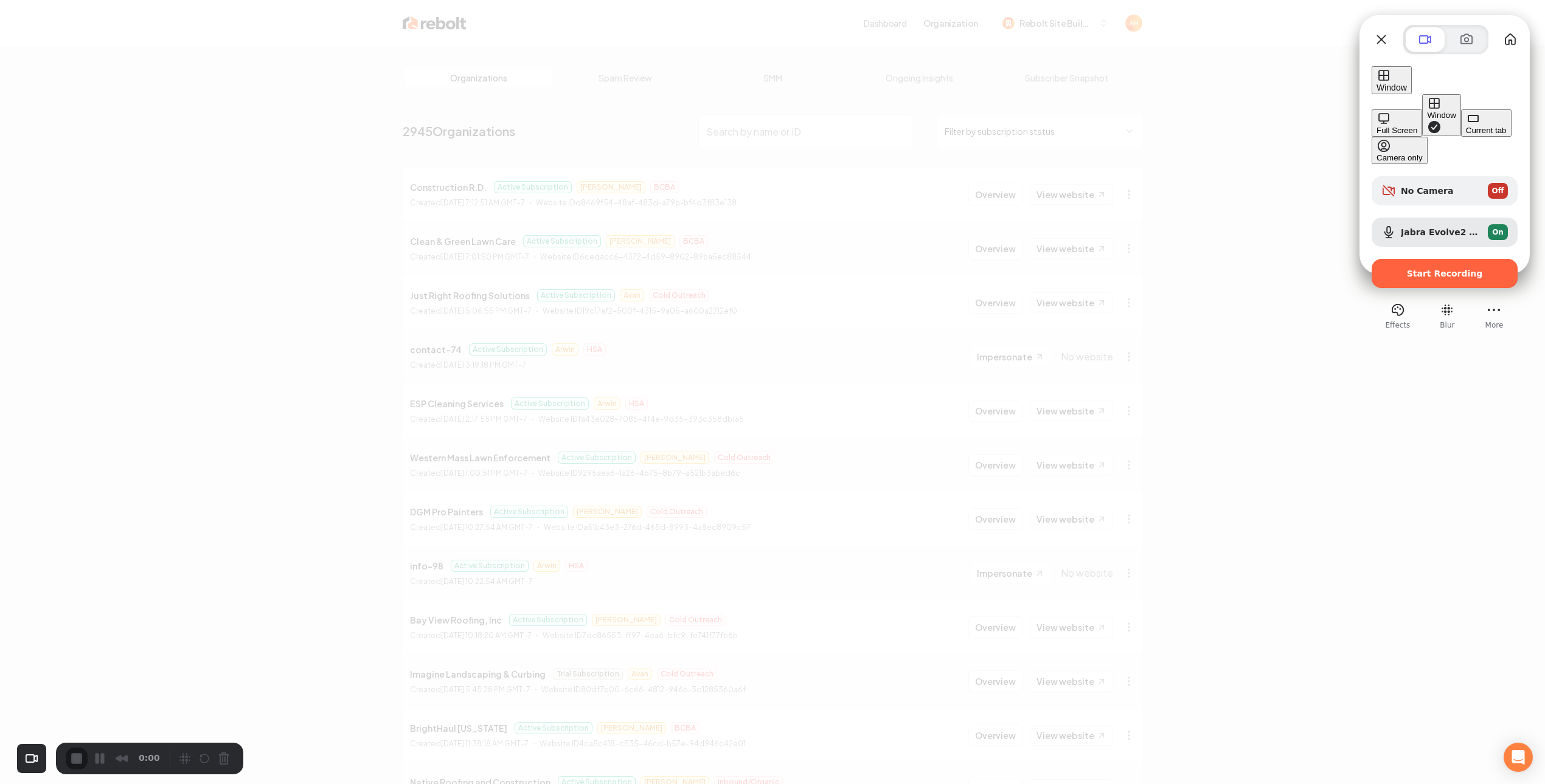
click at [1372, 109] on button "Full Screen" at bounding box center [1397, 122] width 51 height 28
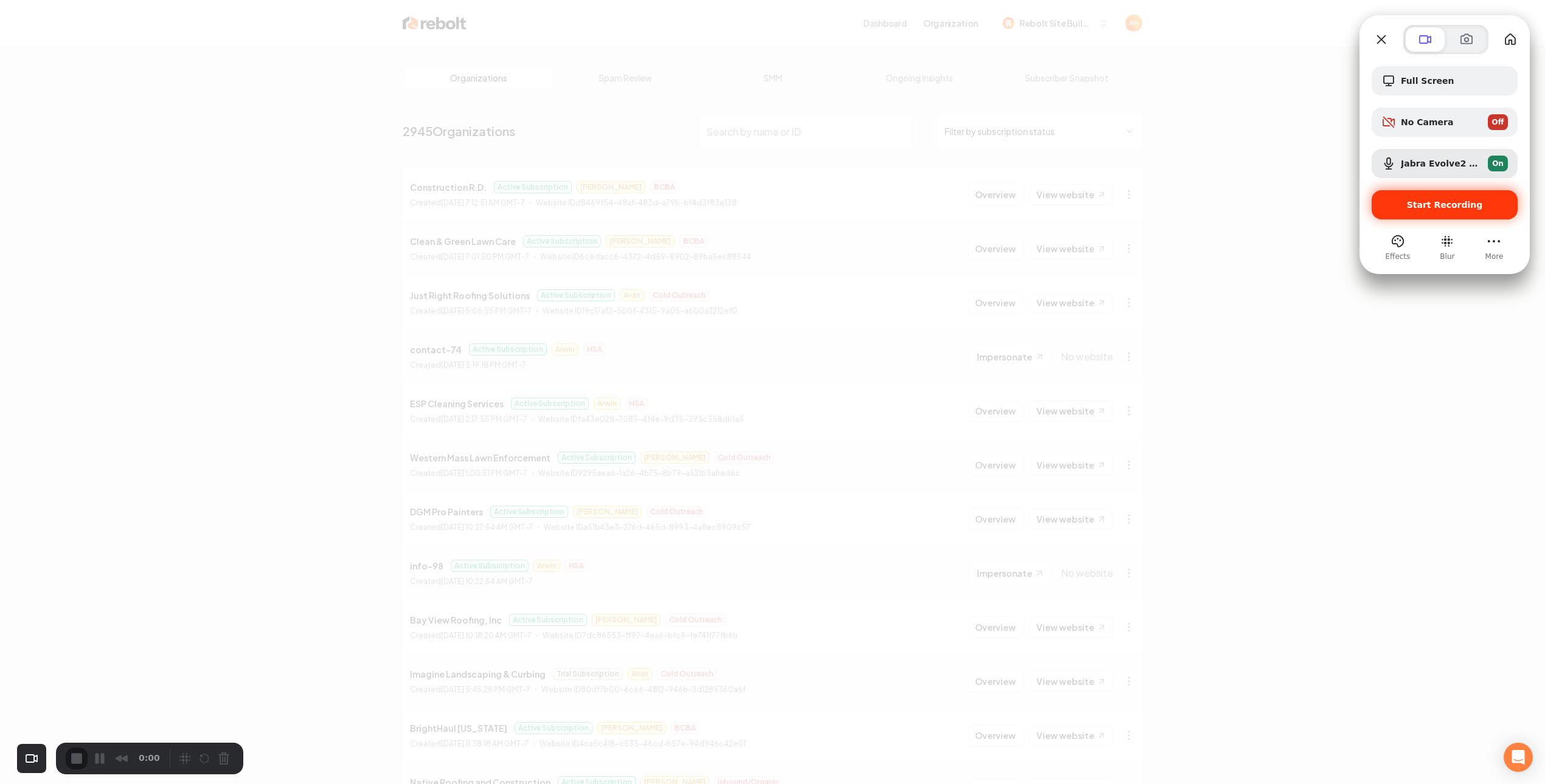
click at [1434, 209] on span "Start Recording" at bounding box center [1444, 205] width 76 height 10
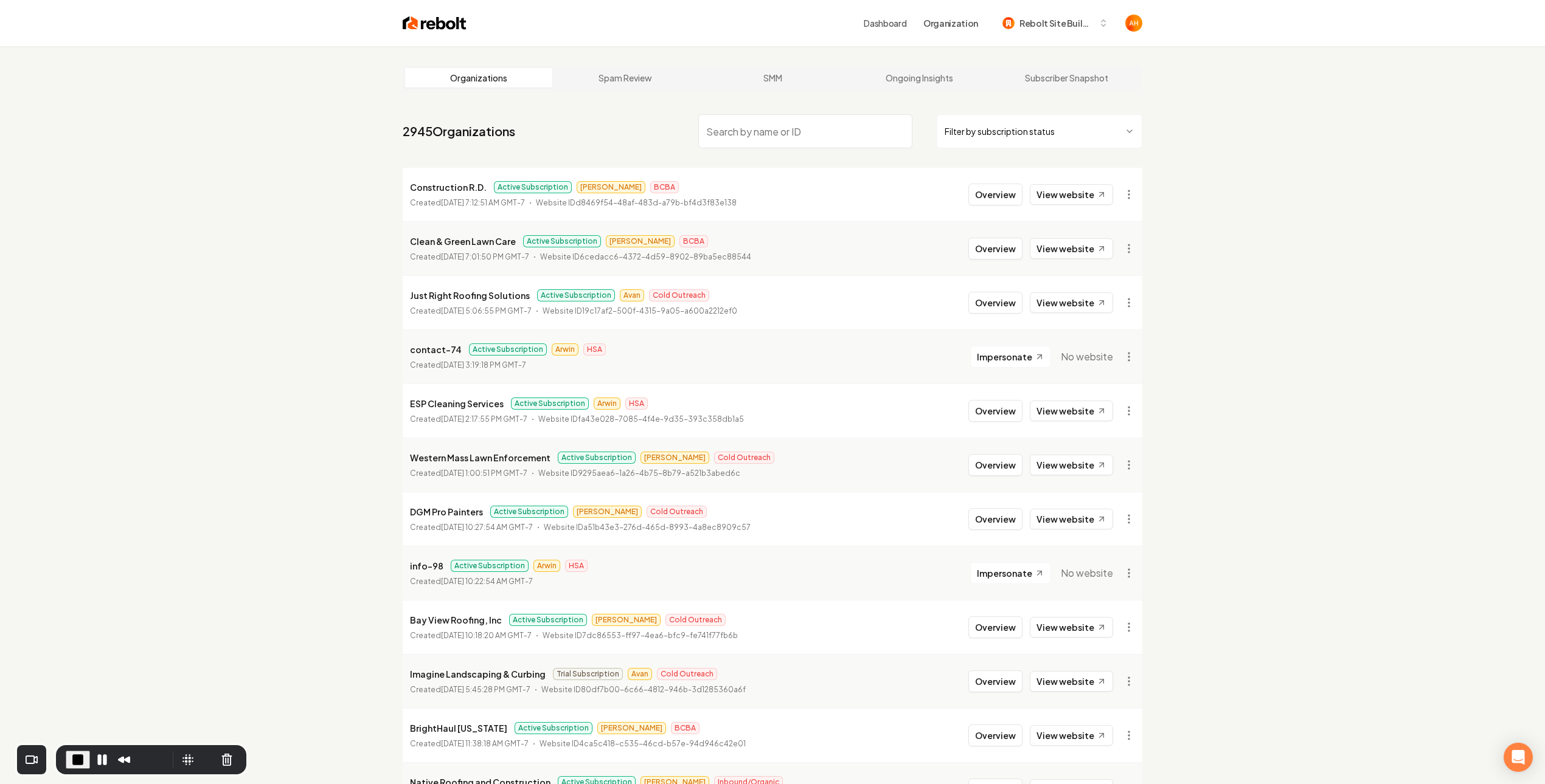
drag, startPoint x: 1216, startPoint y: 93, endPoint x: 1196, endPoint y: 79, distance: 24.4
click at [906, 24] on link "Dashboard" at bounding box center [885, 23] width 43 height 12
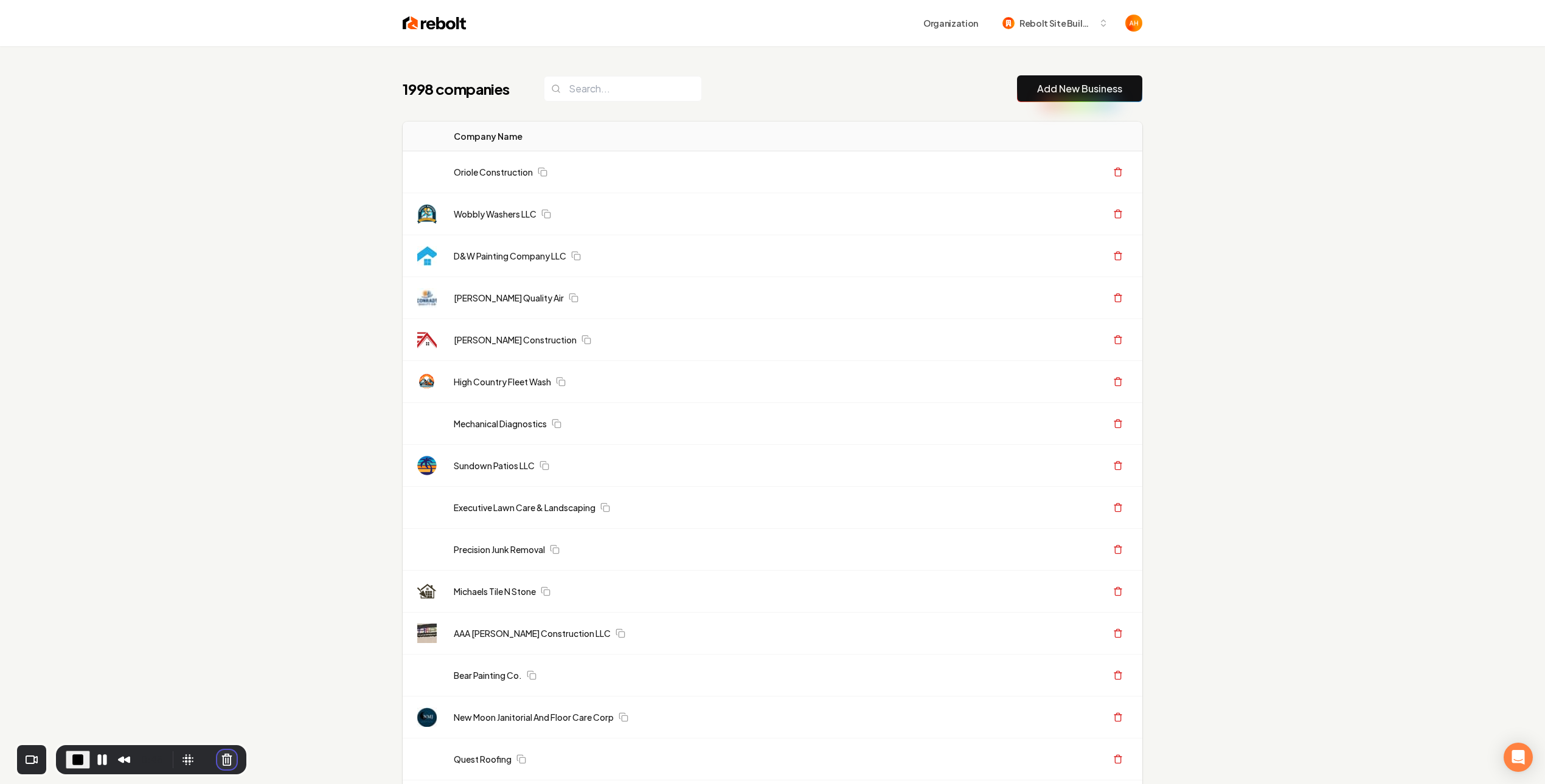
click at [224, 765] on button "Cancel Recording" at bounding box center [227, 760] width 19 height 19
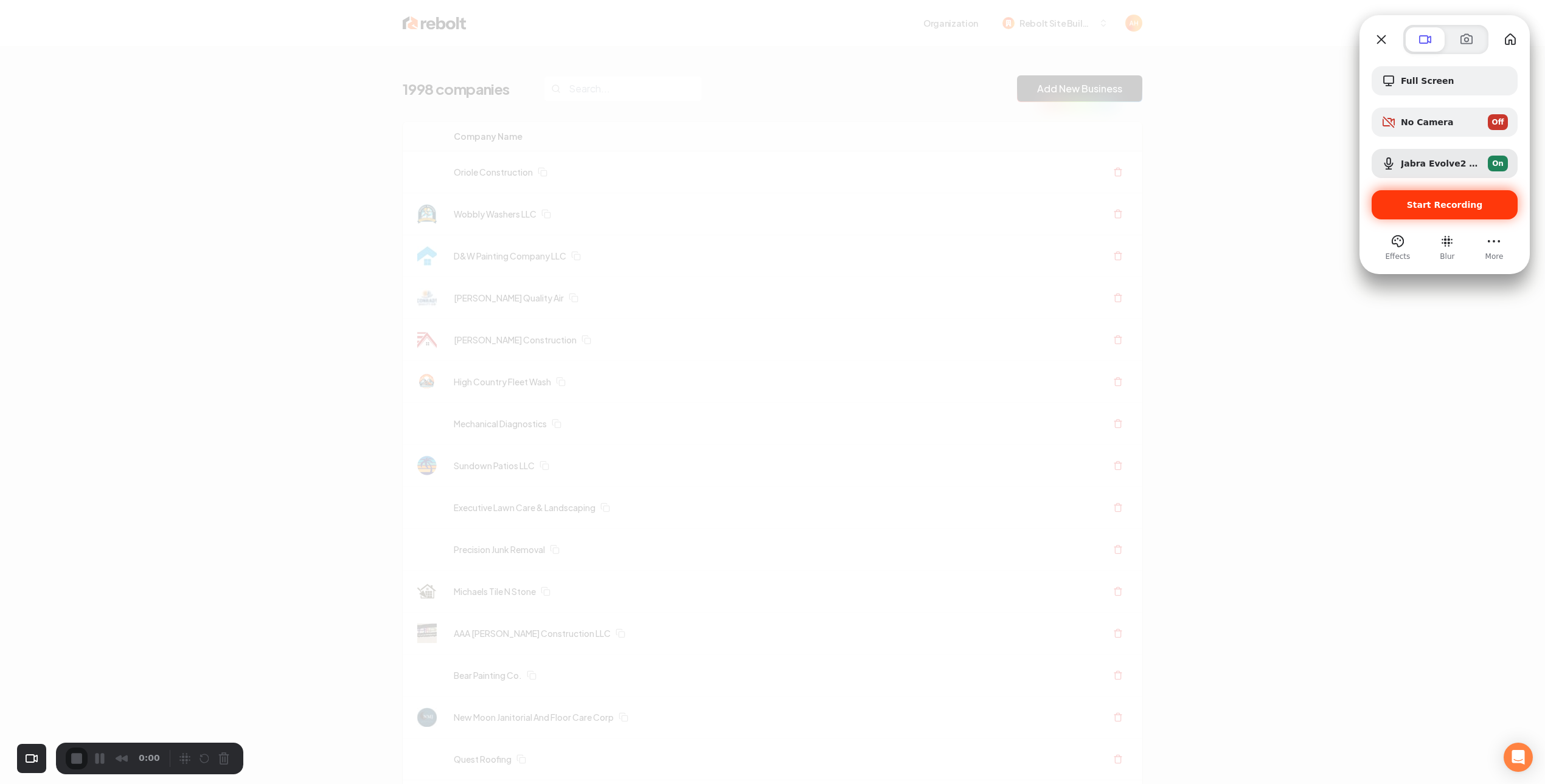
click at [1448, 214] on div "Start Recording" at bounding box center [1445, 205] width 146 height 30
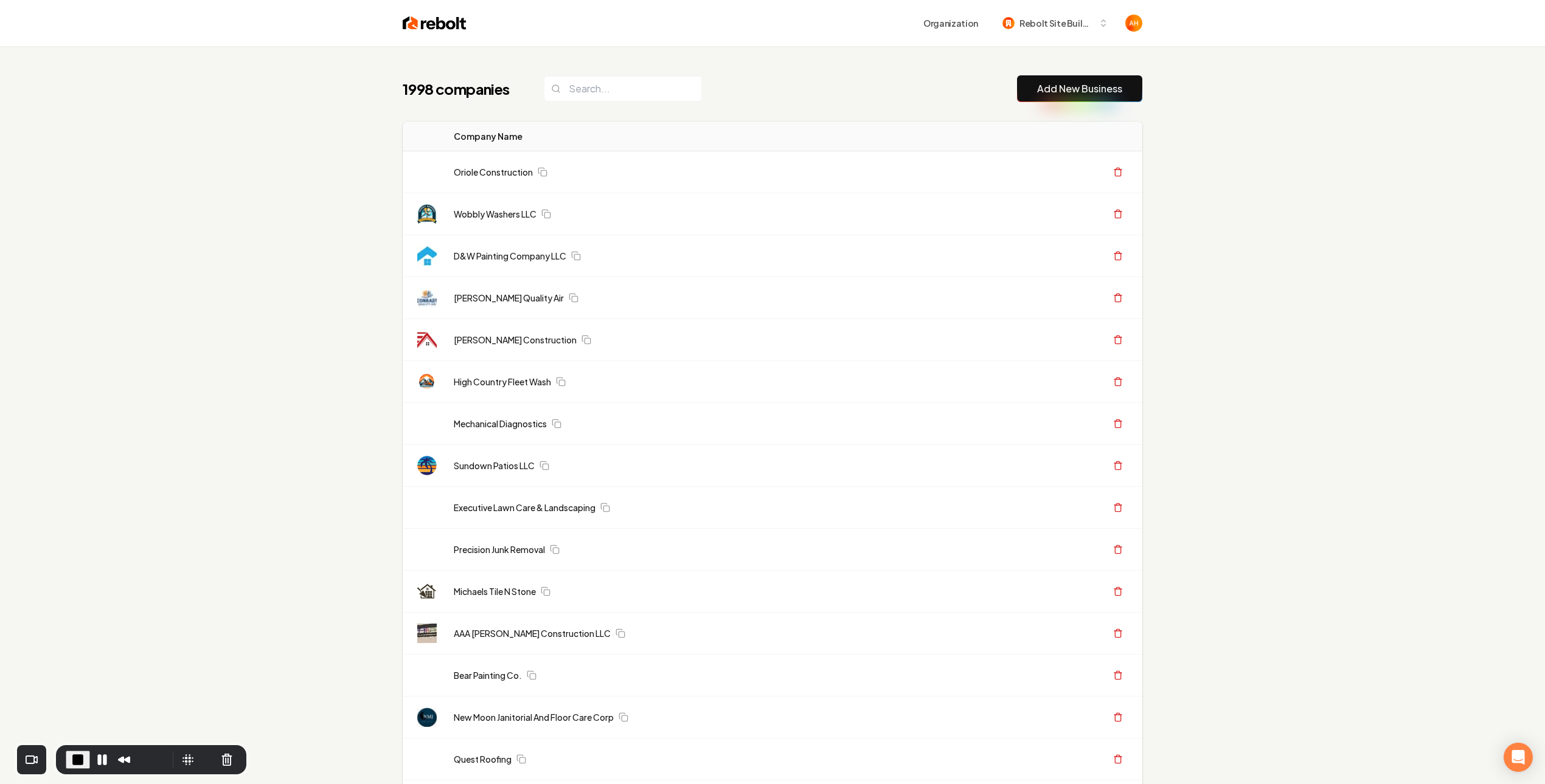
drag, startPoint x: 1256, startPoint y: 94, endPoint x: 1005, endPoint y: 76, distance: 251.6
drag, startPoint x: 1215, startPoint y: 209, endPoint x: 1054, endPoint y: 28, distance: 242.2
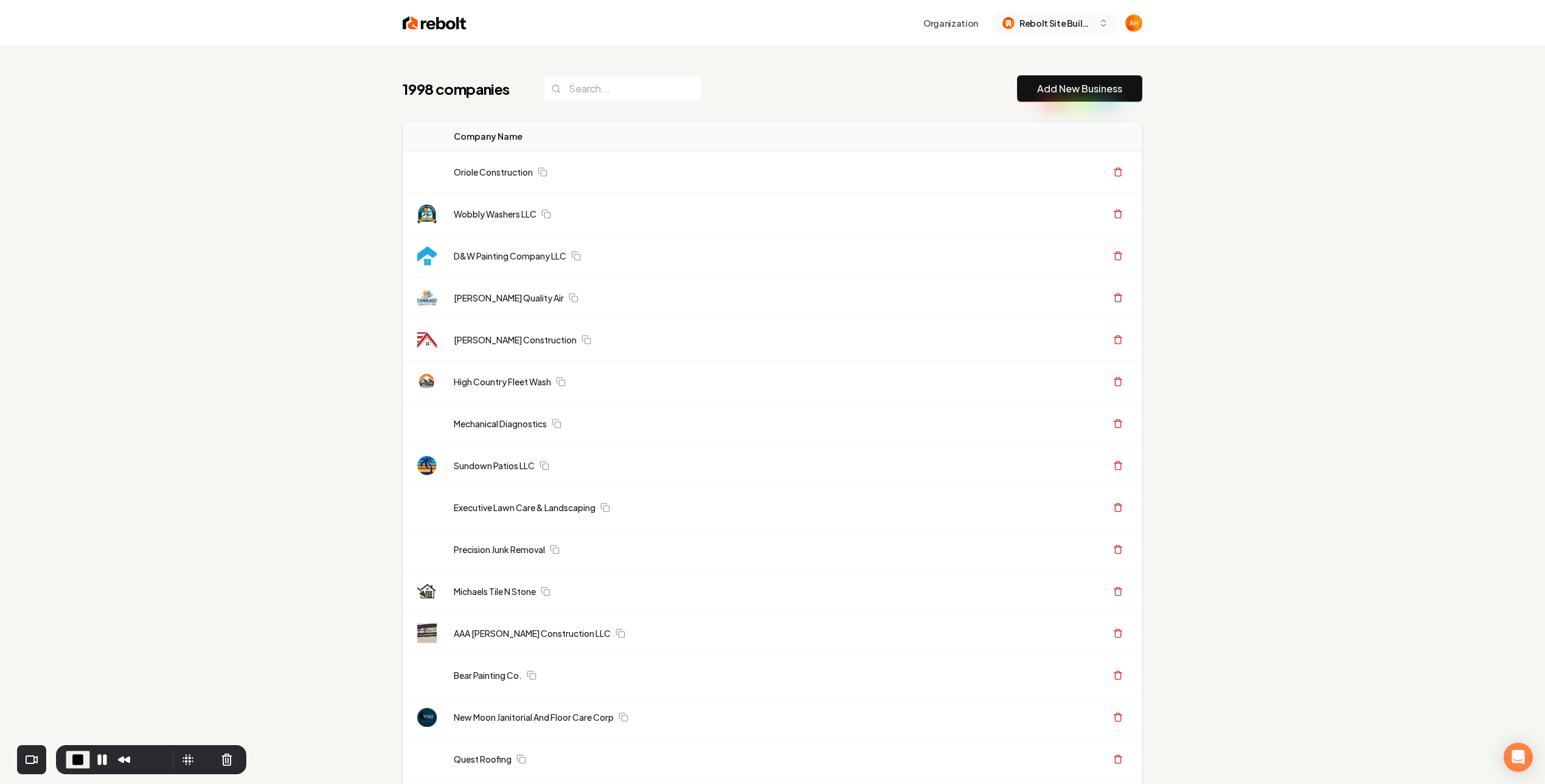
click at [1054, 28] on span "Rebolt Site Builder" at bounding box center [1057, 23] width 75 height 12
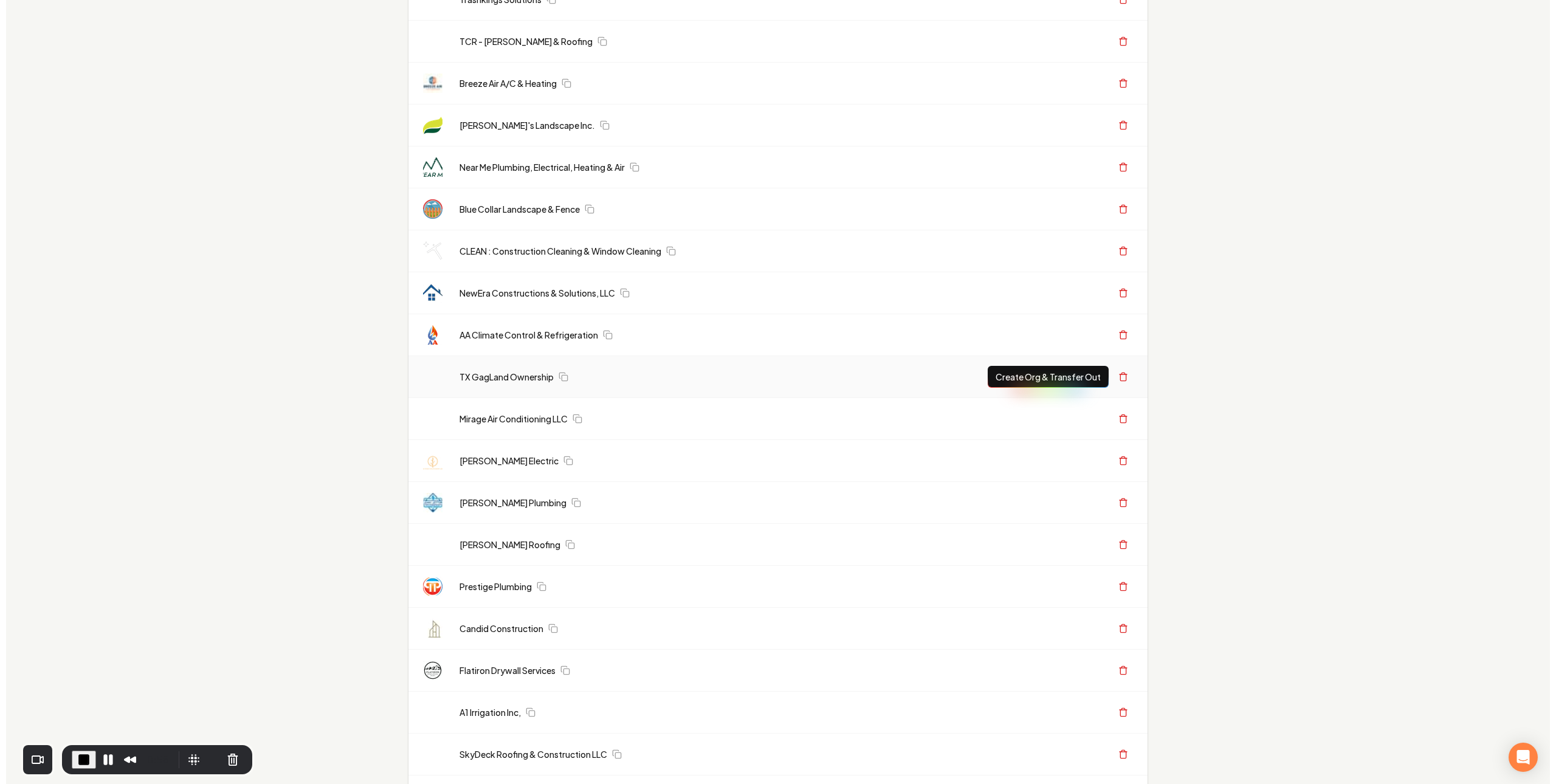
scroll to position [3722, 0]
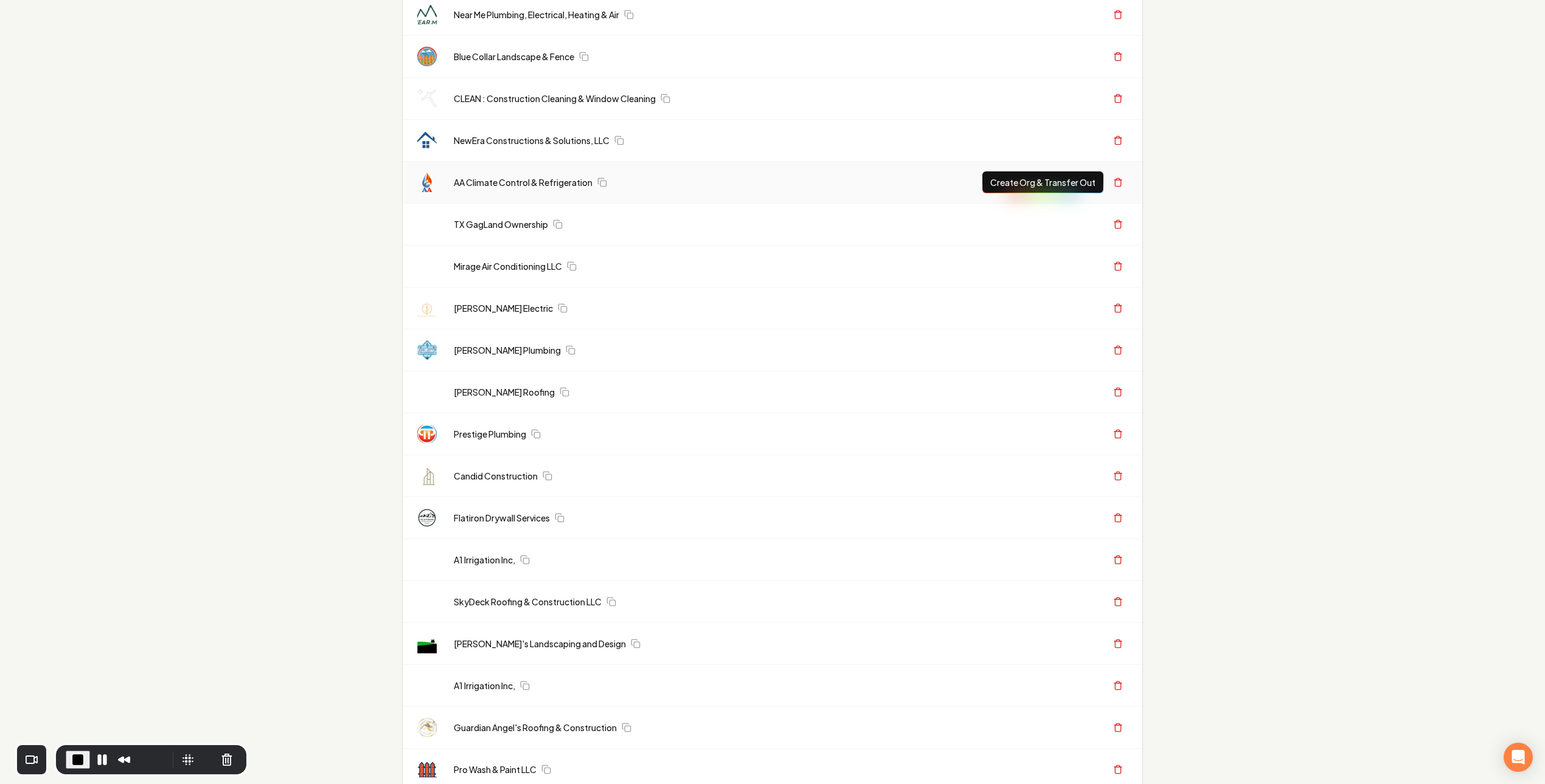
click at [1021, 193] on button "Create Org & Transfer Out" at bounding box center [1043, 182] width 121 height 22
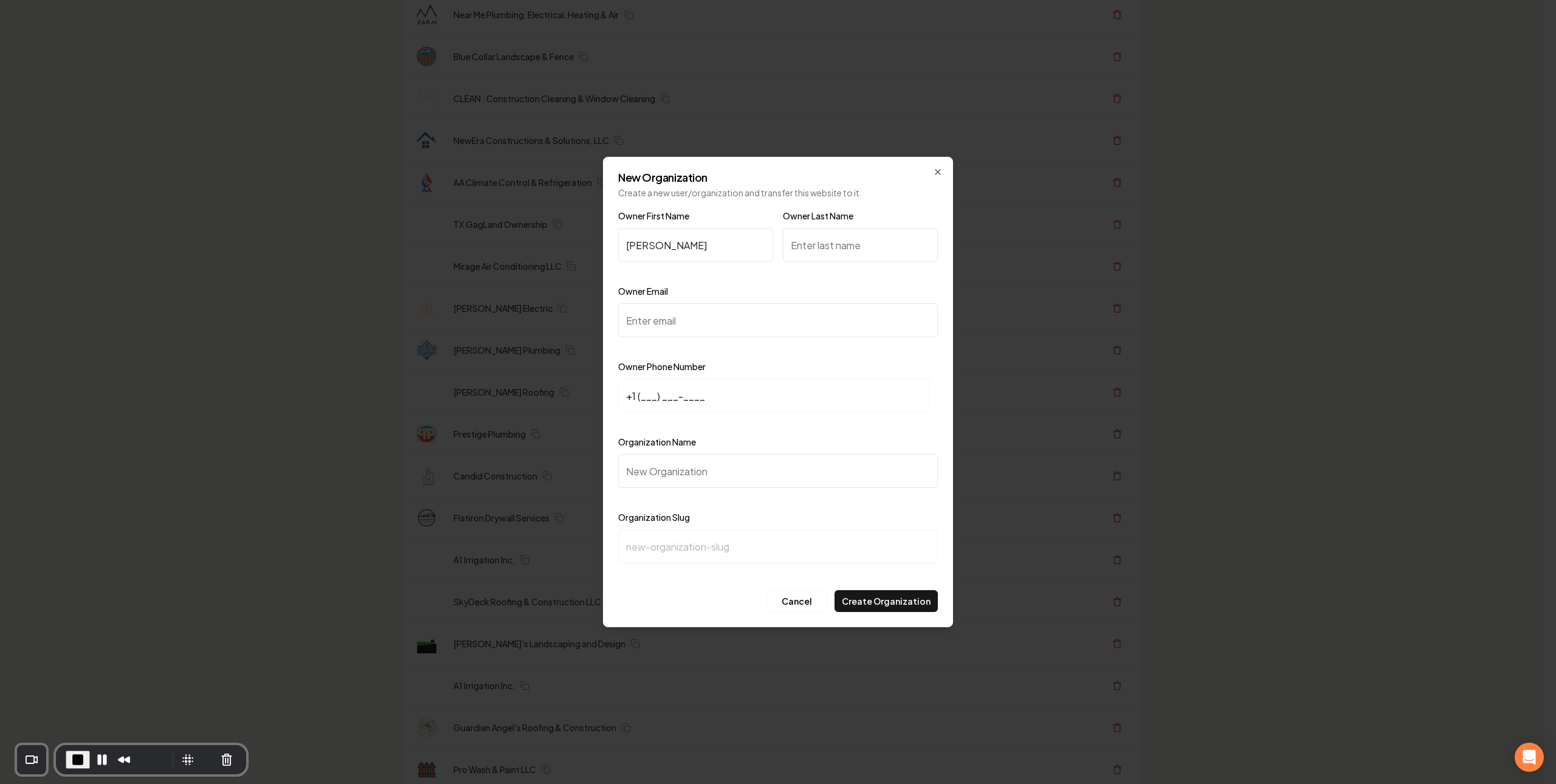
type input "[PERSON_NAME]"
type input "Hurgoi"
type input "[PERSON_NAME][EMAIL_ADDRESS][DOMAIN_NAME]"
click at [743, 392] on input "[PHONE_NUMBER]" at bounding box center [774, 396] width 311 height 34
type input "[PHONE_NUMBER]"
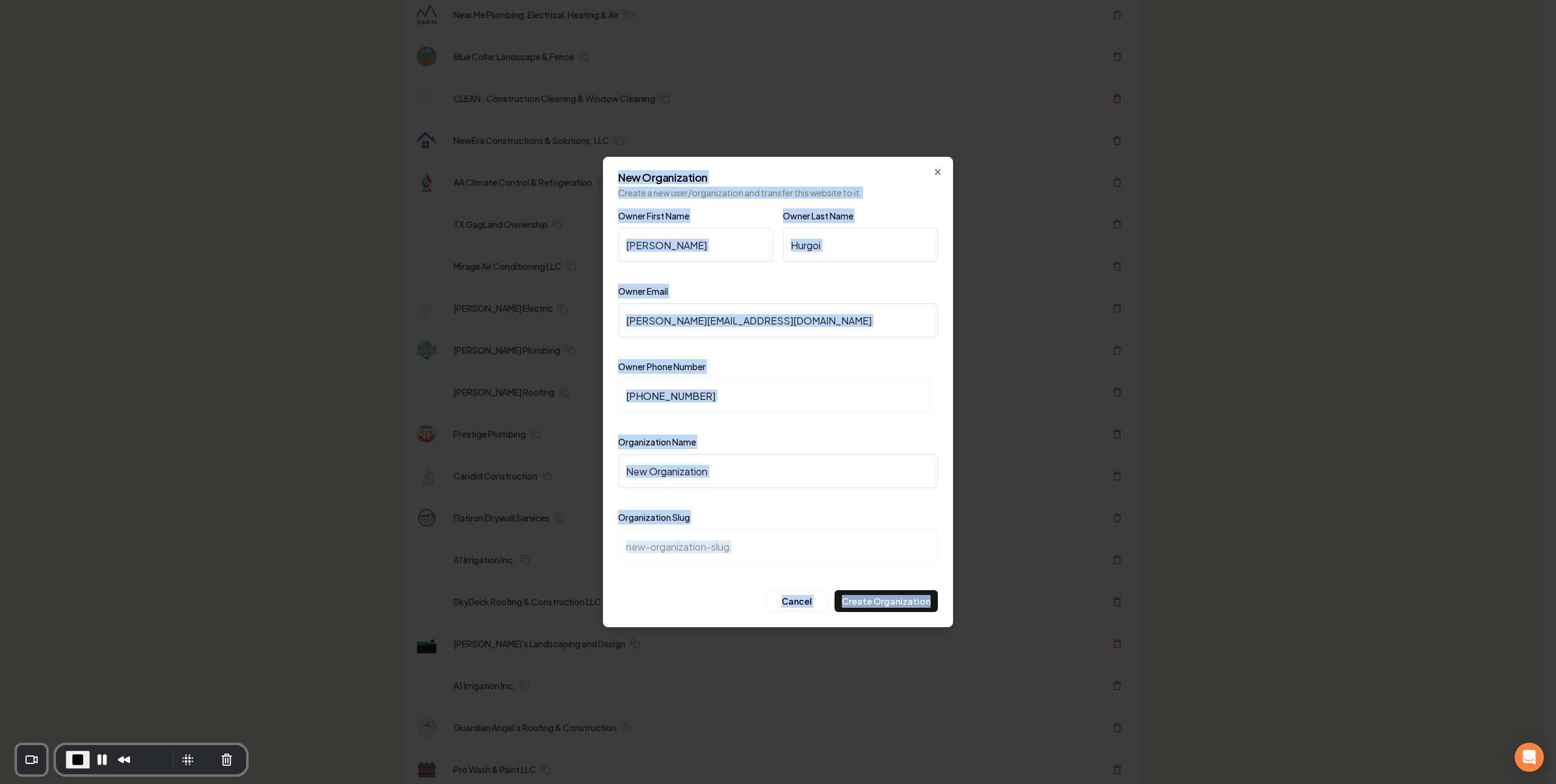
drag, startPoint x: 617, startPoint y: 185, endPoint x: 943, endPoint y: 611, distance: 536.4
click at [943, 611] on div "New Organization Create a new user/organization and transfer this website to it…" at bounding box center [778, 392] width 350 height 470
click at [795, 182] on h2 "New Organization" at bounding box center [778, 177] width 319 height 11
drag, startPoint x: 623, startPoint y: 176, endPoint x: 931, endPoint y: 520, distance: 461.7
click at [925, 573] on div "New Organization Create a new user/organization and transfer this website to it…" at bounding box center [778, 392] width 350 height 470
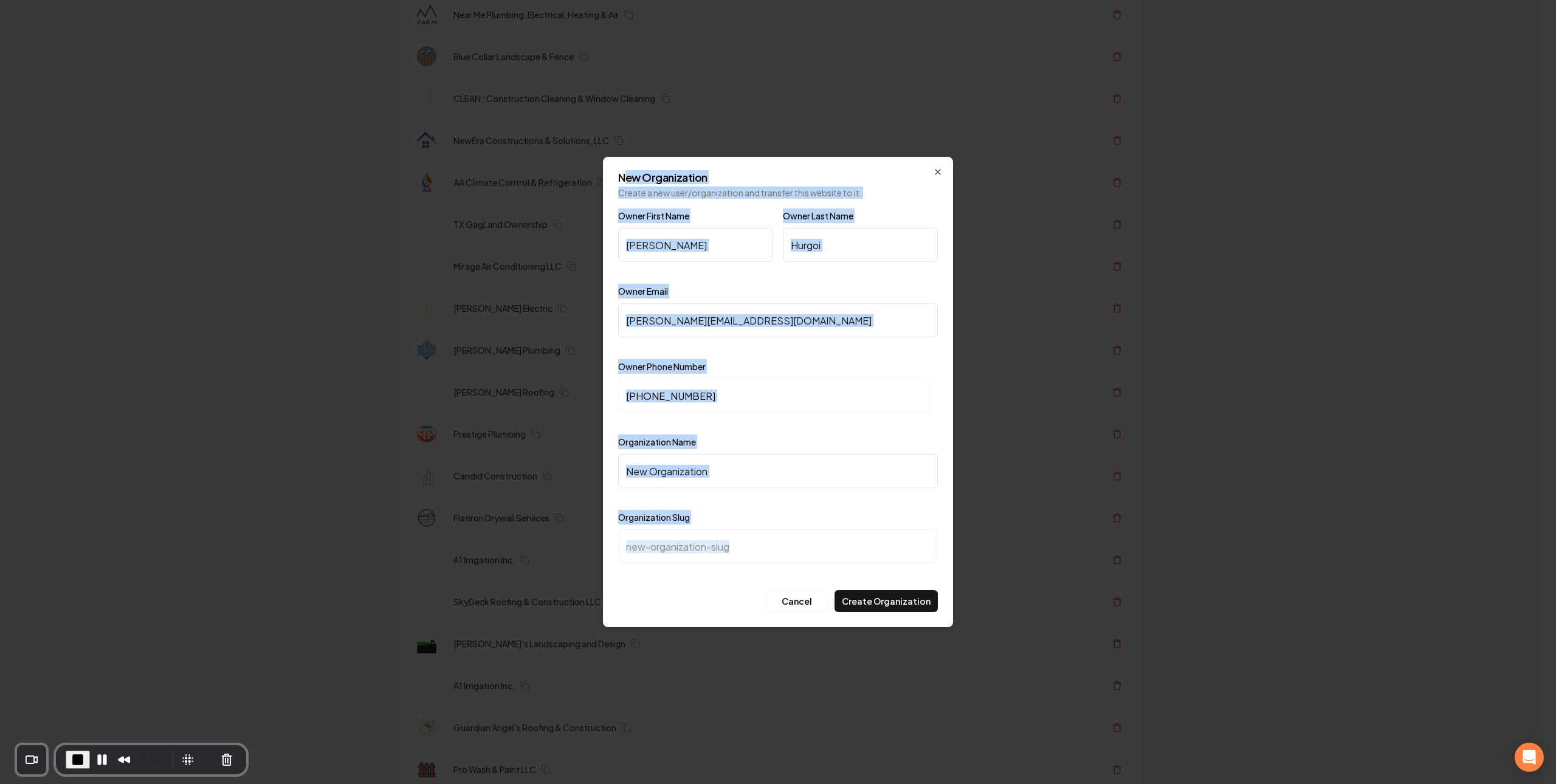
click at [868, 445] on div "Organization Name" at bounding box center [778, 470] width 319 height 71
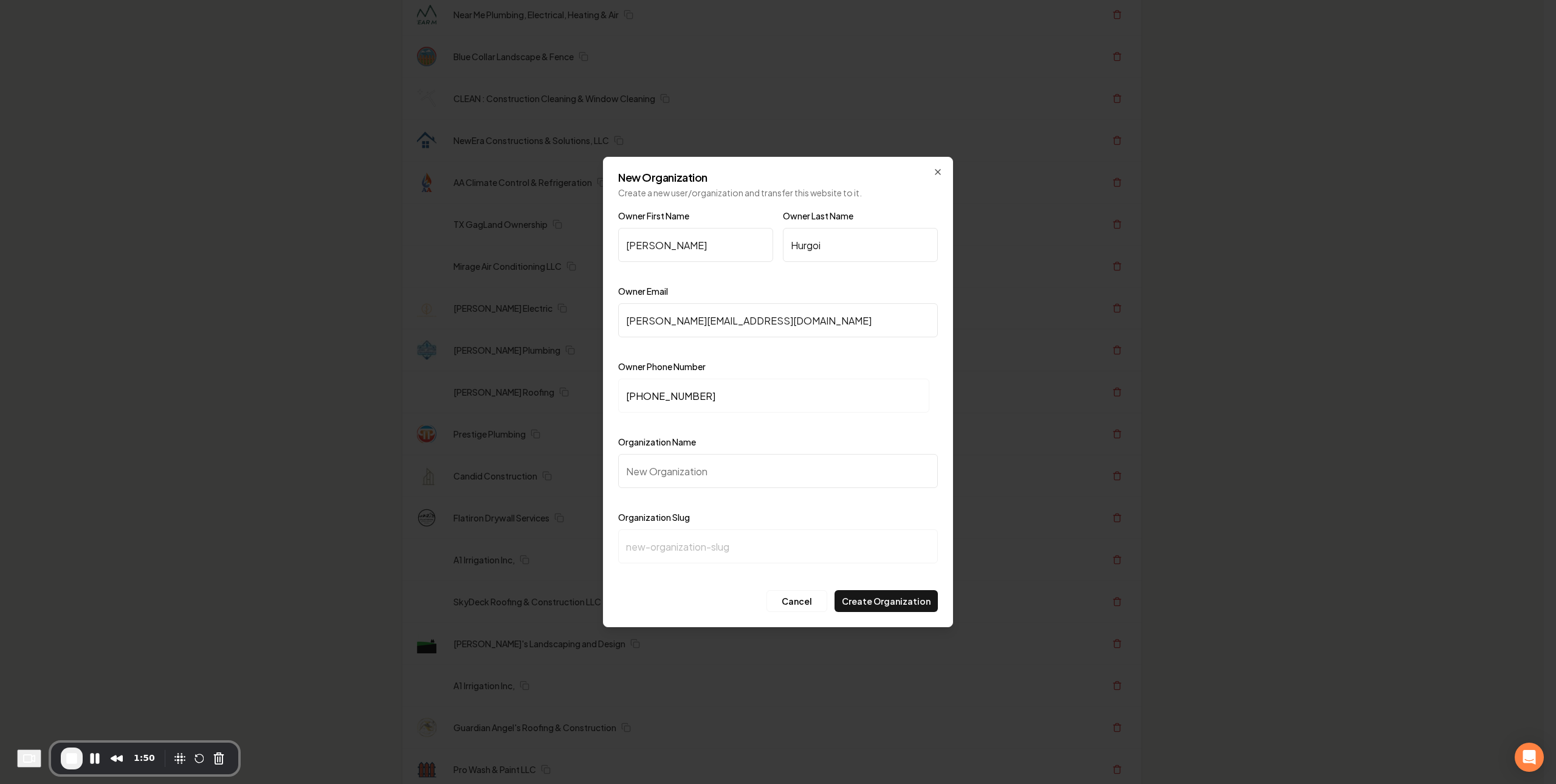
click at [782, 331] on input "[PERSON_NAME][EMAIL_ADDRESS][DOMAIN_NAME]" at bounding box center [778, 320] width 319 height 34
click at [751, 328] on input "[PERSON_NAME][EMAIL_ADDRESS][DOMAIN_NAME]" at bounding box center [778, 320] width 319 height 34
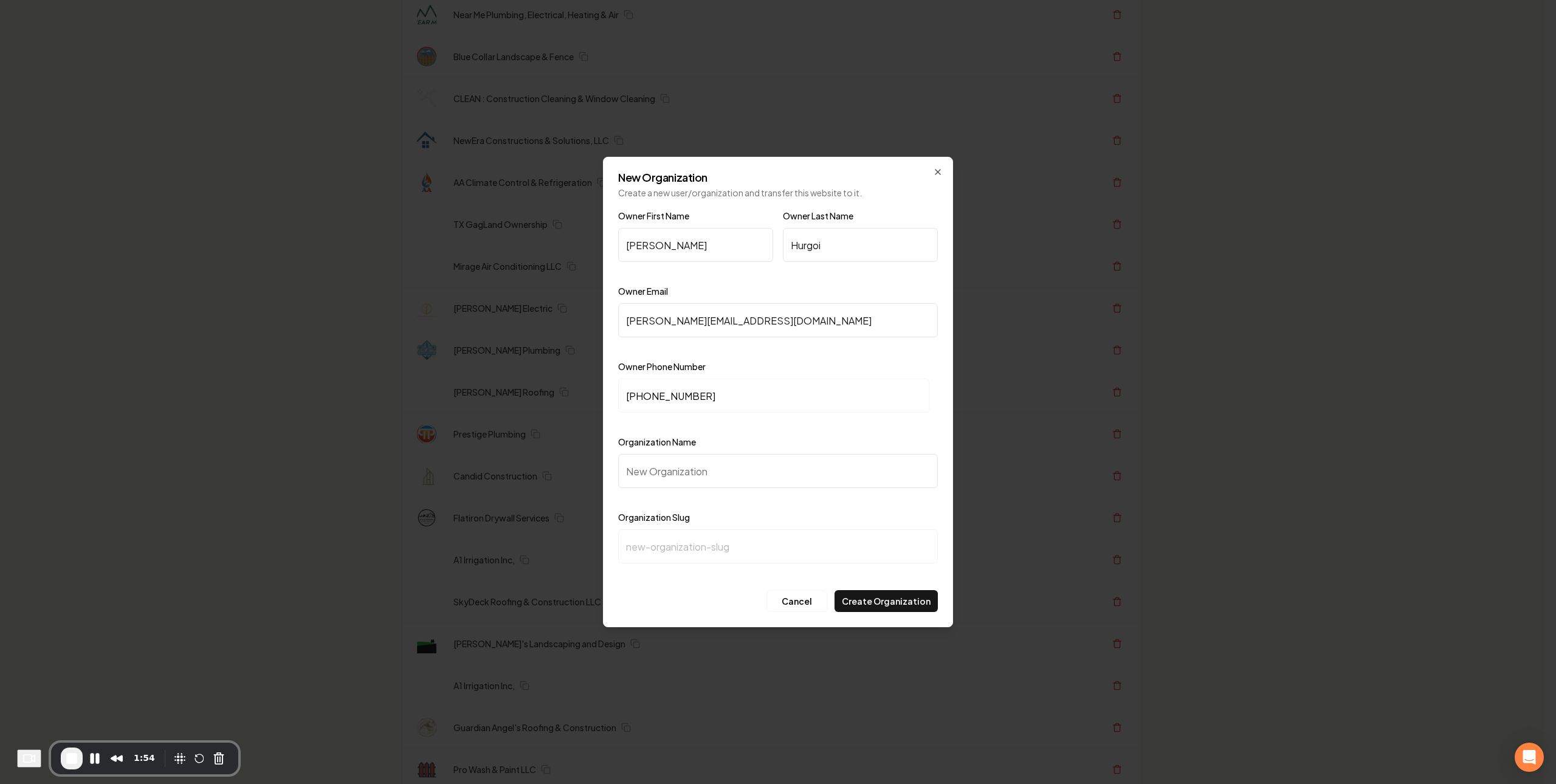
click at [751, 327] on input "[PERSON_NAME][EMAIL_ADDRESS][DOMAIN_NAME]" at bounding box center [778, 320] width 319 height 34
drag, startPoint x: 749, startPoint y: 325, endPoint x: 726, endPoint y: 317, distance: 24.4
click at [747, 323] on input "[PERSON_NAME][EMAIL_ADDRESS][DOMAIN_NAME]" at bounding box center [778, 320] width 319 height 34
click at [740, 316] on input "[PERSON_NAME][EMAIL_ADDRESS][DOMAIN_NAME]" at bounding box center [778, 320] width 319 height 34
click at [726, 317] on input "[PERSON_NAME][EMAIL_ADDRESS][DOMAIN_NAME]" at bounding box center [778, 320] width 319 height 34
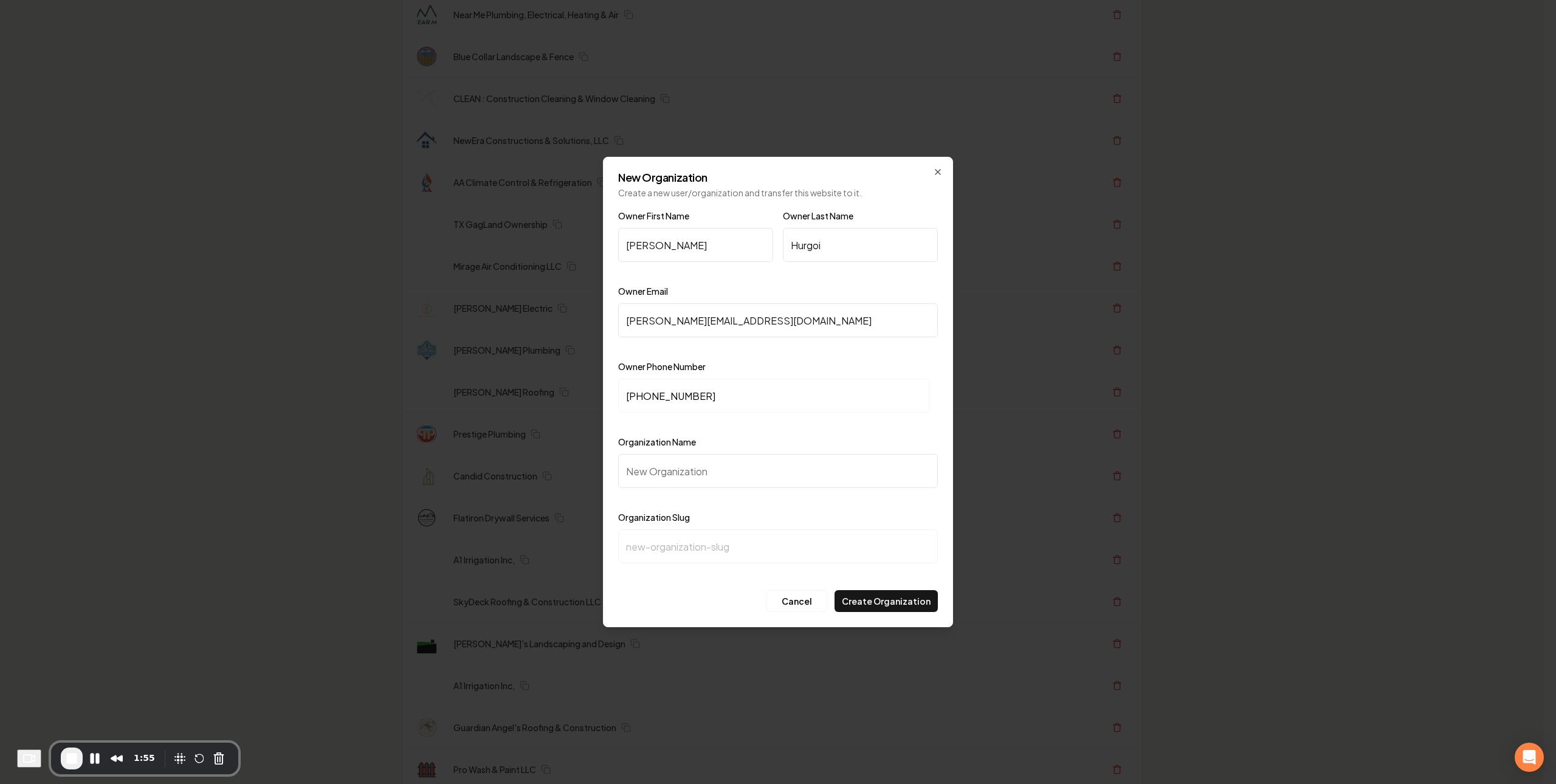
click at [661, 322] on input "[PERSON_NAME][EMAIL_ADDRESS][DOMAIN_NAME]" at bounding box center [778, 320] width 319 height 34
click at [725, 322] on input "[PERSON_NAME][EMAIL_ADDRESS][DOMAIN_NAME]" at bounding box center [778, 320] width 319 height 34
click at [726, 321] on input "[PERSON_NAME][EMAIL_ADDRESS][DOMAIN_NAME]" at bounding box center [778, 320] width 319 height 34
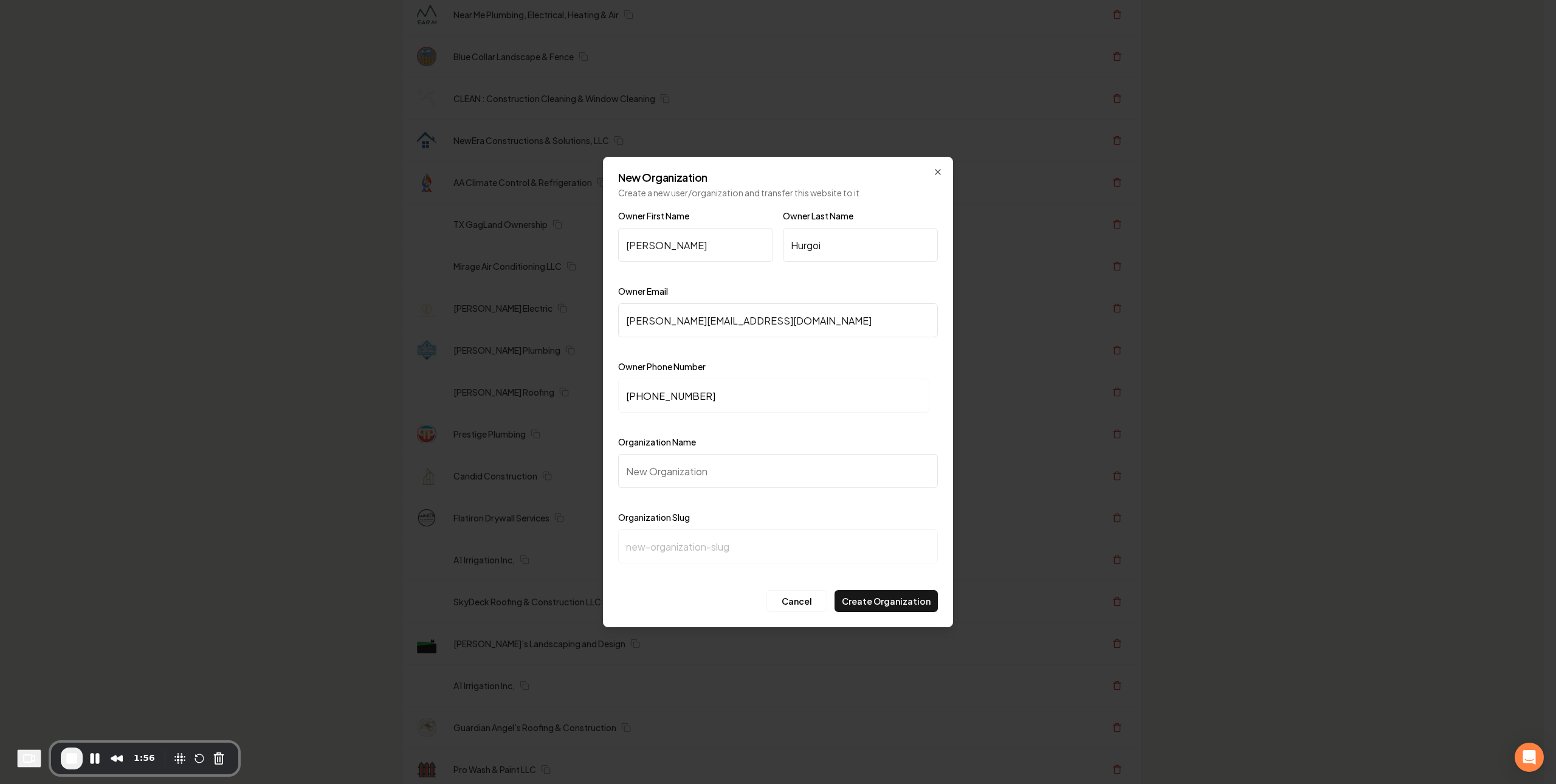
click at [725, 321] on input "[PERSON_NAME][EMAIL_ADDRESS][DOMAIN_NAME]" at bounding box center [778, 320] width 319 height 34
click at [716, 319] on input "[PERSON_NAME][EMAIL_ADDRESS][DOMAIN_NAME]" at bounding box center [778, 320] width 319 height 34
drag, startPoint x: 942, startPoint y: 170, endPoint x: 962, endPoint y: 197, distance: 33.6
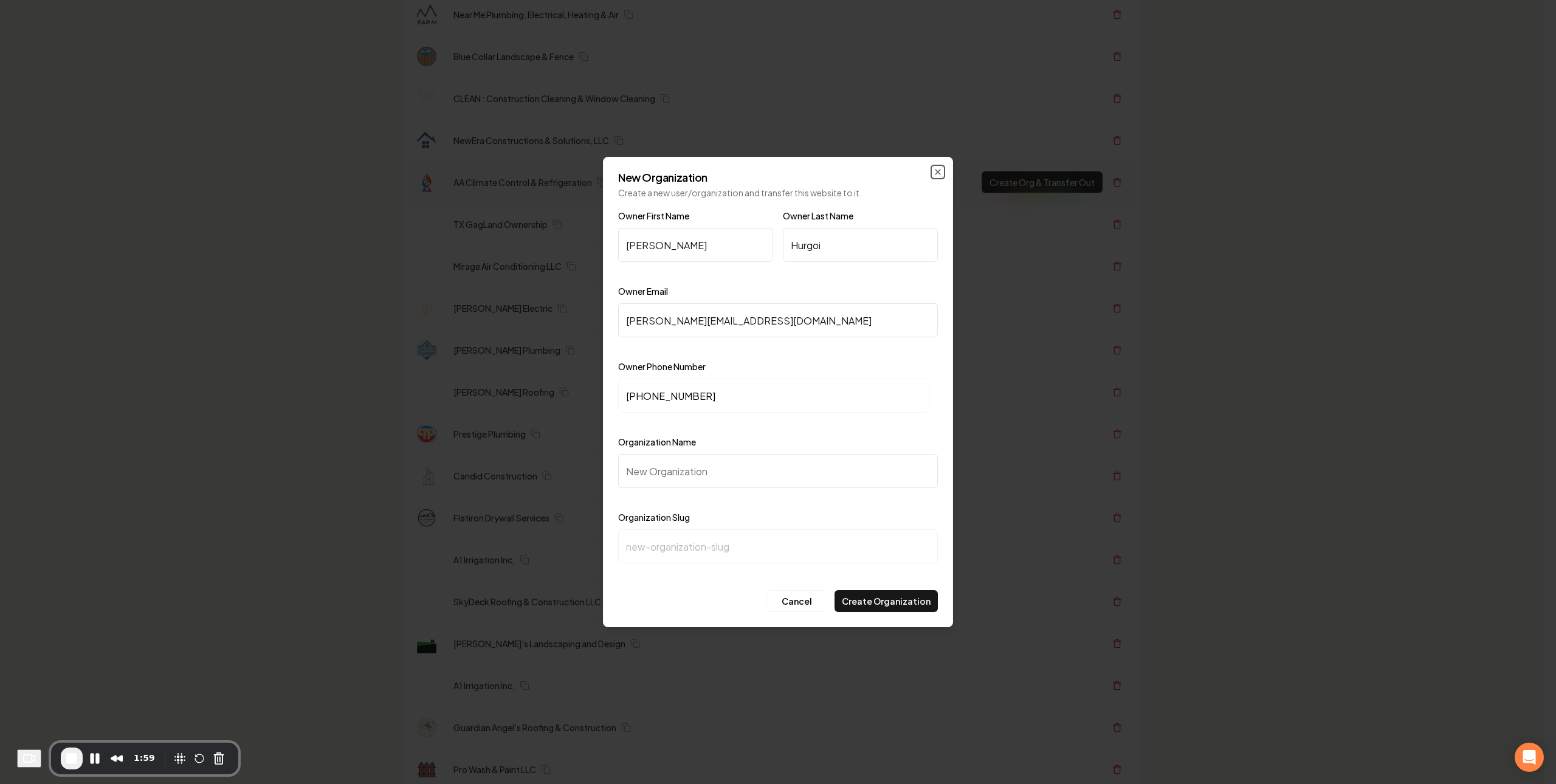
click at [942, 169] on icon "button" at bounding box center [938, 172] width 10 height 10
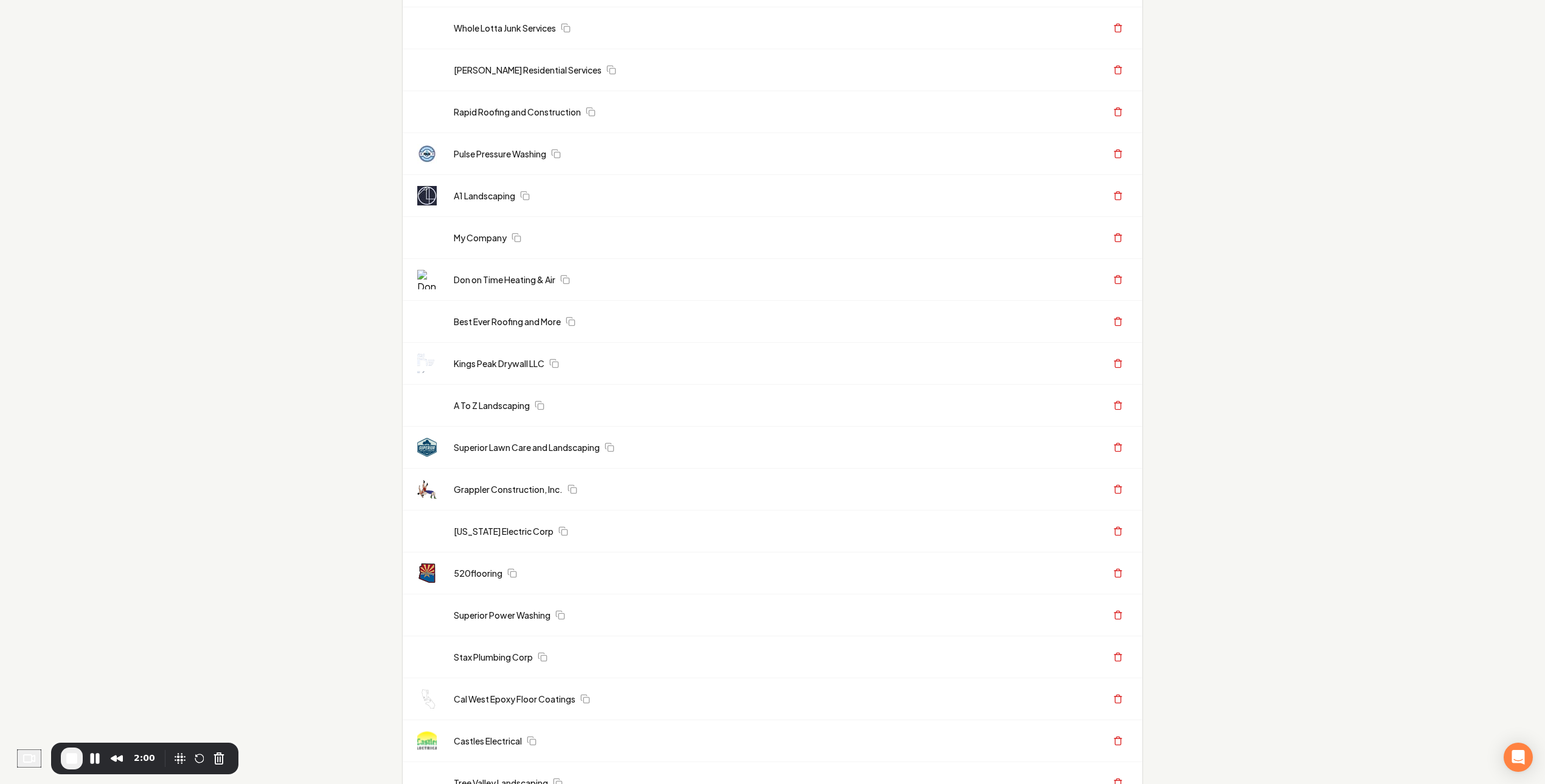
scroll to position [0, 0]
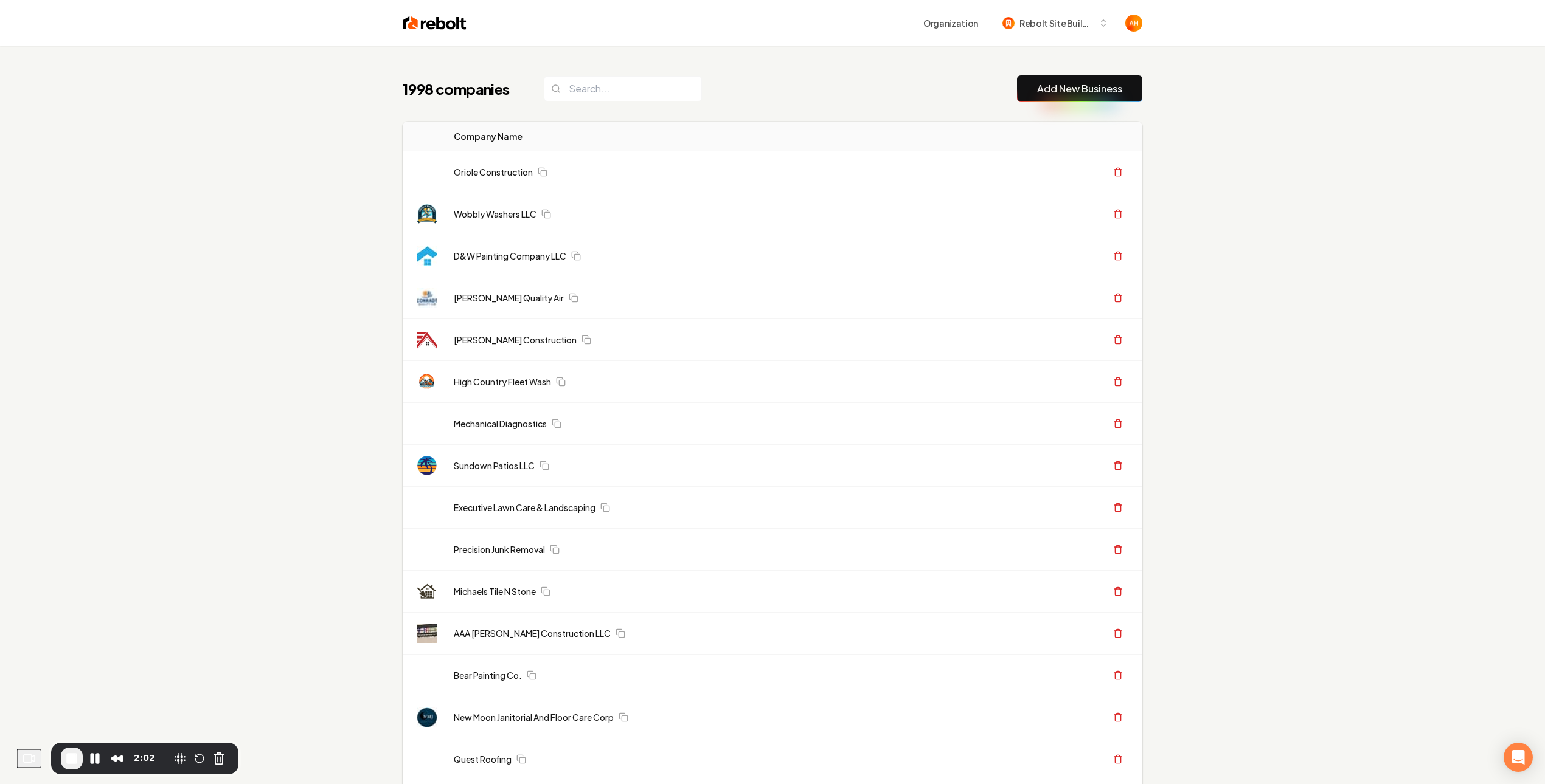
drag, startPoint x: 677, startPoint y: 44, endPoint x: 682, endPoint y: 54, distance: 11.2
click at [677, 44] on div "Organization Rebolt Site Builder" at bounding box center [773, 23] width 779 height 46
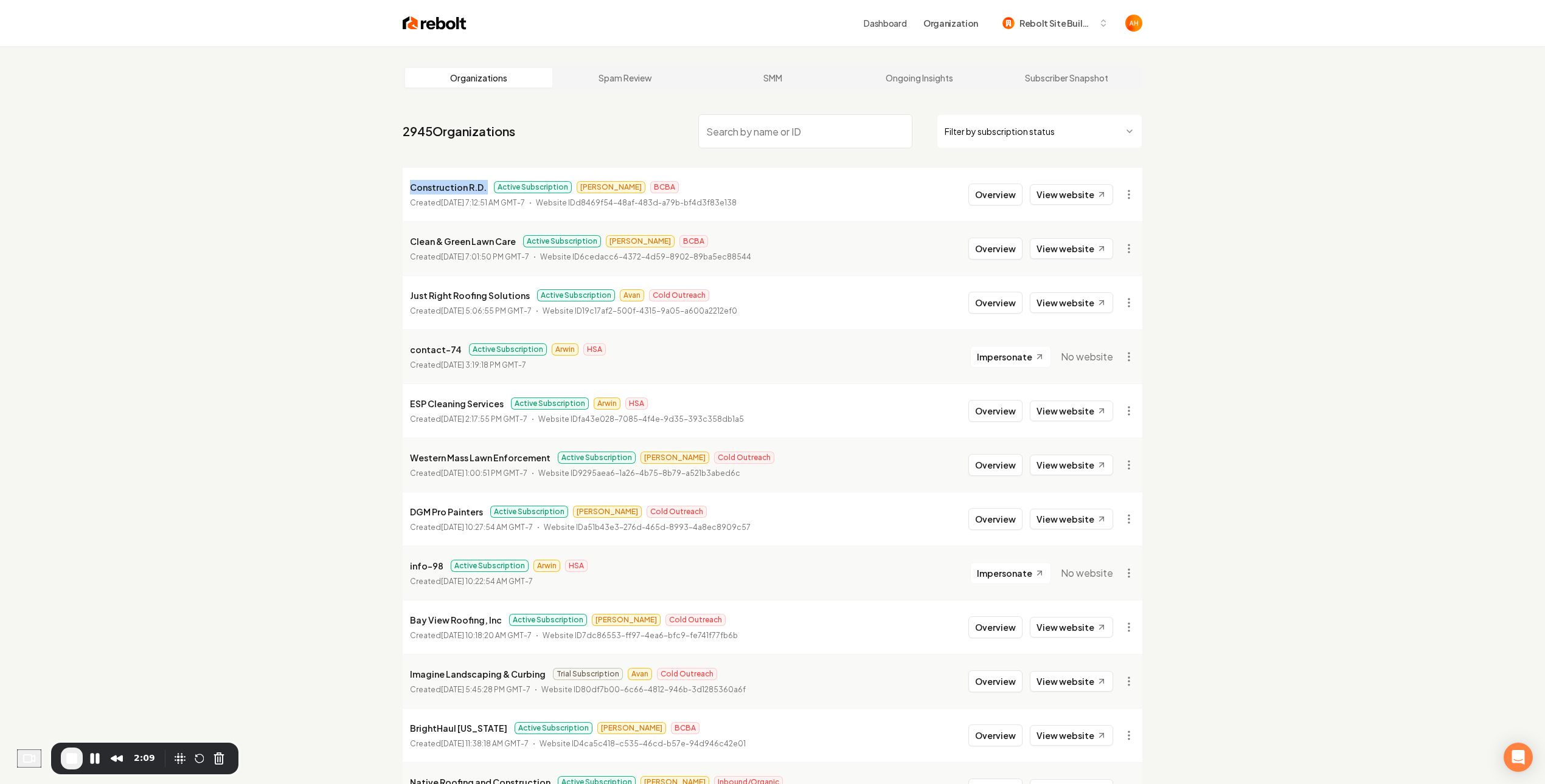
drag, startPoint x: 396, startPoint y: 179, endPoint x: 491, endPoint y: 184, distance: 95.1
click at [93, 762] on button "Pause Recording" at bounding box center [95, 758] width 19 height 19
click at [100, 758] on span "Play Recording" at bounding box center [95, 759] width 14 height 14
drag, startPoint x: 452, startPoint y: 225, endPoint x: 844, endPoint y: 321, distance: 403.6
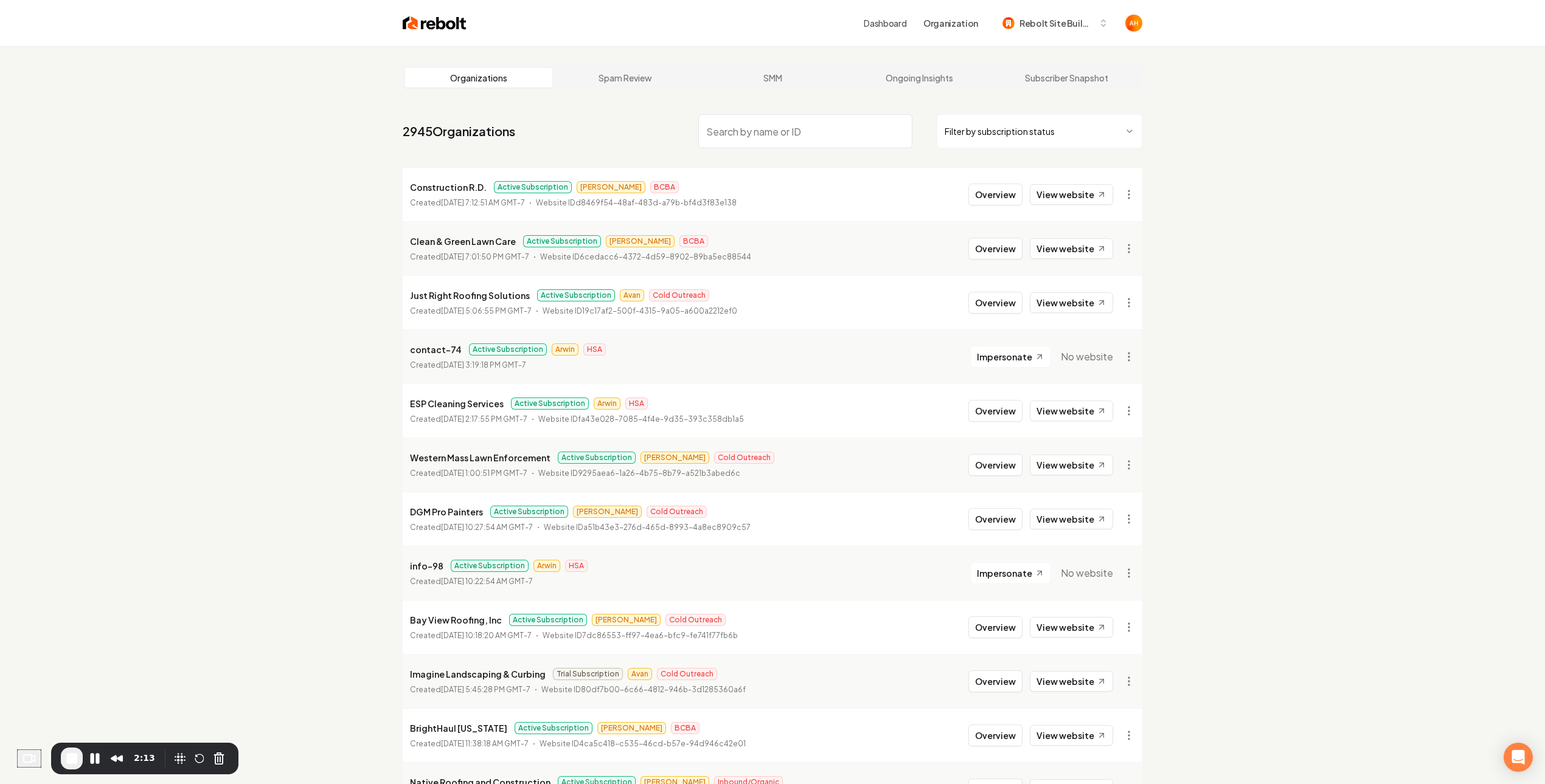
click at [1134, 194] on html "Dashboard Organization Rebolt Site Builder Organizations Spam Review SMM Ongoin…" at bounding box center [772, 392] width 1545 height 784
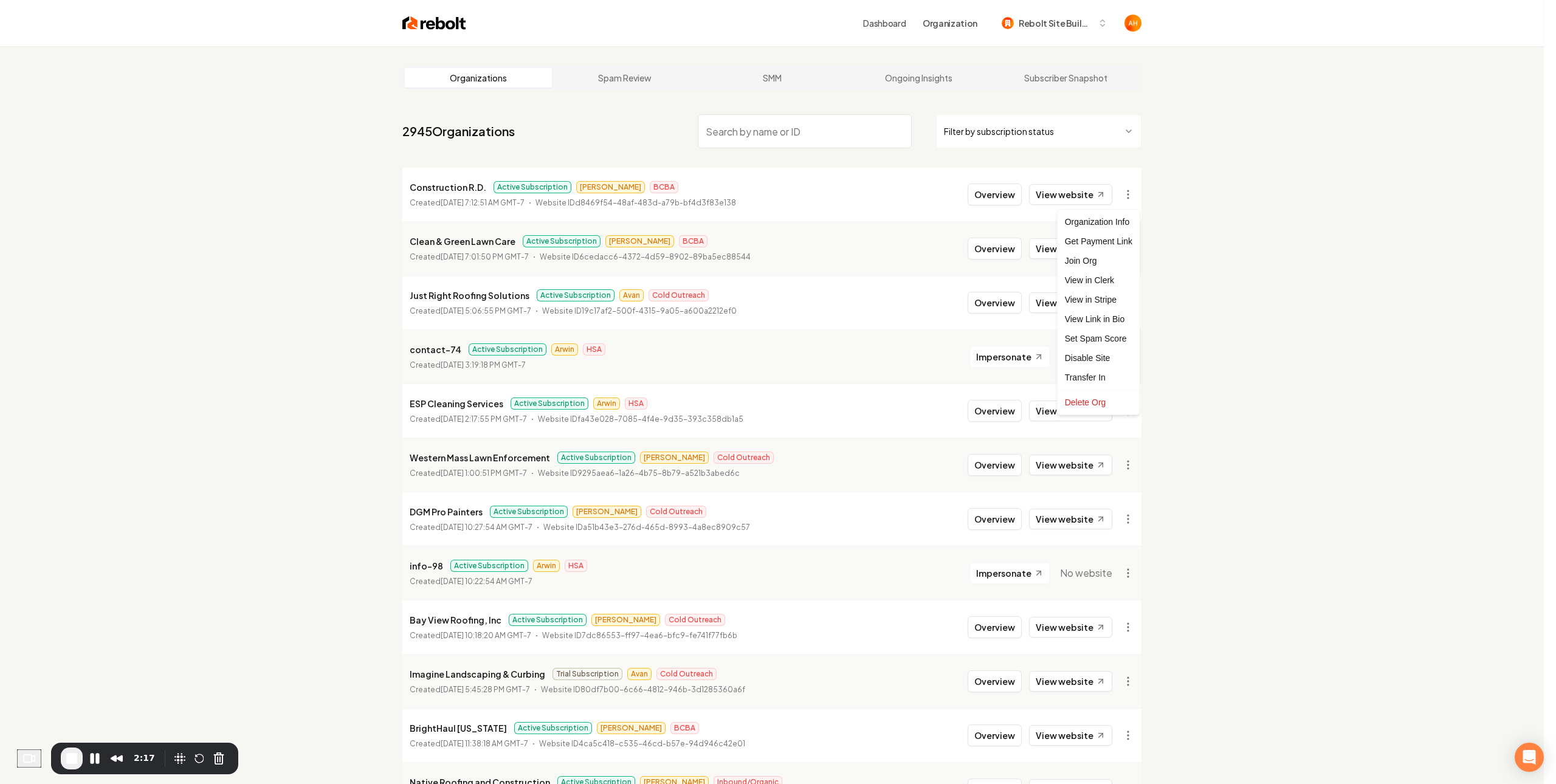
click at [1259, 218] on html "Dashboard Organization Rebolt Site Builder Organizations Spam Review SMM Ongoin…" at bounding box center [778, 392] width 1556 height 784
